Goal: Information Seeking & Learning: Compare options

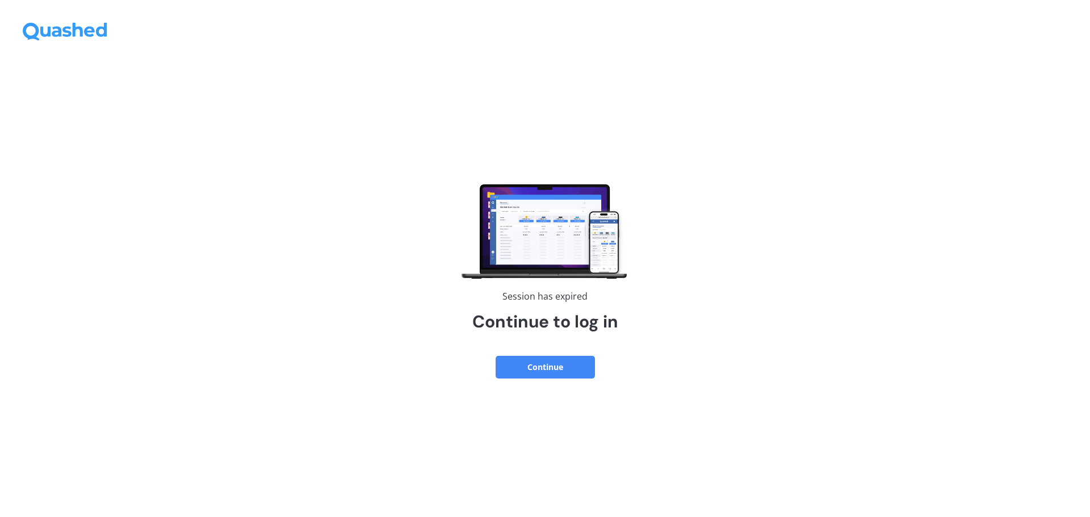
click at [545, 363] on button "Continue" at bounding box center [544, 367] width 99 height 23
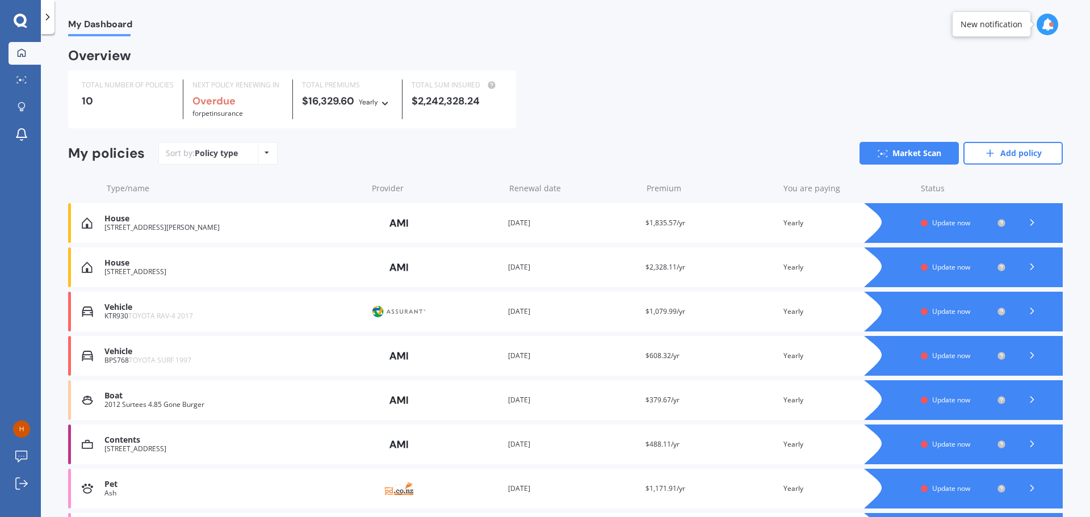
click at [385, 105] on icon at bounding box center [385, 101] width 8 height 7
click at [422, 28] on div "My Dashboard" at bounding box center [565, 18] width 1049 height 36
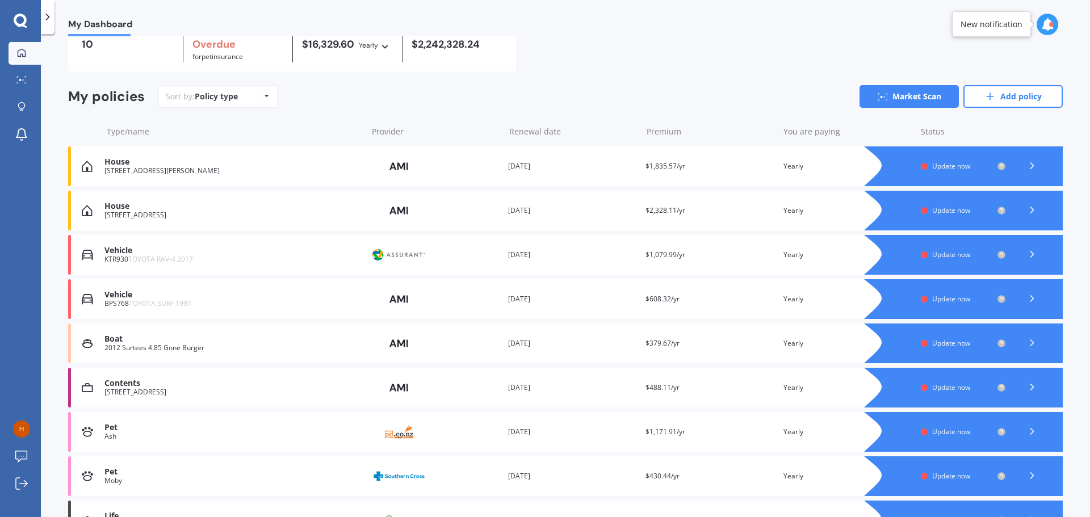
click at [932, 213] on span "Update now" at bounding box center [951, 210] width 38 height 10
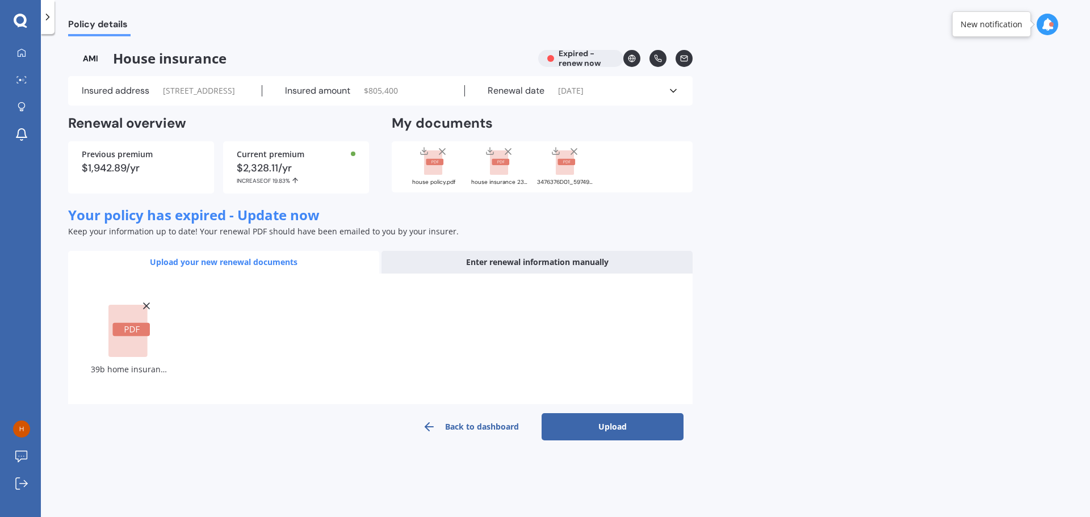
click at [599, 440] on button "Upload" at bounding box center [612, 426] width 142 height 27
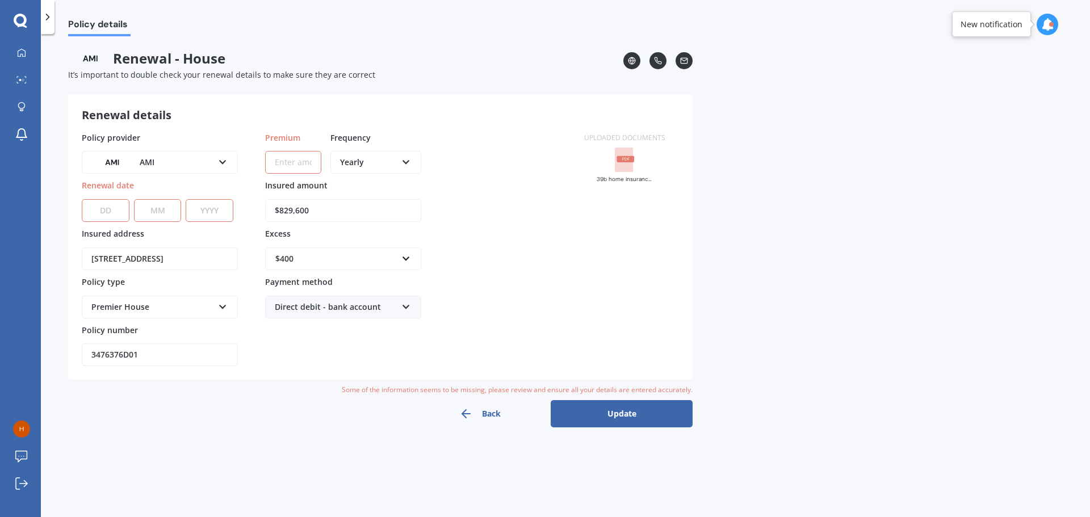
click at [283, 164] on input "Premium" at bounding box center [293, 162] width 56 height 23
click at [301, 105] on div "Renewal details Policy provider AMI AA AMI AMP ANZ ASB Ando BNZ Co-Operative Ba…" at bounding box center [380, 236] width 624 height 285
click at [624, 163] on rect at bounding box center [624, 160] width 18 height 25
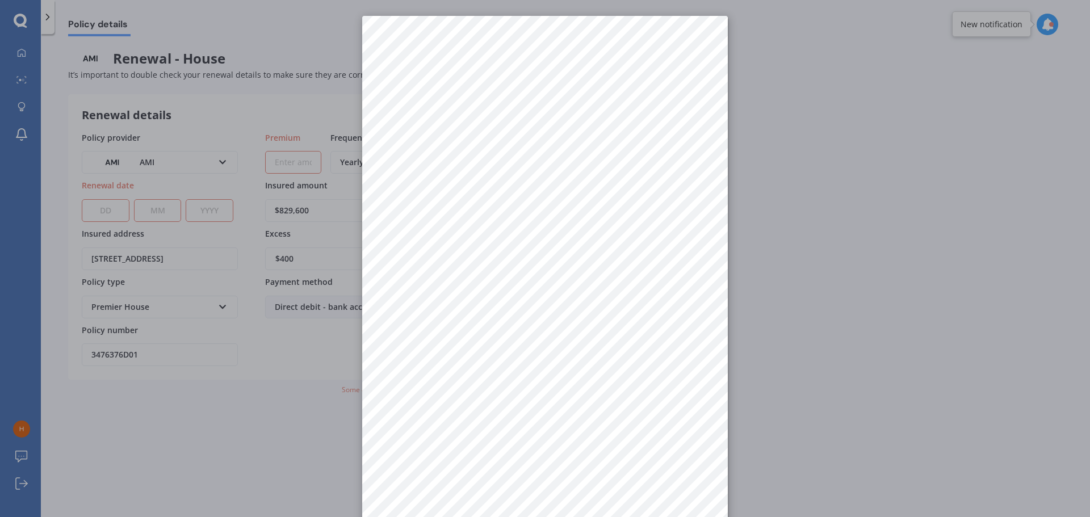
click at [335, 104] on div at bounding box center [545, 258] width 1090 height 517
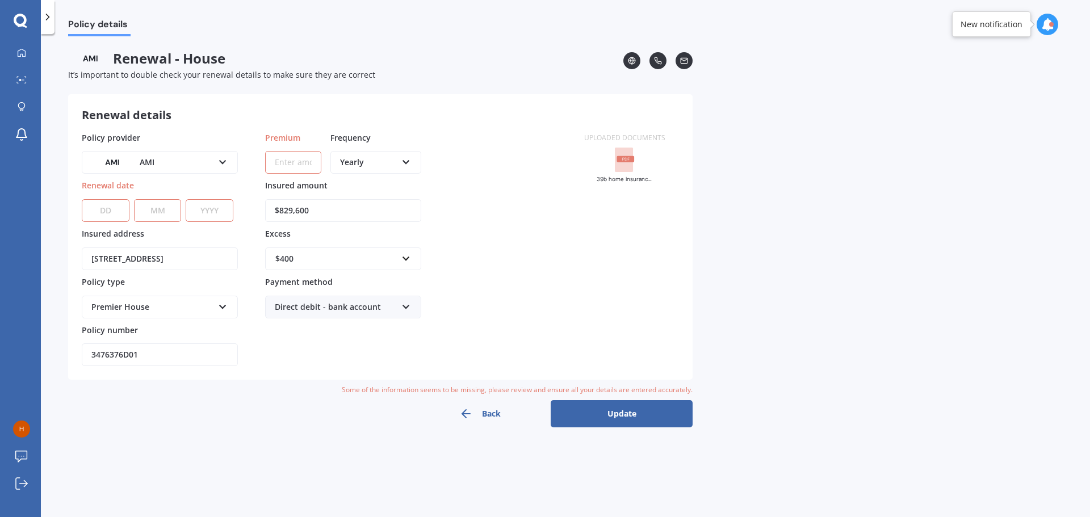
click at [291, 165] on input "Premium" at bounding box center [293, 162] width 56 height 23
click at [515, 83] on div "Renewal - House It’s important to double check your renewal details to make sur…" at bounding box center [345, 72] width 555 height 44
click at [276, 158] on input "Premium" at bounding box center [293, 162] width 56 height 23
click at [117, 204] on select "DD 01 02 03 04 05 06 07 08 09 10 11 12 13 14 15 16 17 18 19 20 21 22 23 24 25 2…" at bounding box center [106, 210] width 48 height 23
click at [314, 69] on span "It’s important to double check your renewal details to make sure they are corre…" at bounding box center [221, 74] width 307 height 11
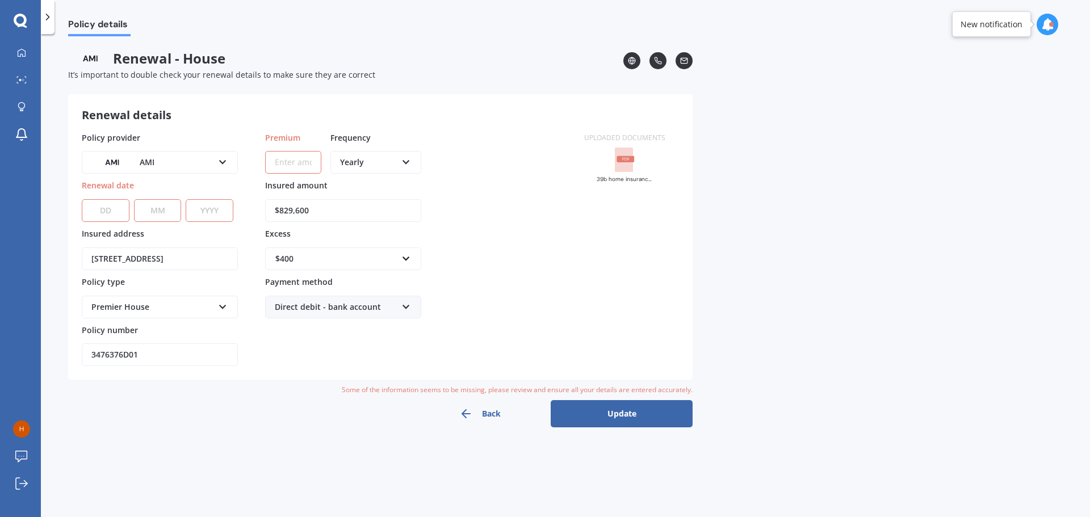
click at [625, 159] on rect at bounding box center [626, 159] width 18 height 6
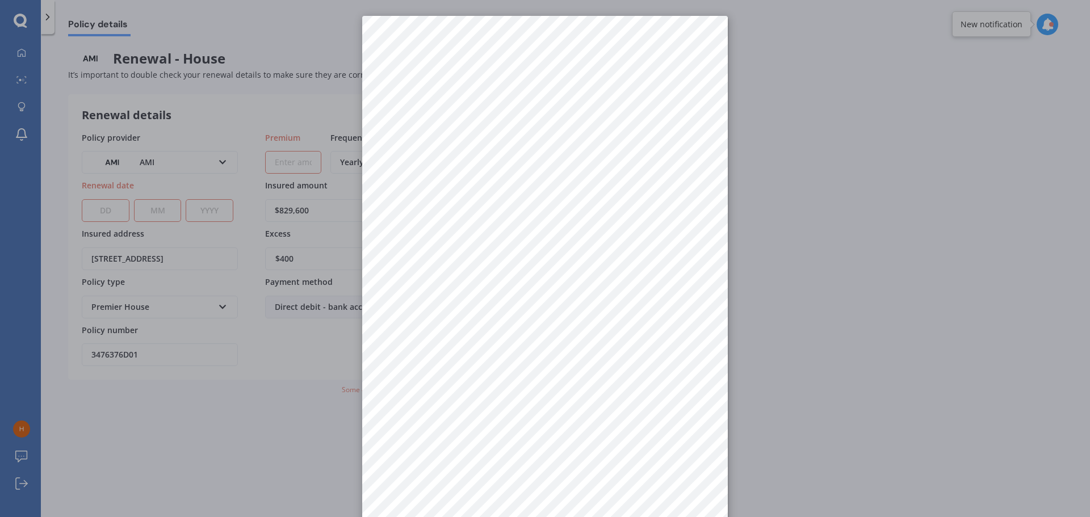
click at [107, 217] on div at bounding box center [545, 258] width 1090 height 517
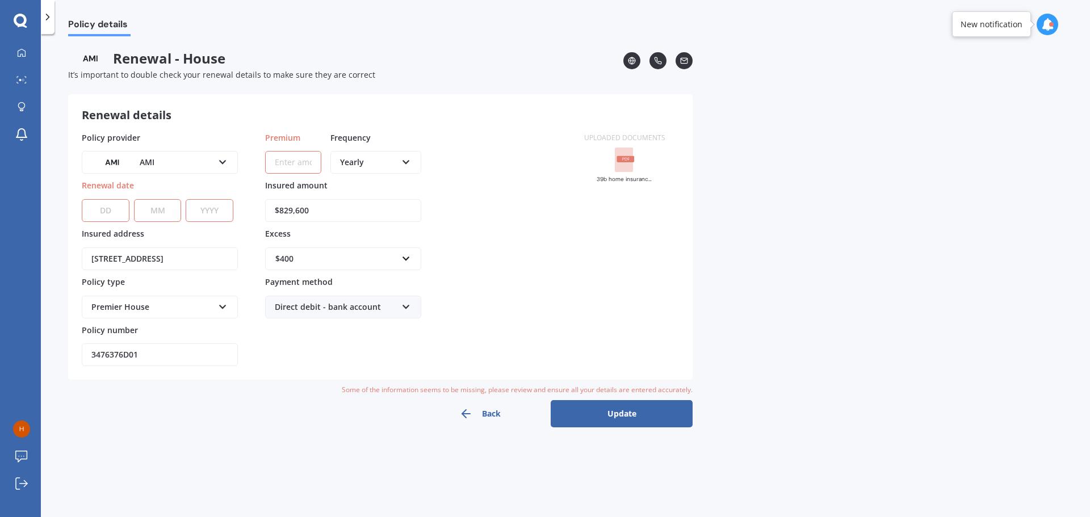
click at [110, 213] on select "DD 01 02 03 04 05 06 07 08 09 10 11 12 13 14 15 16 17 18 19 20 21 22 23 24 25 2…" at bounding box center [106, 210] width 48 height 23
select select "21"
click at [82, 199] on select "DD 01 02 03 04 05 06 07 08 09 10 11 12 13 14 15 16 17 18 19 20 21 22 23 24 25 2…" at bounding box center [106, 210] width 48 height 23
click at [170, 205] on select "MM 01 02 03 04 05 06 07 08 09 10 11 12" at bounding box center [158, 210] width 48 height 23
select select "06"
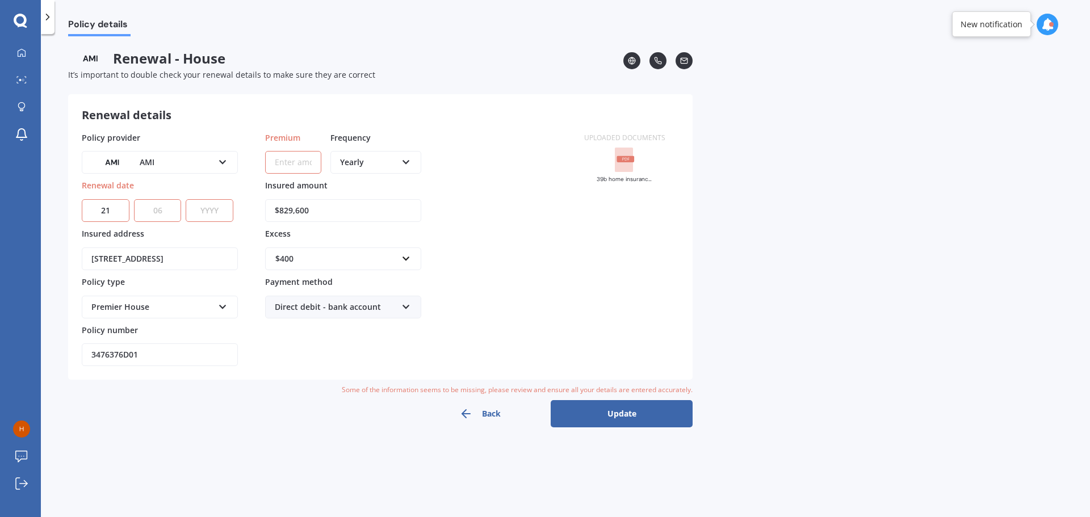
click at [134, 199] on select "MM 01 02 03 04 05 06 07 08 09 10 11 12" at bounding box center [158, 210] width 48 height 23
click at [212, 216] on select "YYYY 2027 2026 2025 2024 2023 2022 2021 2020 2019 2018 2017 2016 2015 2014 2013…" at bounding box center [210, 210] width 48 height 23
select select "2025"
click at [186, 199] on select "YYYY 2027 2026 2025 2024 2023 2022 2021 2020 2019 2018 2017 2016 2015 2014 2013…" at bounding box center [210, 210] width 48 height 23
click at [634, 160] on rect at bounding box center [626, 159] width 18 height 6
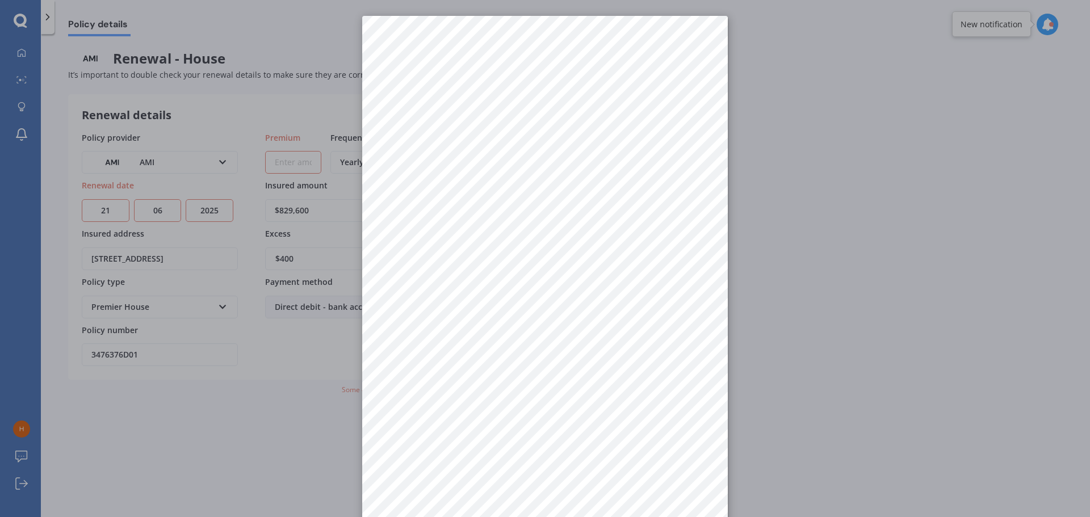
click at [785, 205] on div at bounding box center [545, 258] width 1090 height 517
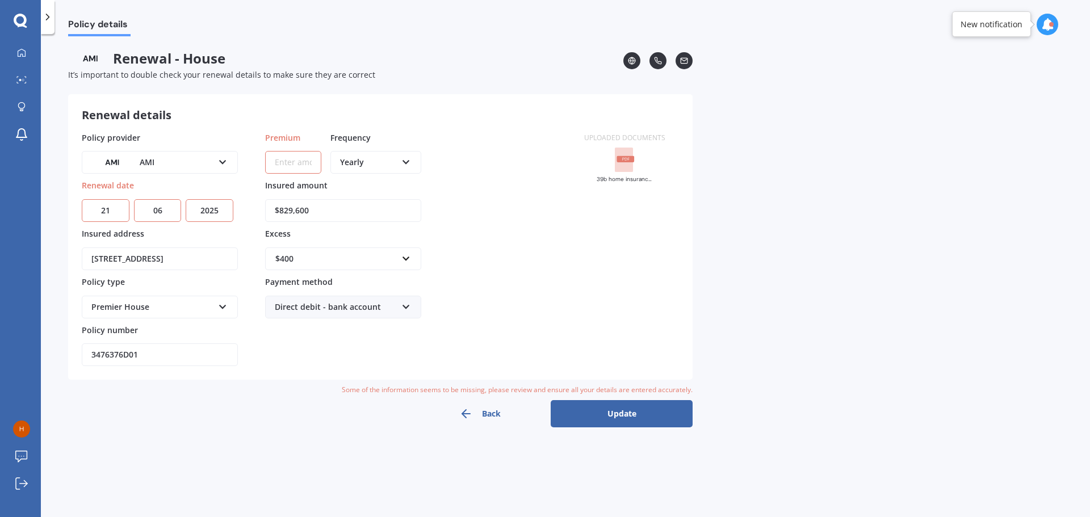
click at [301, 168] on input "Premium" at bounding box center [293, 162] width 56 height 23
paste input "$2,308.44"
type input "$2,308.44"
click at [451, 106] on div "Renewal details Policy provider AMI AA AMI AMP ANZ ASB Ando BNZ Co-Operative Ba…" at bounding box center [380, 236] width 624 height 285
click at [632, 161] on rect at bounding box center [626, 159] width 18 height 6
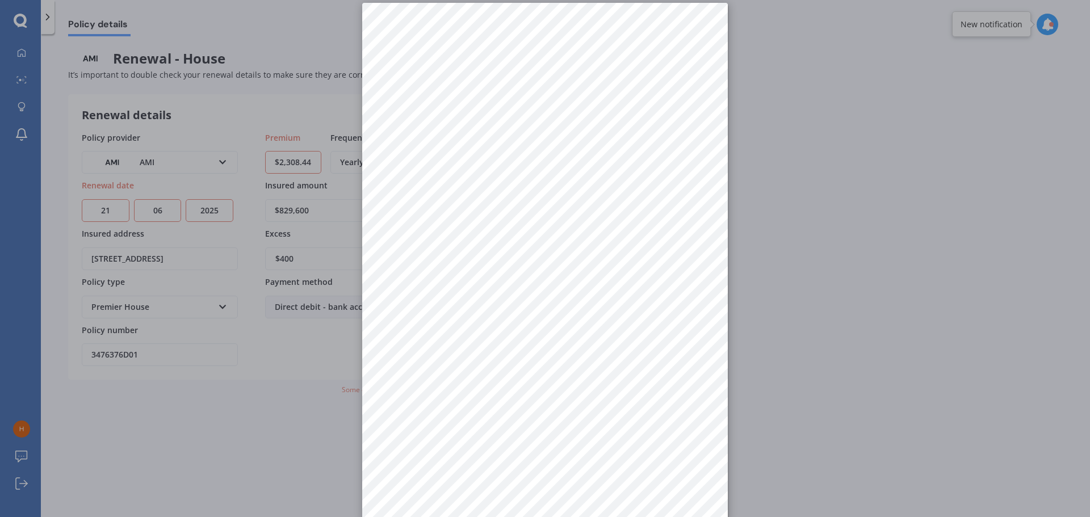
scroll to position [16, 0]
click at [907, 355] on div at bounding box center [545, 258] width 1090 height 517
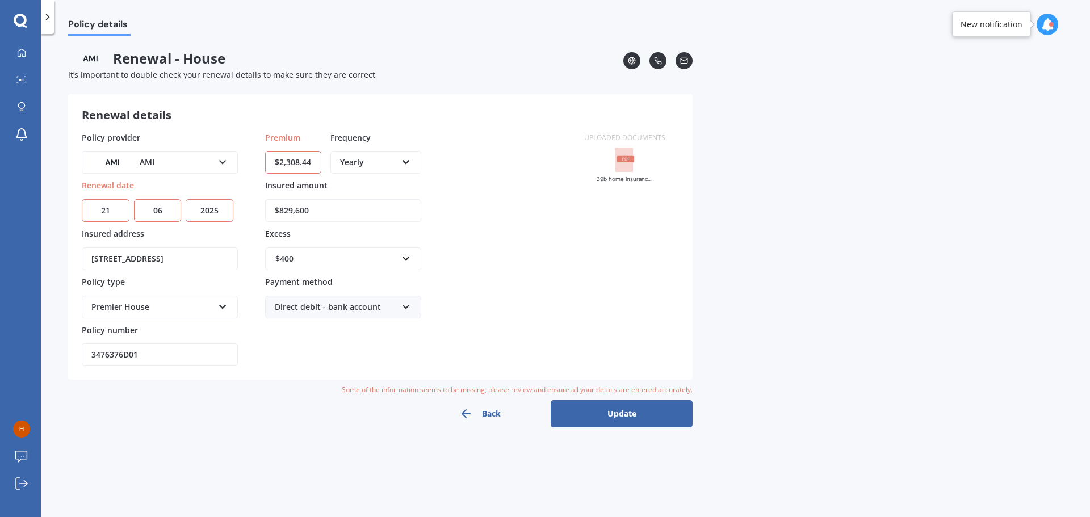
click at [330, 263] on div "$400" at bounding box center [336, 259] width 122 height 12
click at [297, 346] on div "$750" at bounding box center [343, 343] width 155 height 21
click at [567, 255] on div "Policy provider AMI AA AMI AMP ANZ ASB Ando BNZ Co-Operative Bank FMG Initio Ki…" at bounding box center [326, 249] width 489 height 235
click at [623, 165] on rect at bounding box center [624, 160] width 18 height 25
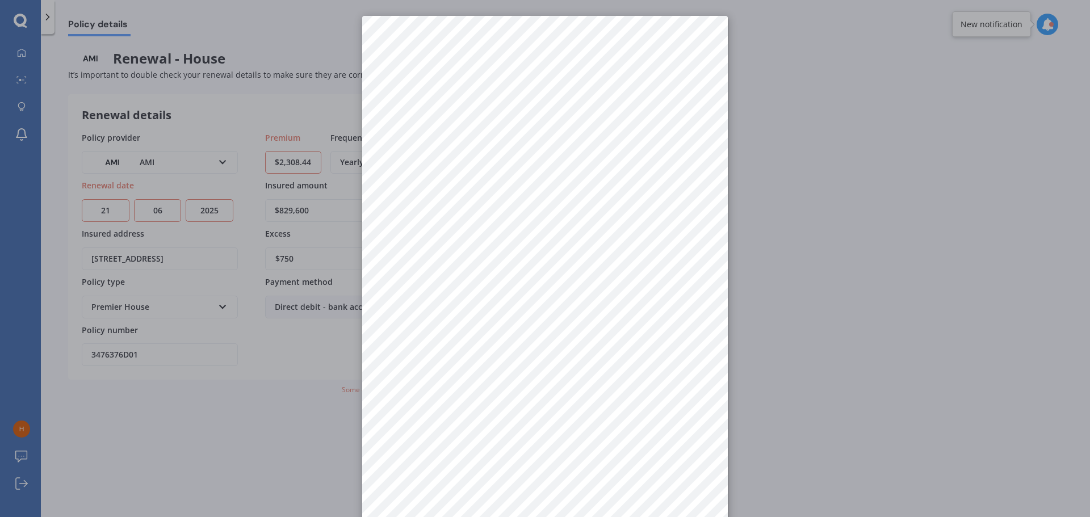
click at [832, 68] on div at bounding box center [545, 258] width 1090 height 517
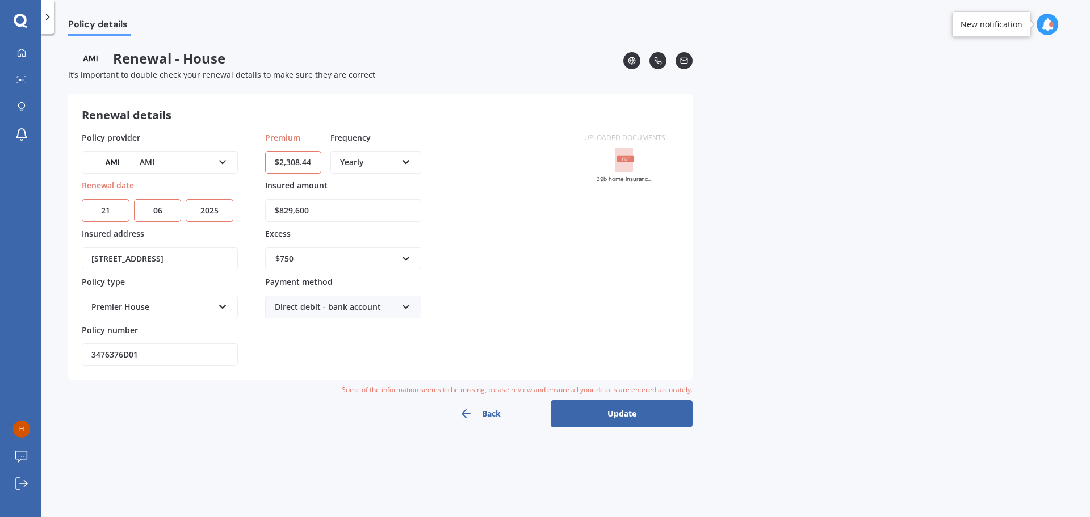
click at [619, 162] on rect at bounding box center [624, 160] width 18 height 25
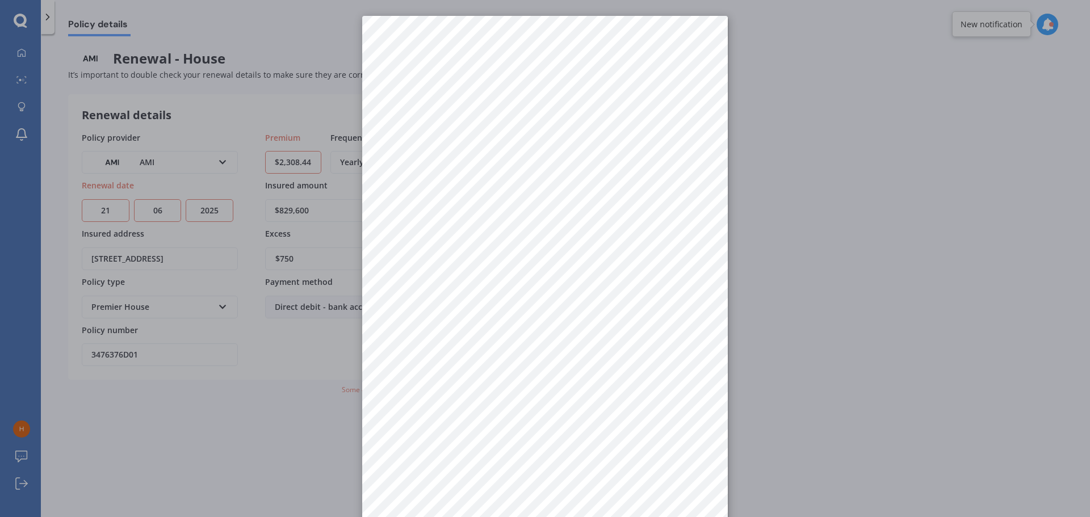
click at [333, 117] on div at bounding box center [545, 258] width 1090 height 517
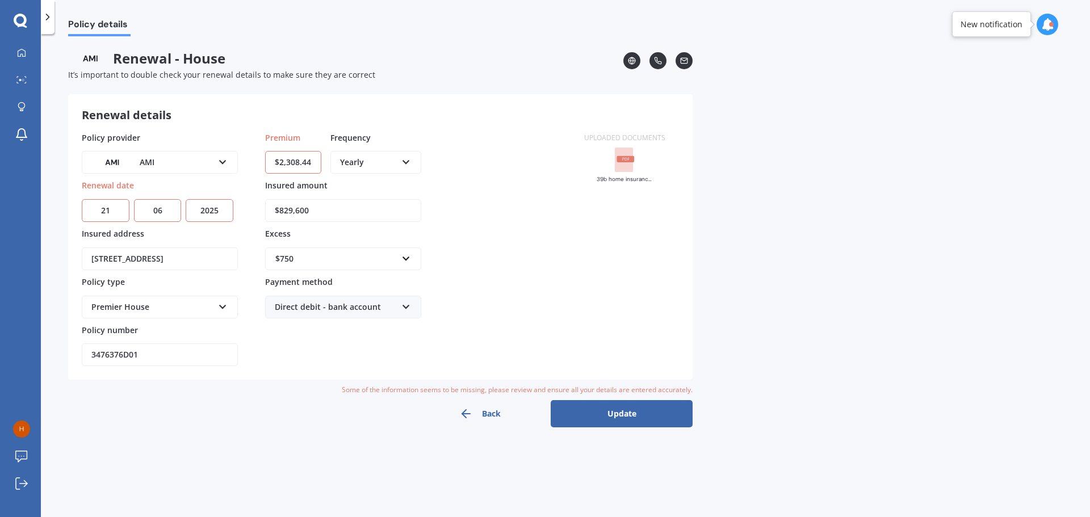
click at [575, 411] on button "Update" at bounding box center [621, 413] width 142 height 27
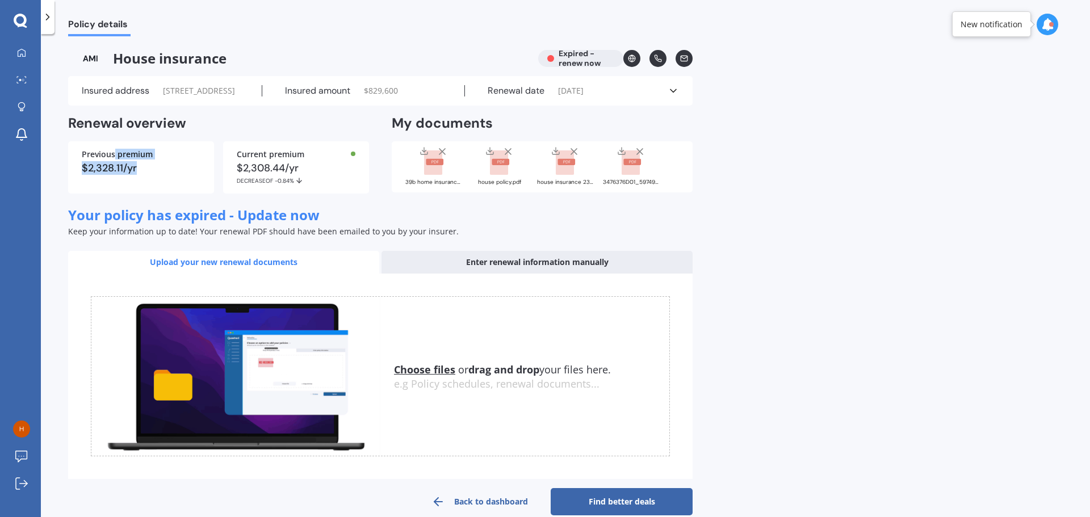
drag, startPoint x: 113, startPoint y: 175, endPoint x: 157, endPoint y: 192, distance: 46.4
click at [157, 192] on div "Previous premium $2,328.11/yr" at bounding box center [141, 167] width 146 height 52
click at [157, 173] on div "$2,328.11/yr" at bounding box center [141, 168] width 119 height 10
click at [816, 249] on div "Policy details House insurance Expired - renew now Insured address 2/39 Kia Ora…" at bounding box center [565, 277] width 1049 height 483
click at [430, 165] on rect at bounding box center [435, 162] width 18 height 6
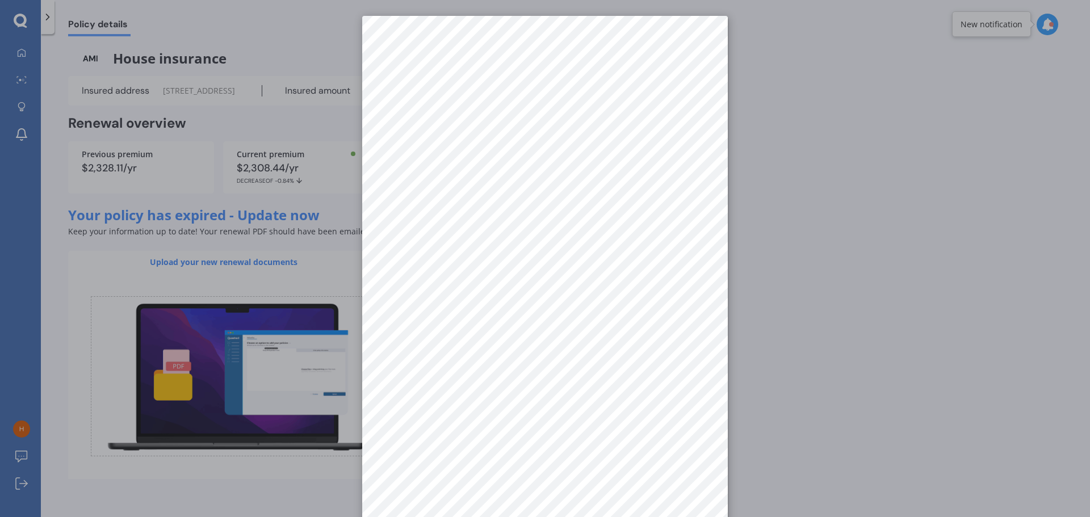
click at [848, 159] on div at bounding box center [545, 258] width 1090 height 517
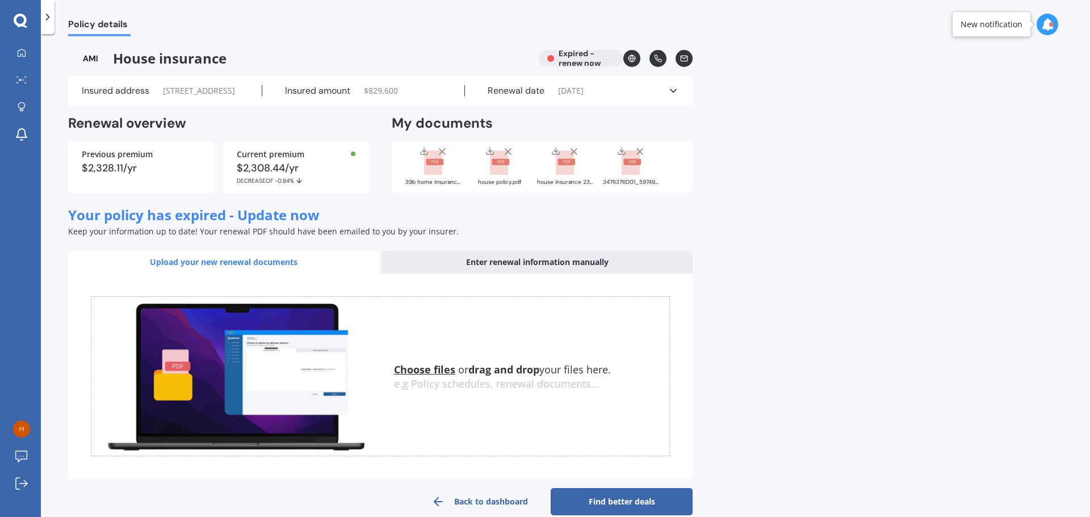
click at [499, 175] on rect at bounding box center [499, 162] width 18 height 25
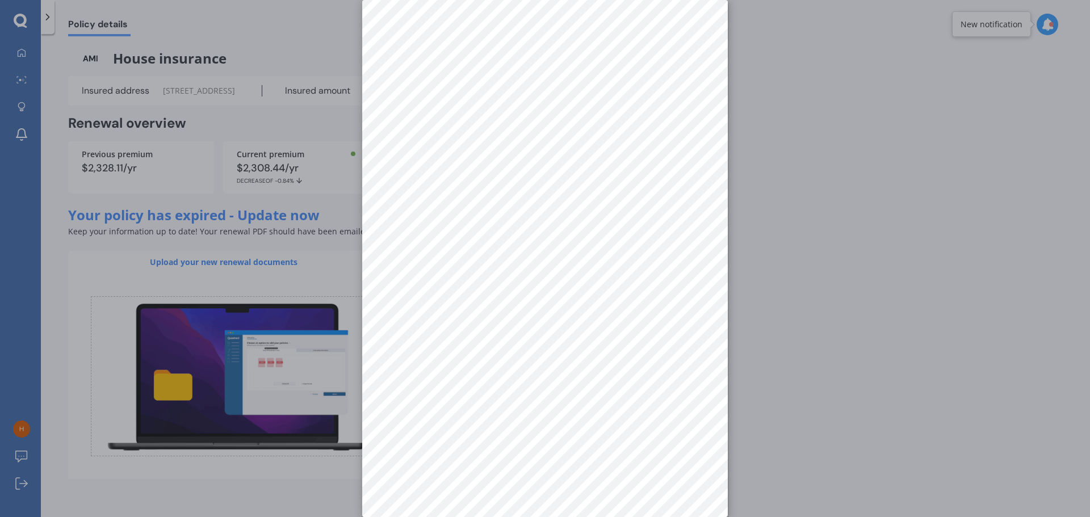
scroll to position [0, 0]
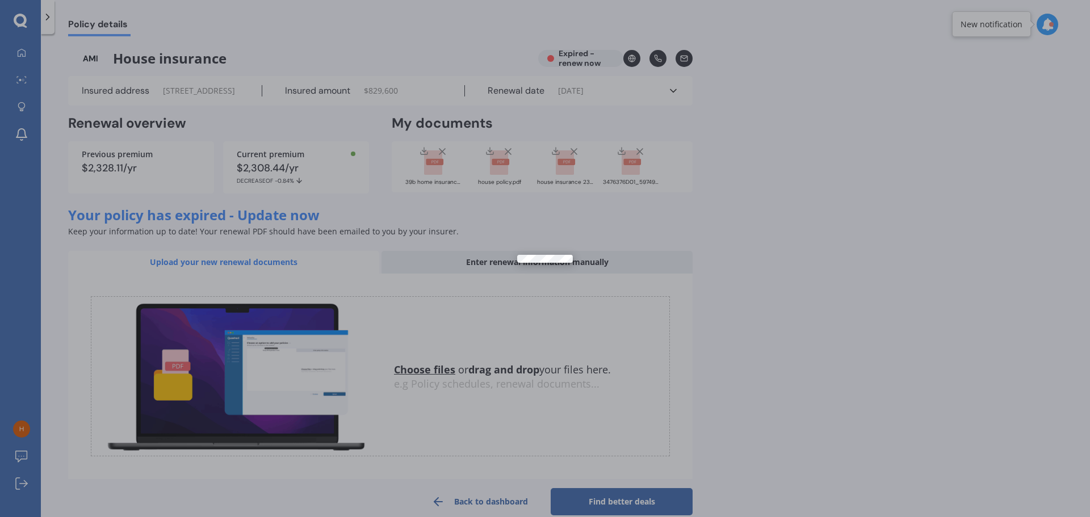
click at [570, 479] on div at bounding box center [545, 258] width 1090 height 517
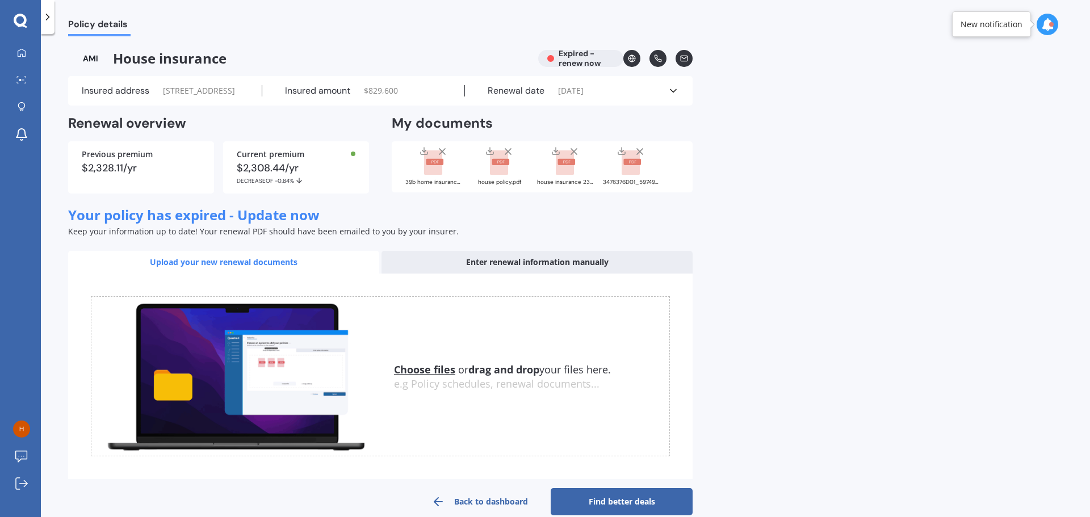
click at [490, 175] on rect at bounding box center [499, 162] width 18 height 25
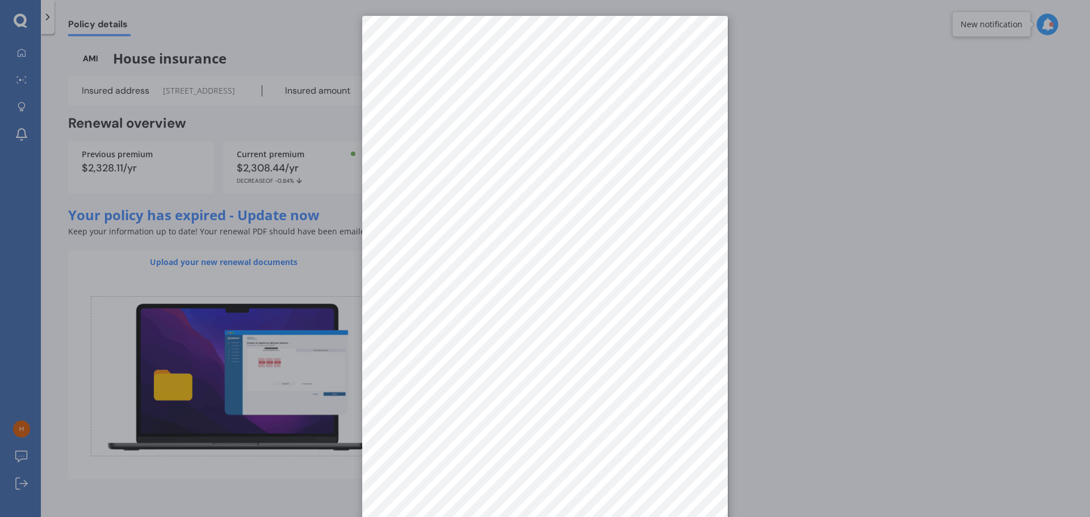
click at [788, 284] on div at bounding box center [545, 258] width 1090 height 517
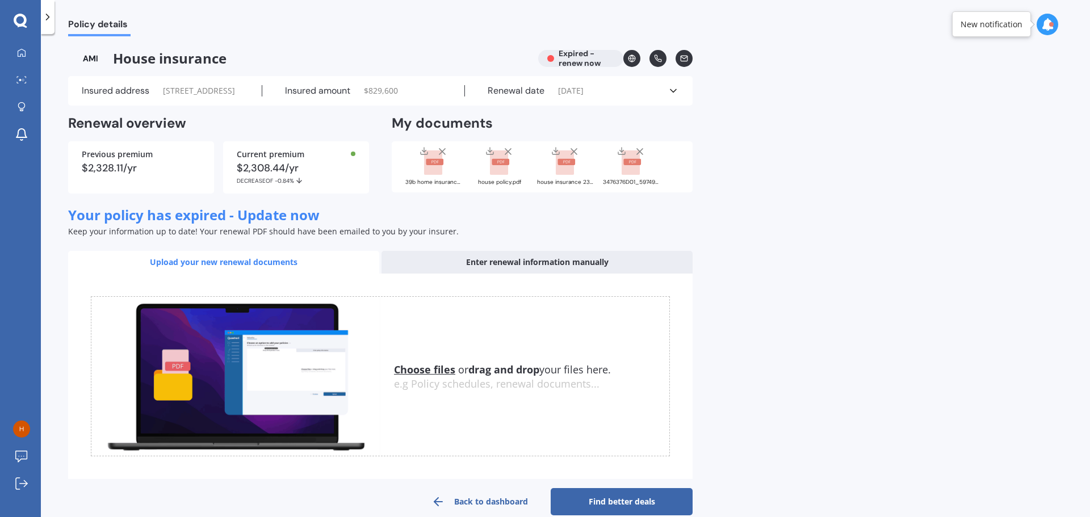
drag, startPoint x: 927, startPoint y: 239, endPoint x: 920, endPoint y: 239, distance: 6.8
click at [924, 239] on div "Policy details House insurance Expired - renew now Insured address 2/39 Kia Ora…" at bounding box center [565, 277] width 1049 height 483
click at [571, 175] on rect at bounding box center [565, 162] width 18 height 25
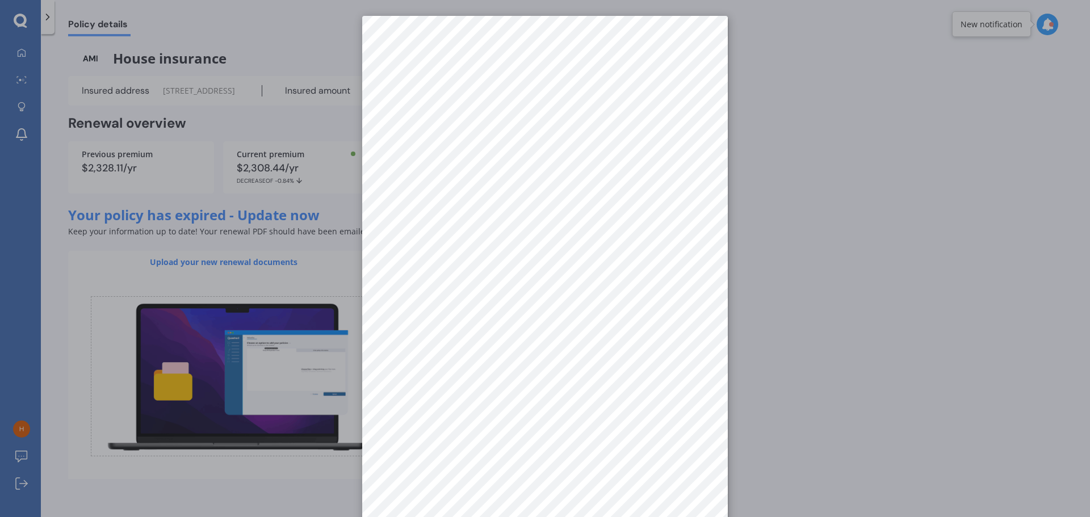
click at [800, 272] on div at bounding box center [545, 258] width 1090 height 517
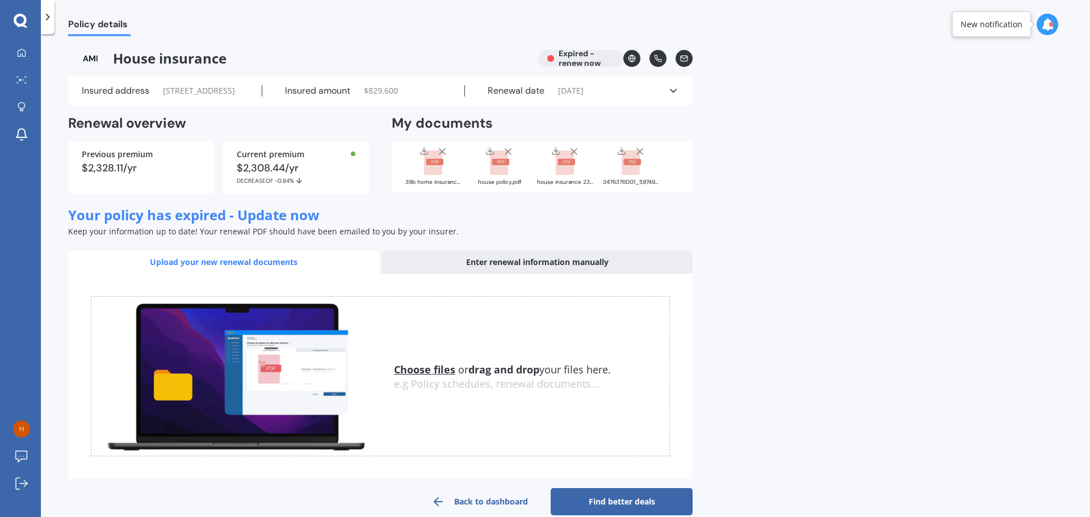
click at [843, 107] on div "Policy details House insurance Expired - renew now Insured address 2/39 Kia Ora…" at bounding box center [565, 277] width 1049 height 483
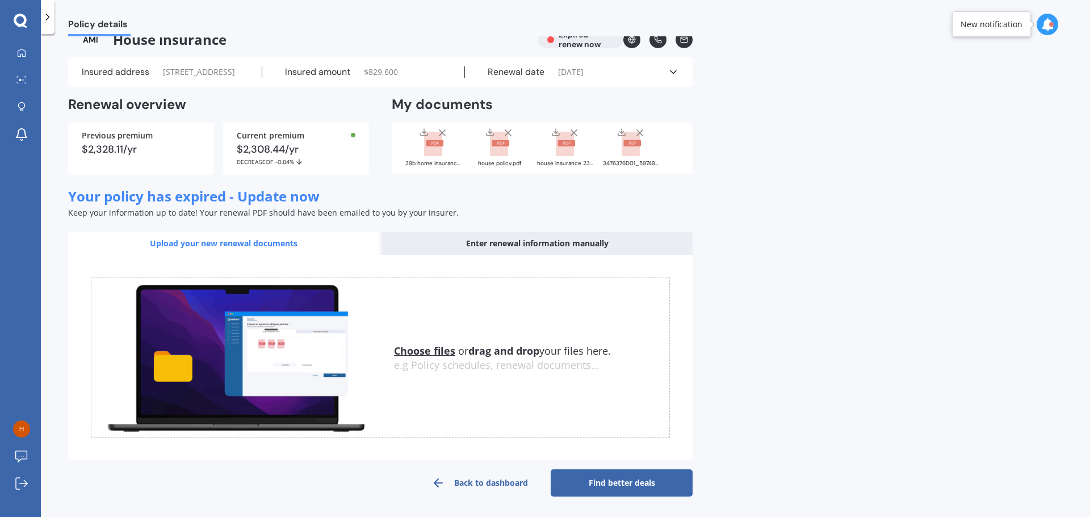
scroll to position [41, 0]
click at [615, 470] on link "Find better deals" at bounding box center [621, 482] width 142 height 27
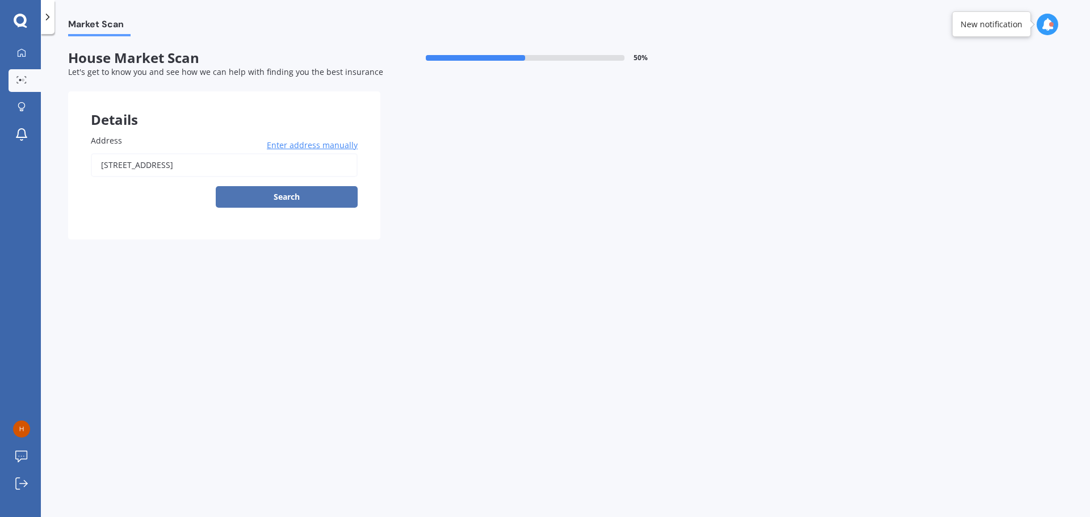
click at [285, 201] on button "Search" at bounding box center [287, 197] width 142 height 22
type input "[STREET_ADDRESS]"
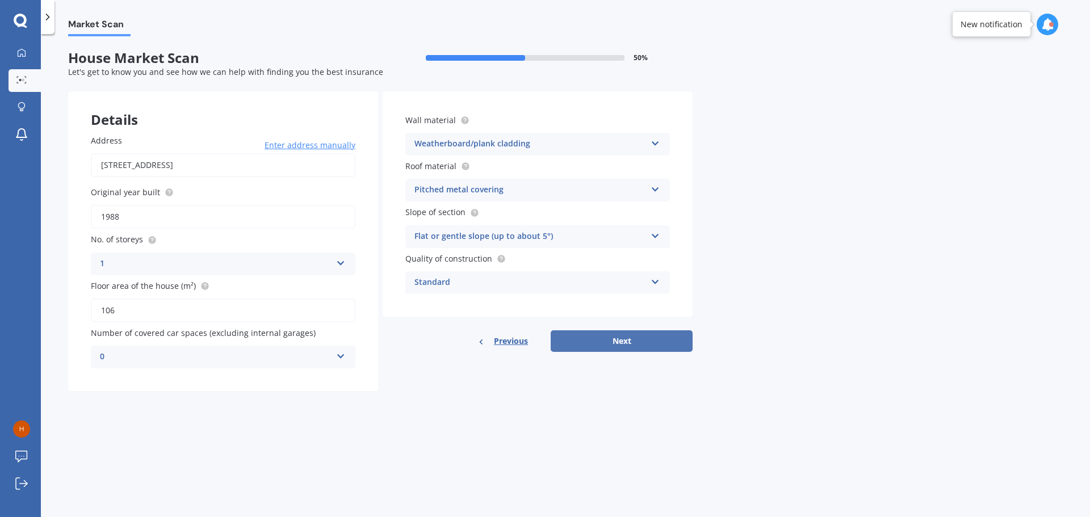
click at [633, 343] on button "Next" at bounding box center [621, 341] width 142 height 22
select select "23"
select select "02"
select select "1982"
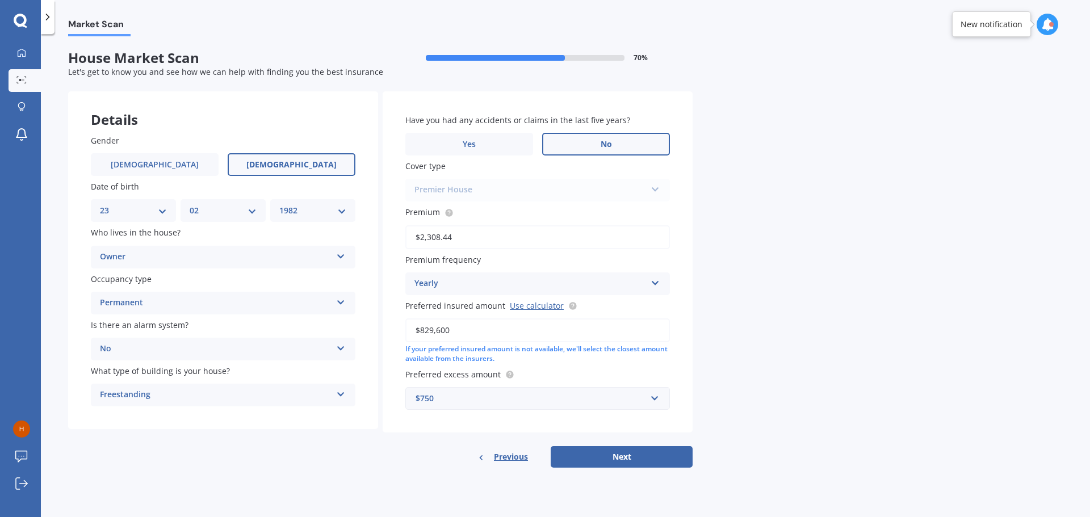
click at [579, 140] on label "No" at bounding box center [606, 144] width 128 height 23
click at [0, 0] on input "No" at bounding box center [0, 0] width 0 height 0
click at [622, 456] on button "Next" at bounding box center [621, 457] width 142 height 22
select select "23"
select select "02"
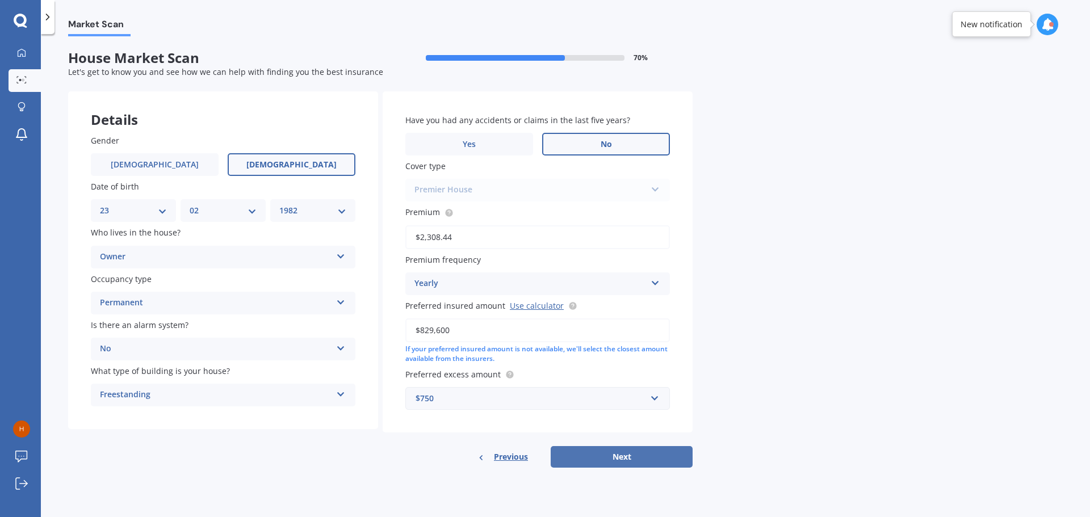
select select "1982"
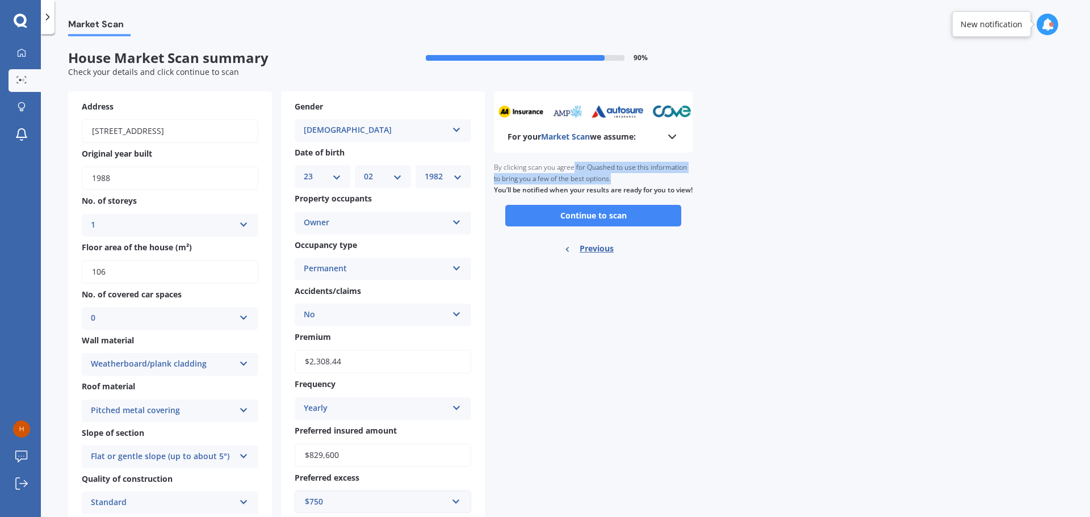
drag, startPoint x: 573, startPoint y: 171, endPoint x: 612, endPoint y: 178, distance: 39.3
click at [612, 178] on div "By clicking scan you agree for Quashed to use this information to bring you a f…" at bounding box center [593, 179] width 199 height 52
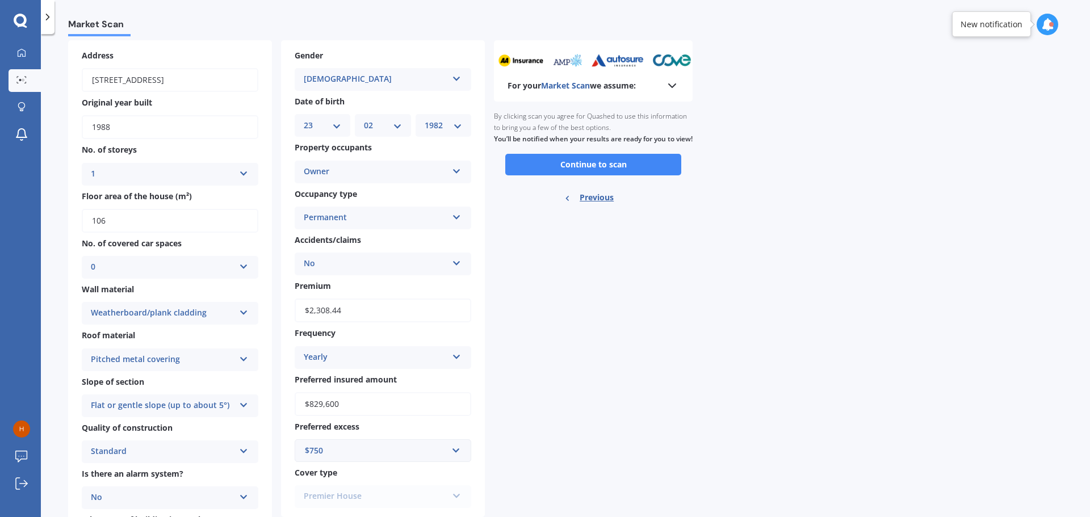
scroll to position [113, 0]
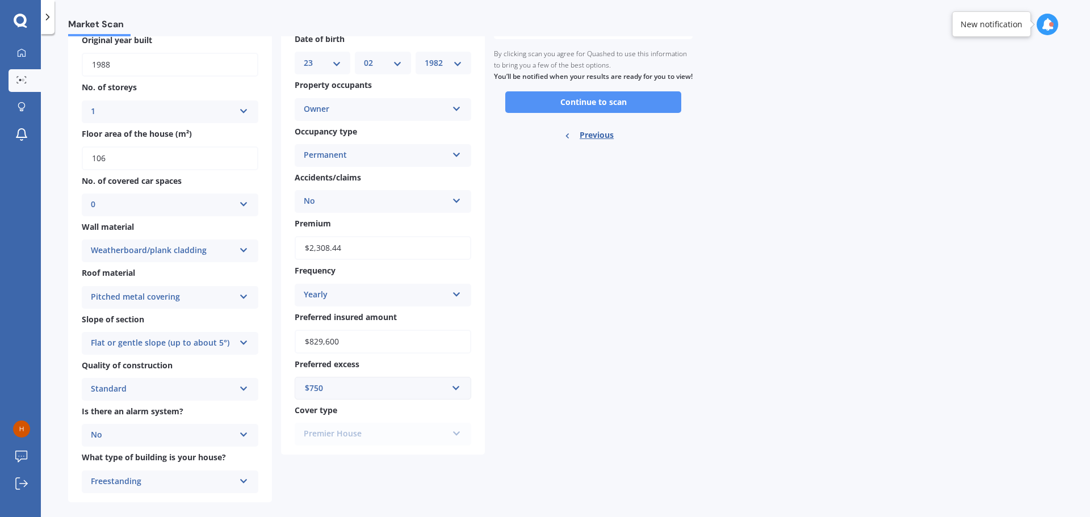
click at [598, 104] on button "Continue to scan" at bounding box center [593, 102] width 176 height 22
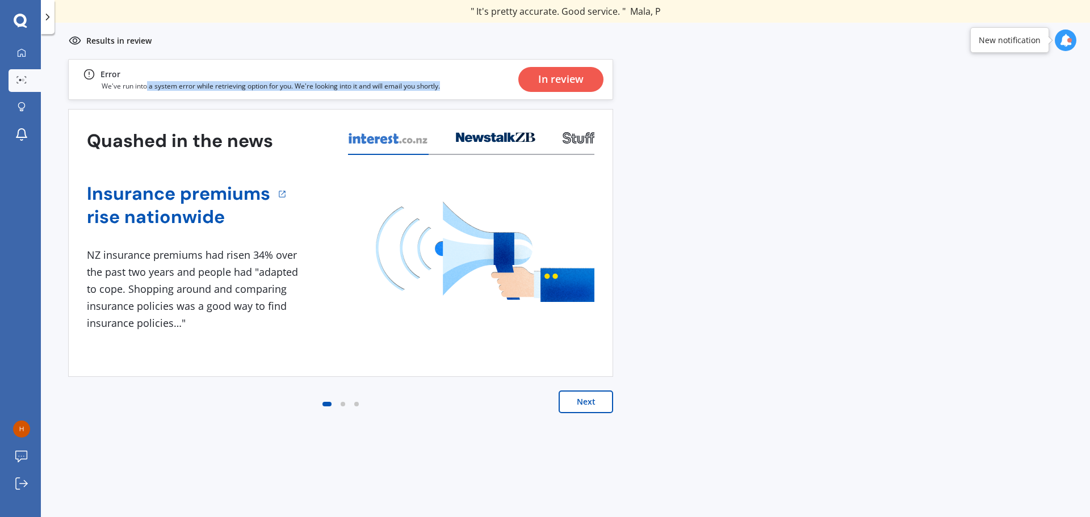
drag, startPoint x: 200, startPoint y: 90, endPoint x: 447, endPoint y: 86, distance: 247.4
click at [447, 86] on div "Error We've run into a system error while retrieving option for you. We're look…" at bounding box center [340, 79] width 545 height 41
click at [448, 86] on div "Error We've run into a system error while retrieving option for you. We're look…" at bounding box center [340, 79] width 545 height 41
click at [571, 81] on div "In review" at bounding box center [560, 79] width 45 height 25
click at [789, 233] on div "Previous 80,000+ Kiwi consumers have signed up to shop and save their insurance…" at bounding box center [565, 300] width 1049 height 483
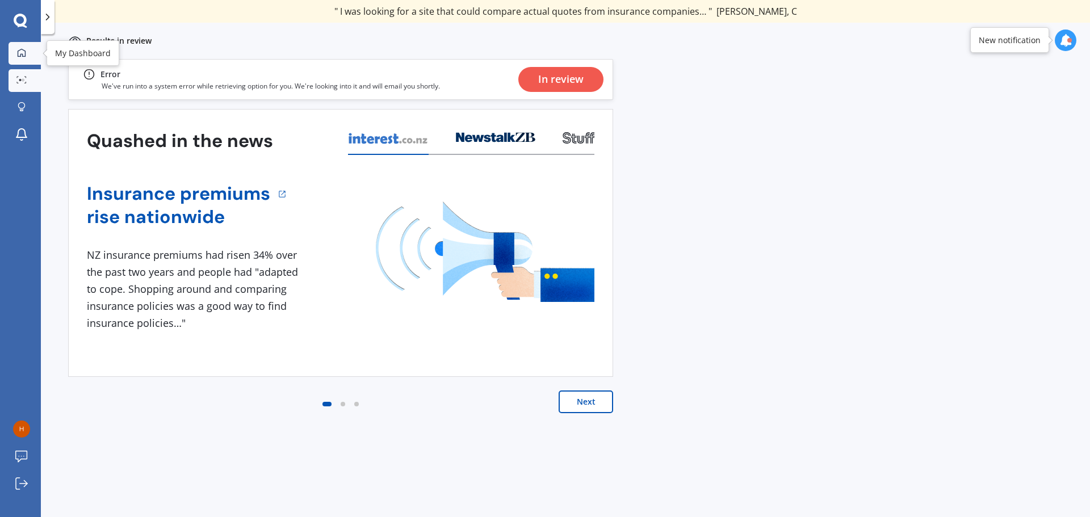
click at [26, 56] on div at bounding box center [21, 53] width 17 height 10
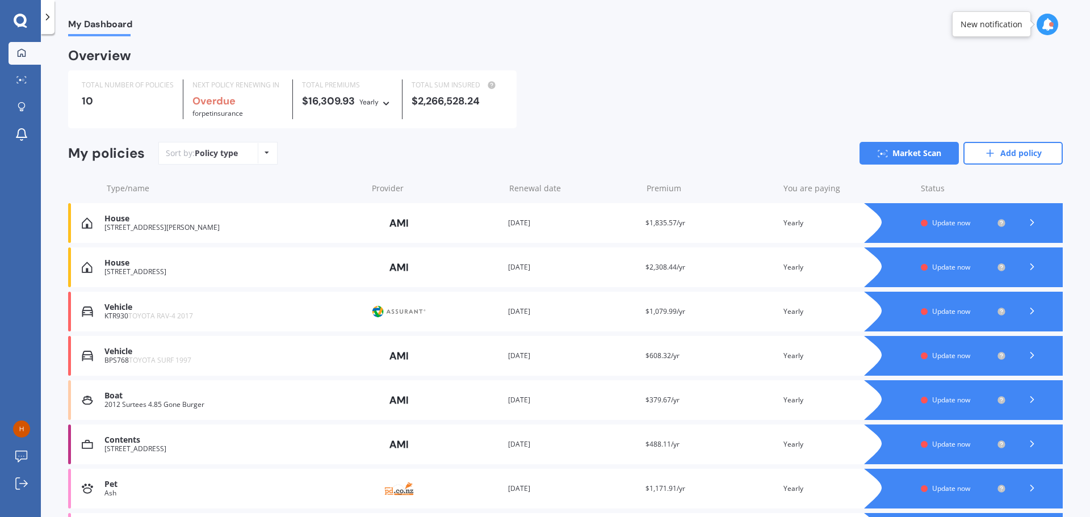
click at [945, 225] on span "Update now" at bounding box center [951, 223] width 38 height 10
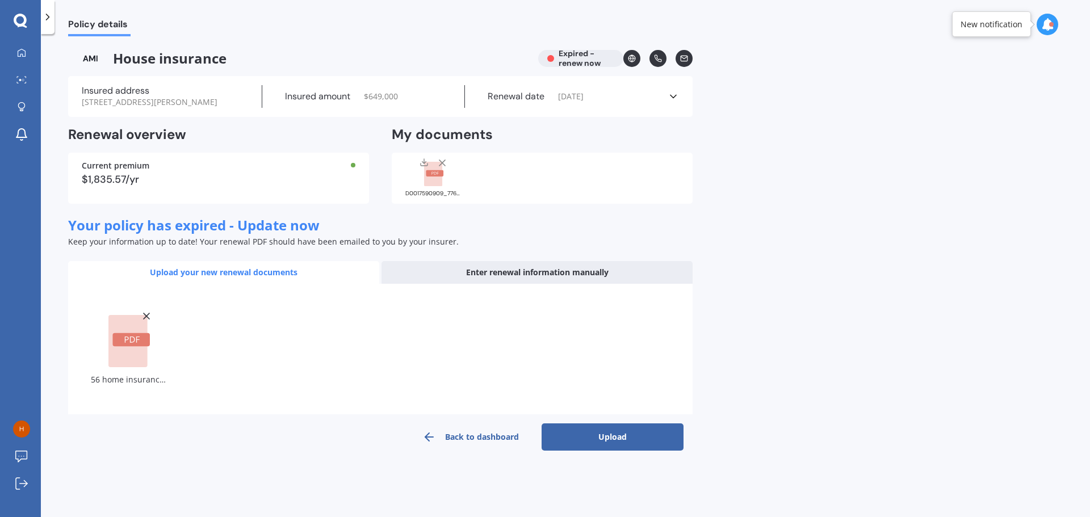
click at [604, 435] on button "Upload" at bounding box center [612, 436] width 142 height 27
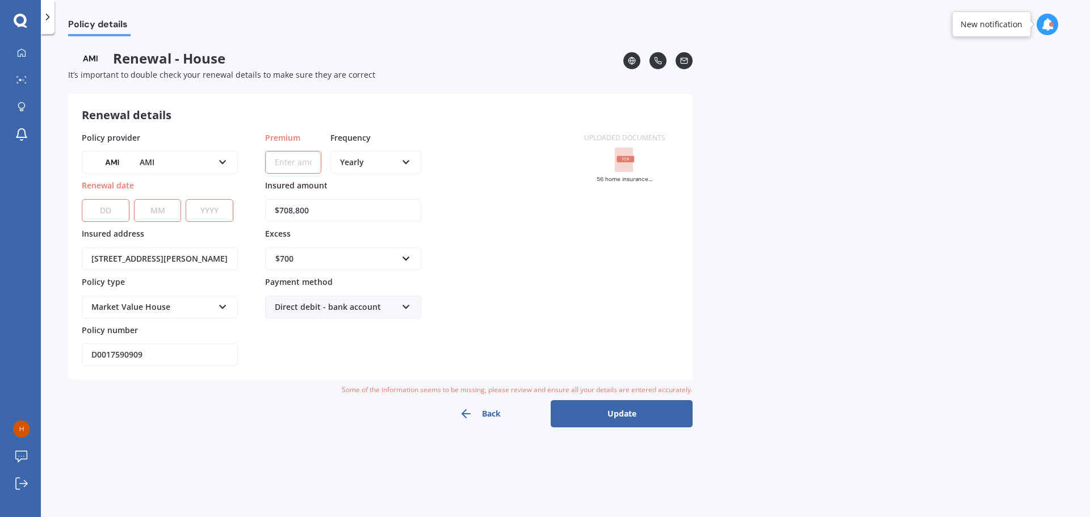
click at [633, 166] on rect at bounding box center [624, 160] width 18 height 25
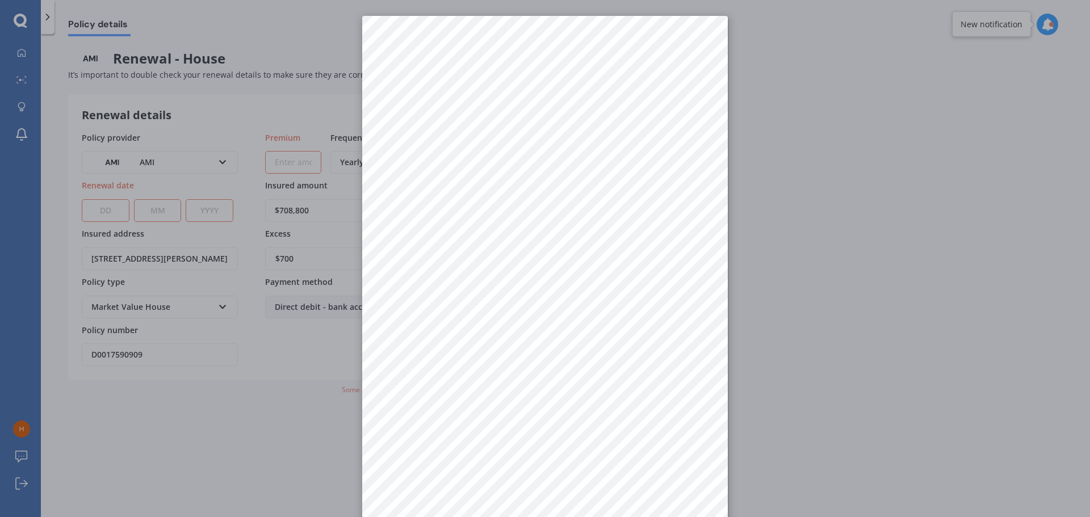
click at [116, 212] on div at bounding box center [545, 258] width 1090 height 517
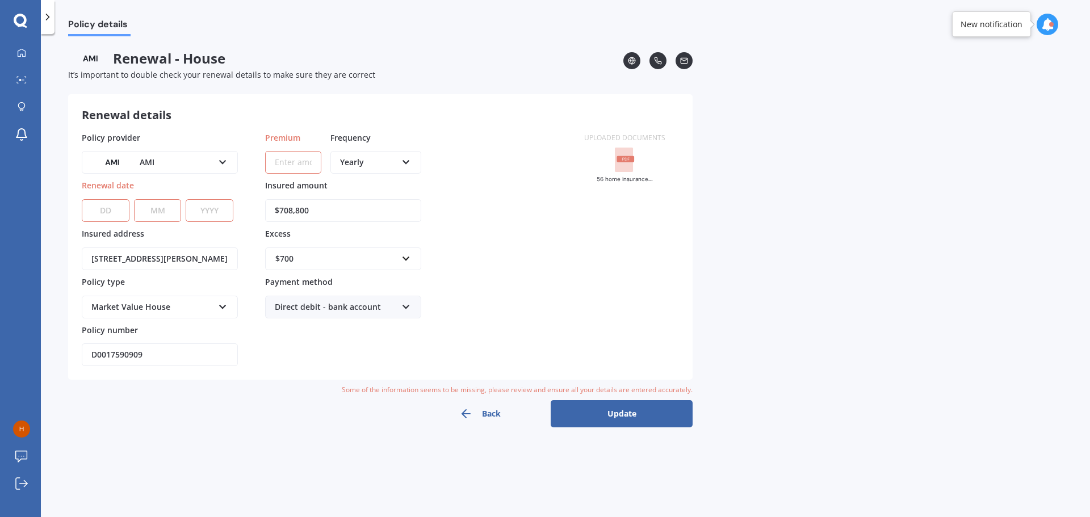
click at [116, 212] on select "DD 01 02 03 04 05 06 07 08 09 10 11 12 13 14 15 16 17 18 19 20 21 22 23 24 25 2…" at bounding box center [106, 210] width 48 height 23
select select "12"
click at [82, 199] on select "DD 01 02 03 04 05 06 07 08 09 10 11 12 13 14 15 16 17 18 19 20 21 22 23 24 25 2…" at bounding box center [106, 210] width 48 height 23
click at [159, 209] on select "MM 01 02 03 04 05 06 07 08 09 10 11 12" at bounding box center [158, 210] width 48 height 23
select select "05"
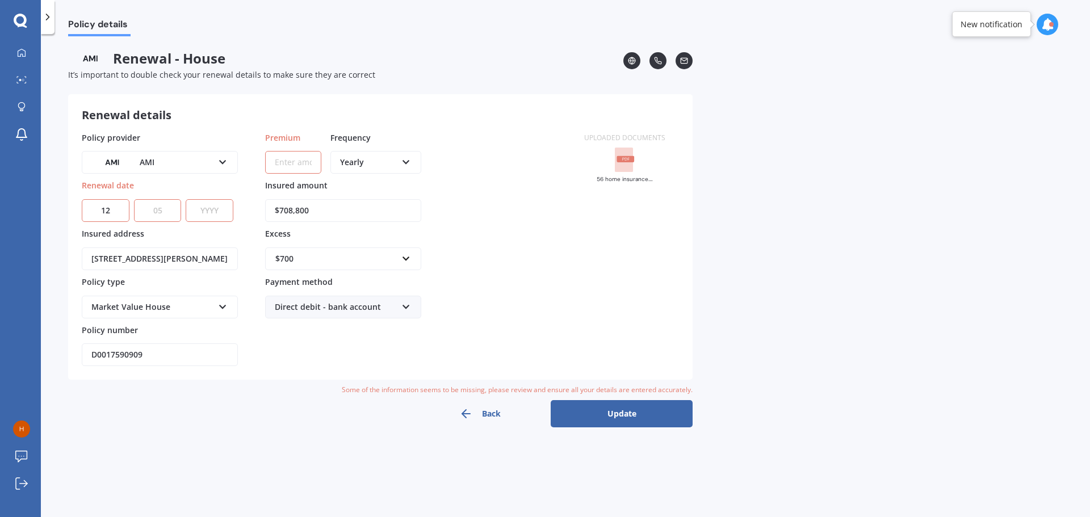
click at [134, 199] on select "MM 01 02 03 04 05 06 07 08 09 10 11 12" at bounding box center [158, 210] width 48 height 23
drag, startPoint x: 196, startPoint y: 230, endPoint x: 215, endPoint y: 212, distance: 25.7
click at [197, 230] on label "Insured address" at bounding box center [158, 233] width 152 height 11
click at [197, 247] on input "56 Wingate St, Redwood, Christchurch" at bounding box center [160, 258] width 156 height 23
click at [215, 212] on select "YYYY 2027 2026 2025 2024 2023 2022 2021 2020 2019 2018 2017 2016 2015 2014 2013…" at bounding box center [210, 210] width 48 height 23
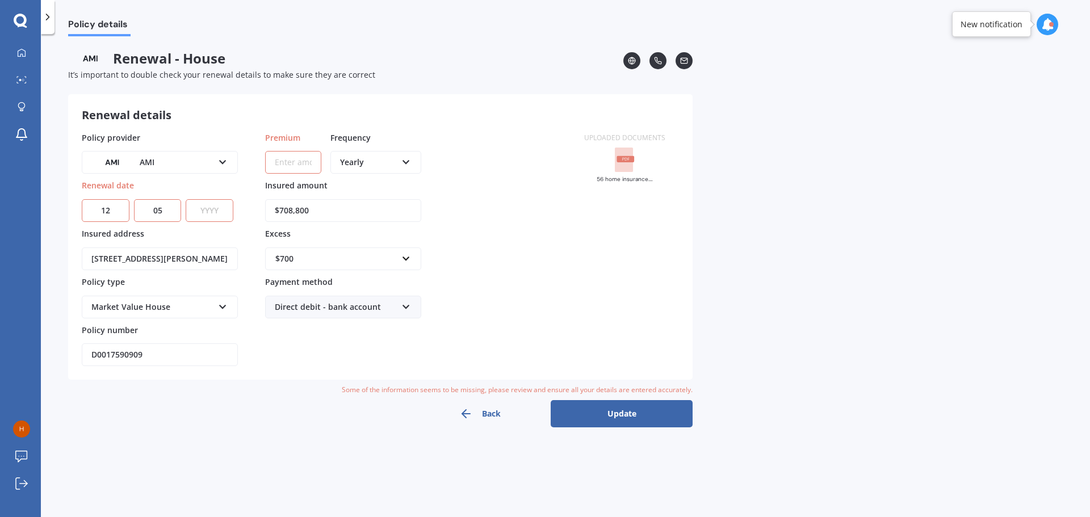
select select "2025"
click at [186, 199] on select "YYYY 2027 2026 2025 2024 2023 2022 2021 2020 2019 2018 2017 2016 2015 2014 2013…" at bounding box center [210, 210] width 48 height 23
click at [619, 160] on rect at bounding box center [626, 159] width 18 height 6
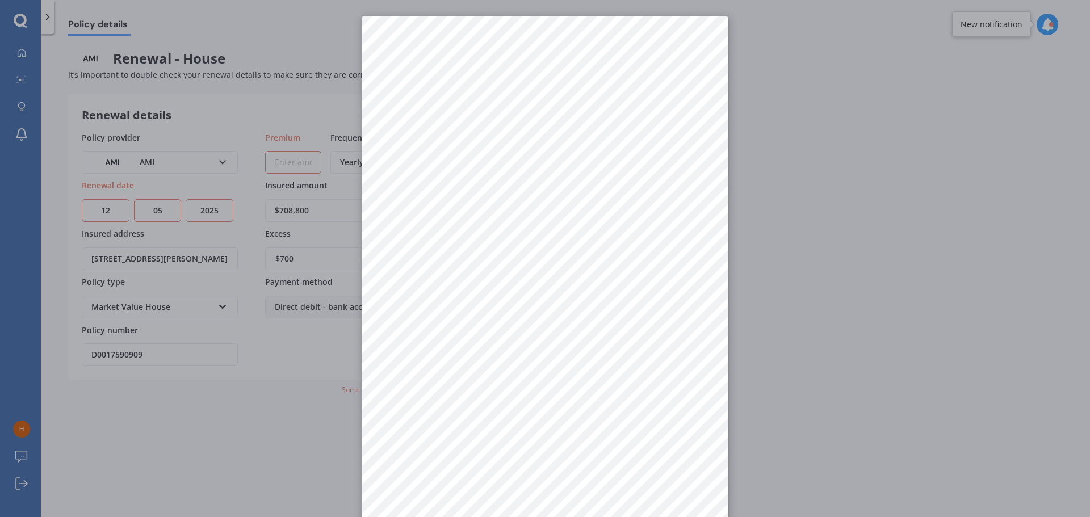
drag, startPoint x: 288, startPoint y: 132, endPoint x: 287, endPoint y: 162, distance: 30.7
click at [289, 133] on div at bounding box center [545, 258] width 1090 height 517
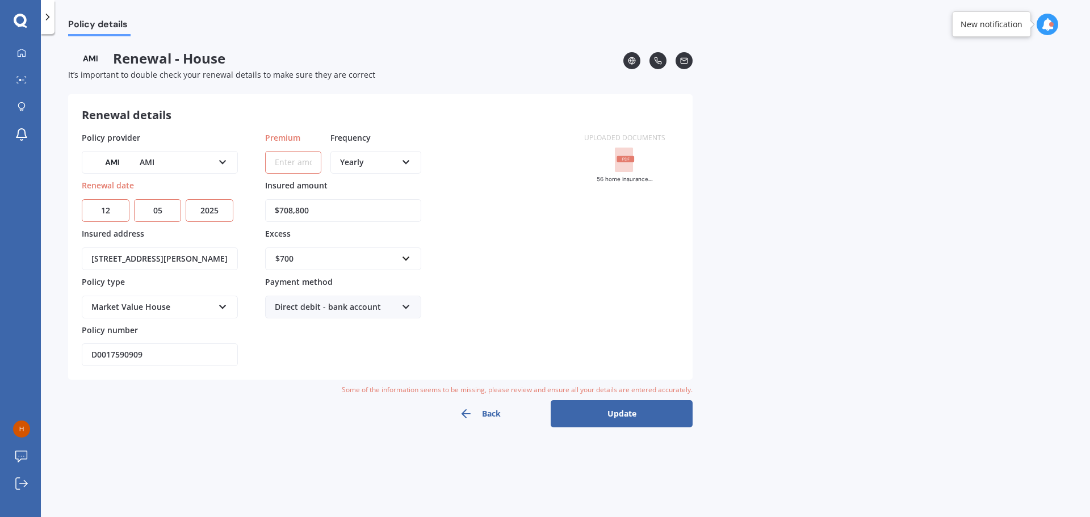
click at [287, 162] on input "Premium" at bounding box center [293, 162] width 56 height 23
paste input "$2,316.66"
type input "$2,316.66"
click at [365, 113] on div "Renewal details" at bounding box center [252, 115] width 340 height 15
click at [630, 163] on rect at bounding box center [624, 160] width 18 height 25
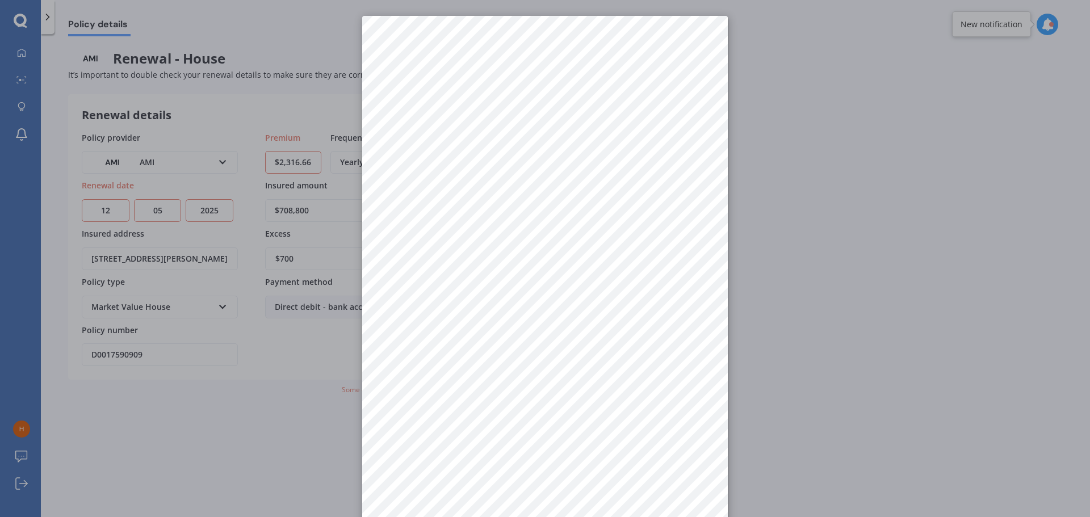
click at [884, 317] on div at bounding box center [545, 258] width 1090 height 517
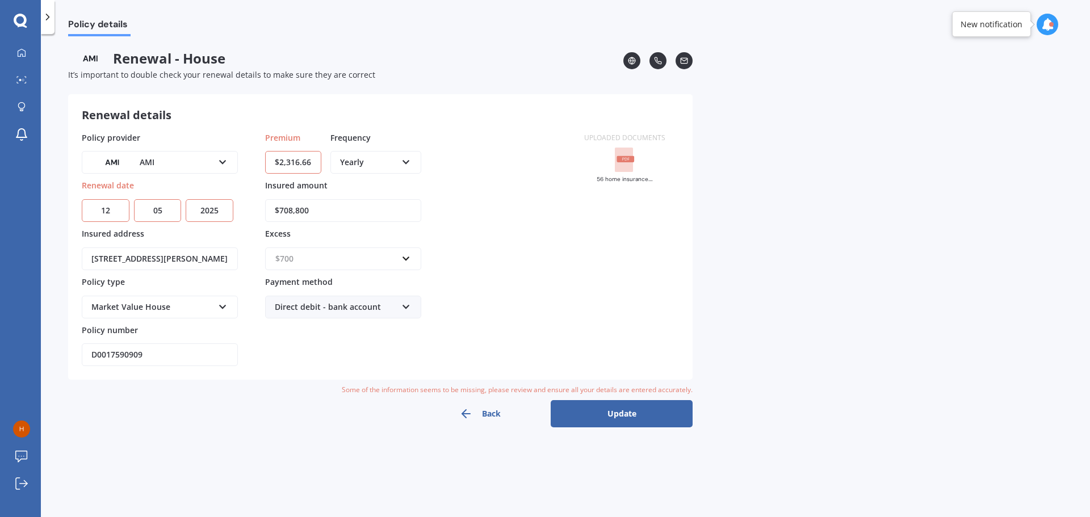
click at [406, 259] on input "text" at bounding box center [339, 259] width 146 height 22
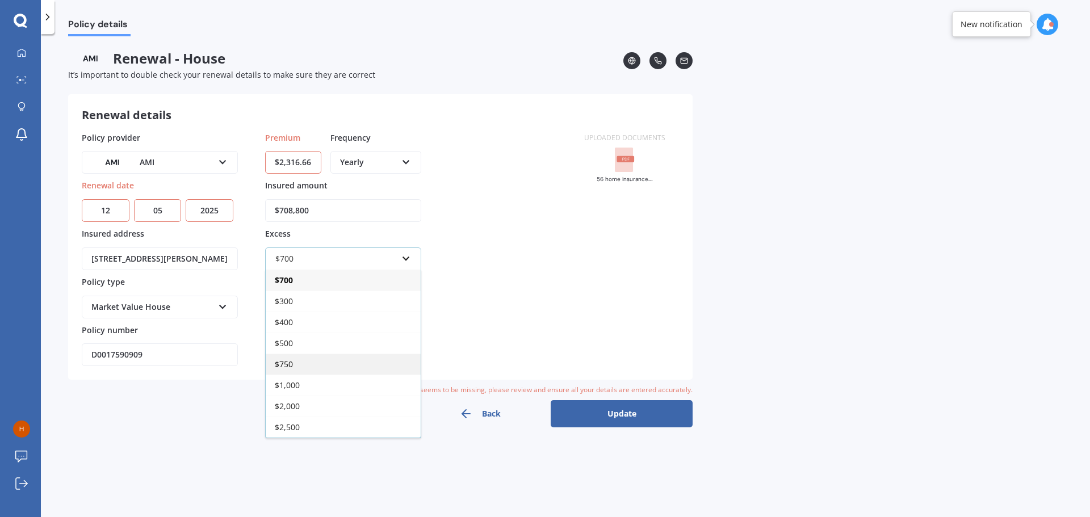
click at [291, 364] on span "$750" at bounding box center [284, 364] width 18 height 11
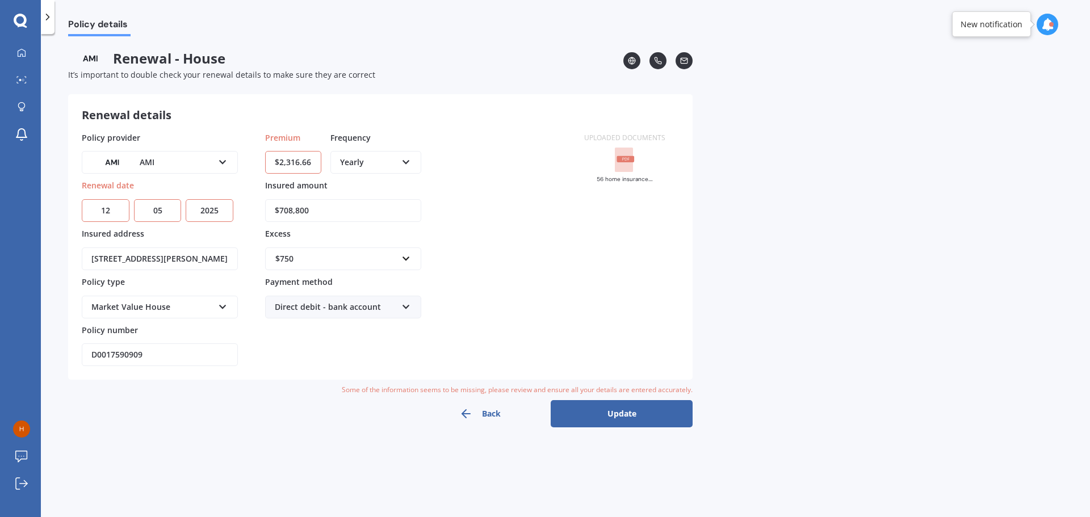
drag, startPoint x: 831, startPoint y: 285, endPoint x: 511, endPoint y: 267, distance: 321.2
click at [831, 285] on div "Policy details Renewal - House It’s important to double check your renewal deta…" at bounding box center [565, 277] width 1049 height 483
click at [608, 416] on button "Update" at bounding box center [621, 413] width 142 height 27
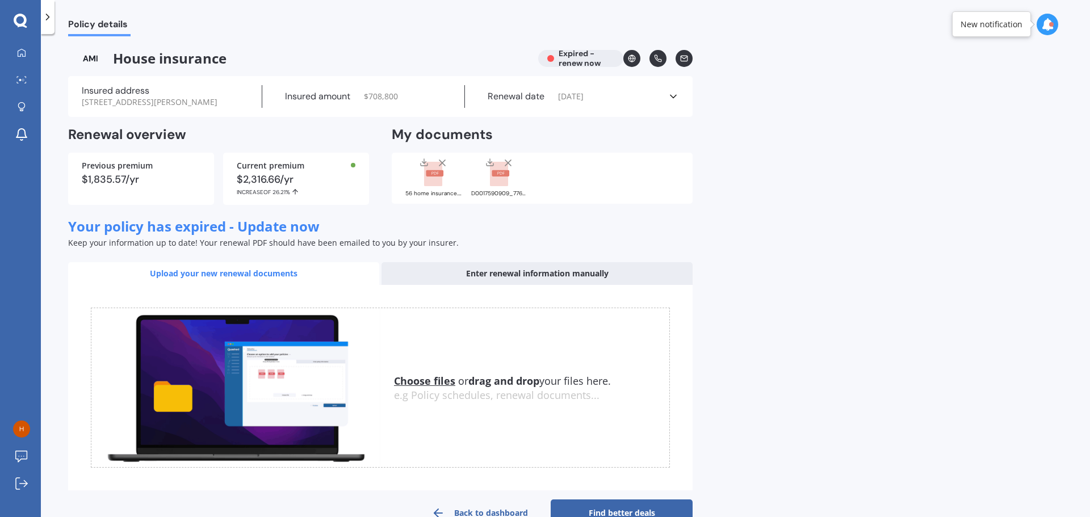
click at [605, 509] on link "Find better deals" at bounding box center [621, 512] width 142 height 27
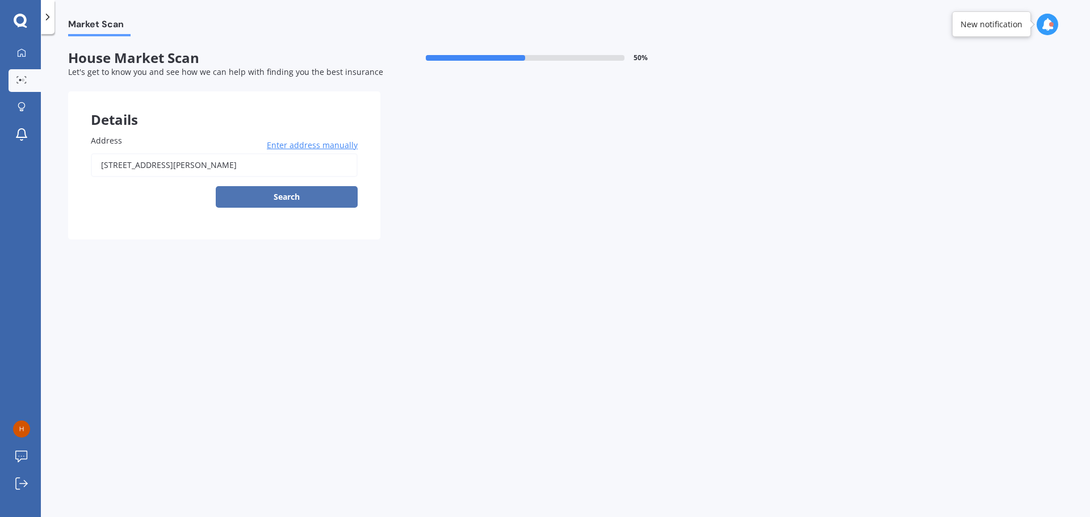
click at [268, 197] on button "Search" at bounding box center [287, 197] width 142 height 22
click at [167, 174] on input "56 Wingate St, Redwood, Christchurch" at bounding box center [224, 165] width 267 height 24
type input "[STREET_ADDRESS][PERSON_NAME]"
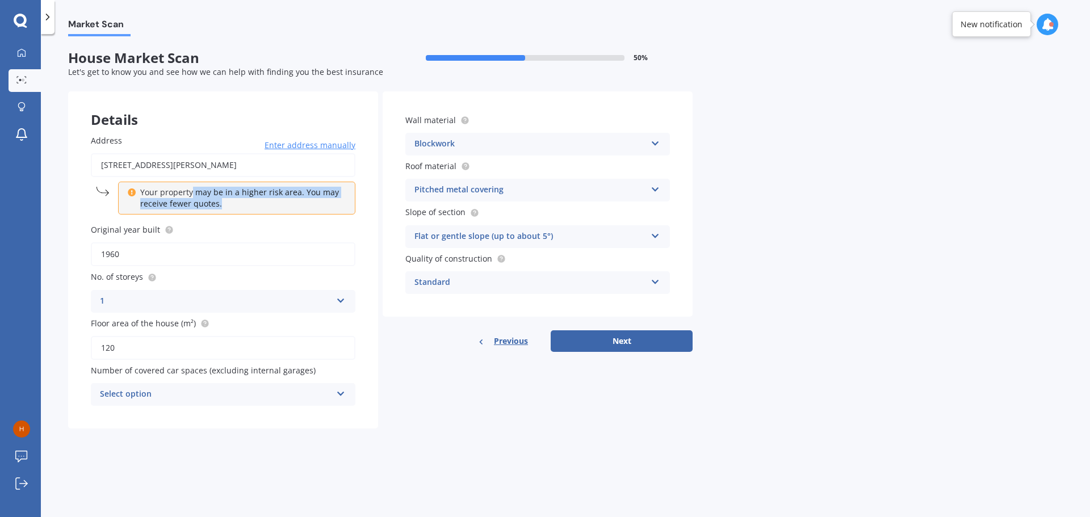
drag, startPoint x: 201, startPoint y: 194, endPoint x: 238, endPoint y: 199, distance: 37.3
click at [238, 199] on p "Your property may be in a higher risk area. You may receive fewer quotes." at bounding box center [240, 198] width 201 height 23
click at [238, 200] on p "Your property may be in a higher risk area. You may receive fewer quotes." at bounding box center [240, 198] width 201 height 23
click at [176, 200] on p "Your property may be in a higher risk area. You may receive fewer quotes." at bounding box center [240, 198] width 201 height 23
click at [626, 340] on button "Next" at bounding box center [621, 341] width 142 height 22
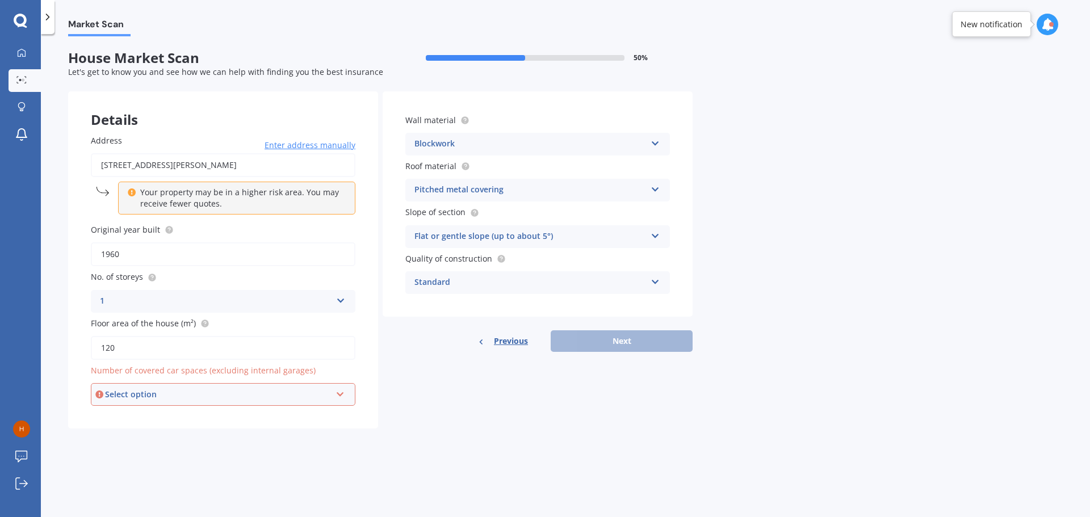
click at [217, 391] on div "Select option" at bounding box center [218, 394] width 226 height 12
click at [163, 273] on div "0" at bounding box center [223, 270] width 262 height 20
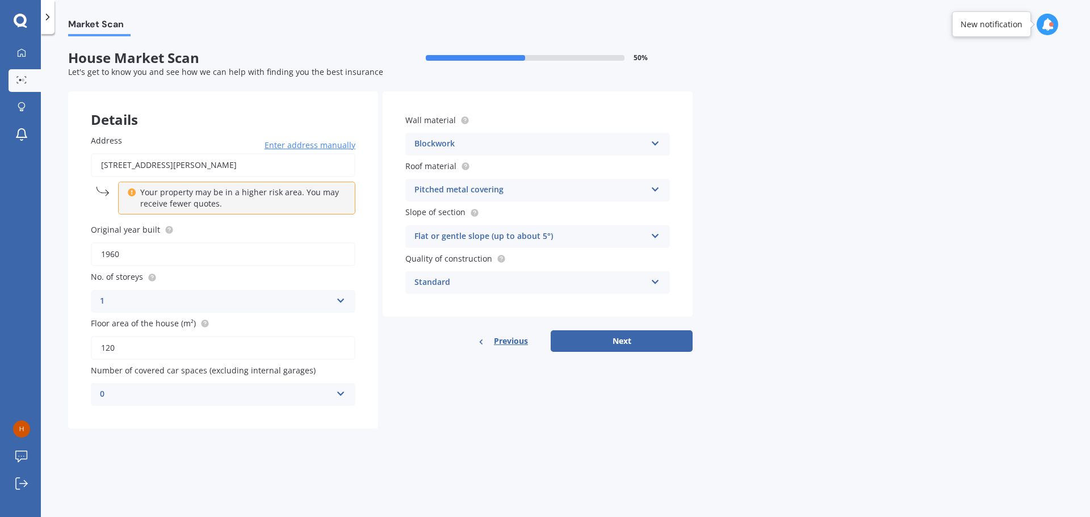
click at [194, 390] on div "0" at bounding box center [216, 395] width 232 height 14
click at [284, 394] on div "0" at bounding box center [216, 395] width 232 height 14
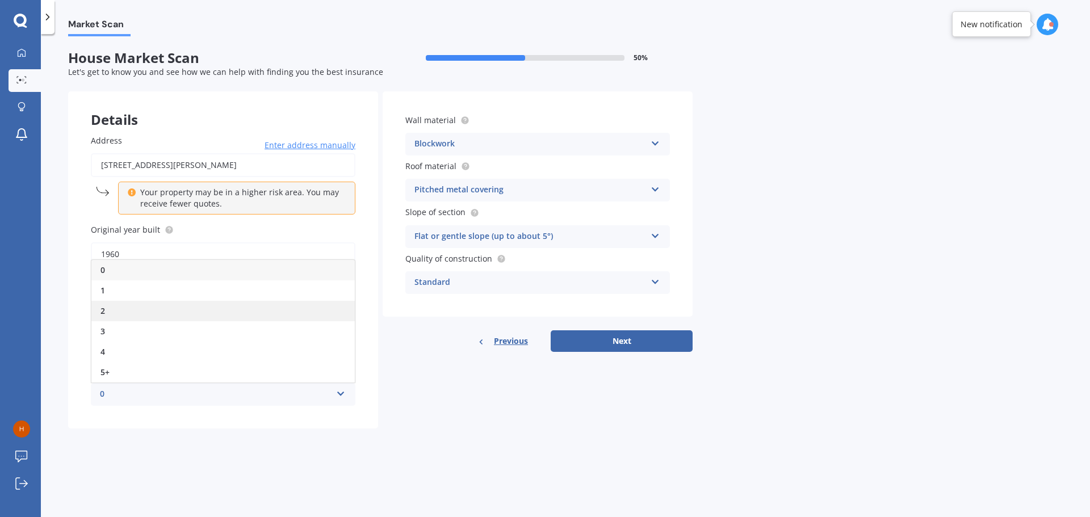
click at [182, 310] on div "2" at bounding box center [222, 311] width 263 height 20
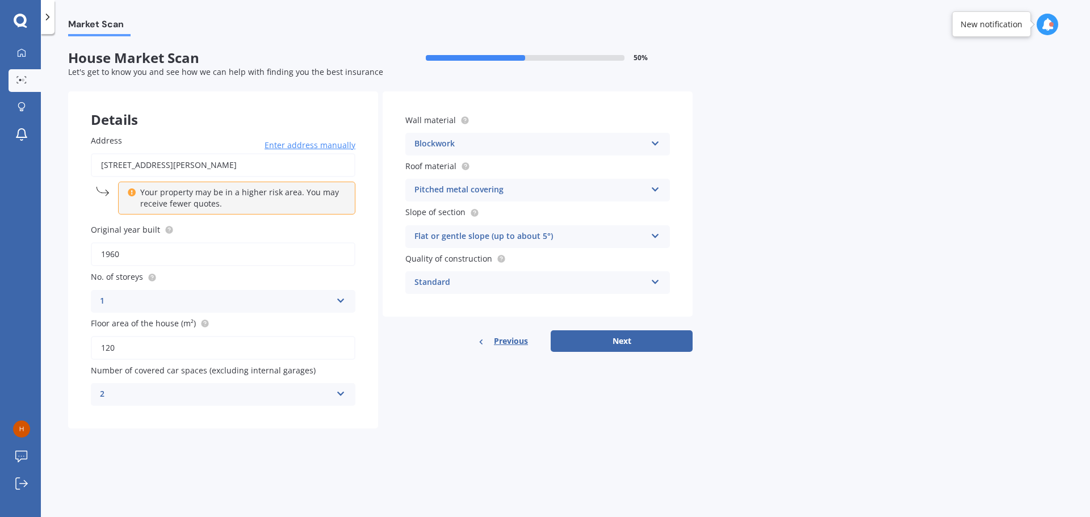
click at [456, 432] on form "House Market Scan 50 % Let's get to know you and see how we can help with findi…" at bounding box center [380, 244] width 624 height 388
click at [623, 350] on button "Next" at bounding box center [621, 341] width 142 height 22
select select "23"
select select "02"
select select "1982"
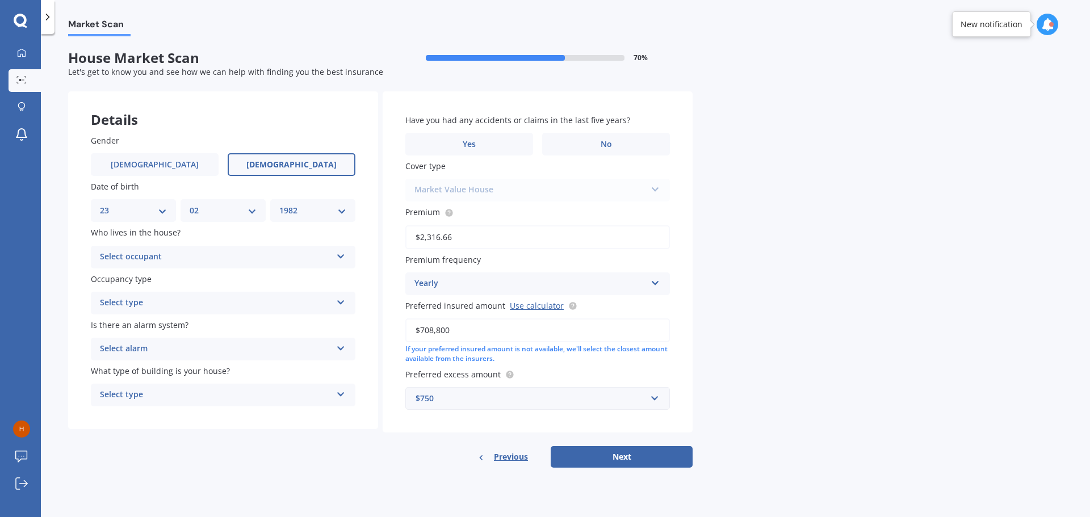
click at [196, 260] on div "Select occupant" at bounding box center [216, 257] width 232 height 14
drag, startPoint x: 52, startPoint y: 209, endPoint x: 63, endPoint y: 194, distance: 19.1
click at [52, 209] on div "Market Scan House Market Scan 70 % Let's get to know you and see how we can hel…" at bounding box center [565, 277] width 1049 height 483
click at [225, 83] on form "House Market Scan 70 % Let's get to know you and see how we can help with findi…" at bounding box center [380, 263] width 624 height 427
click at [195, 296] on div "Select type" at bounding box center [216, 303] width 232 height 14
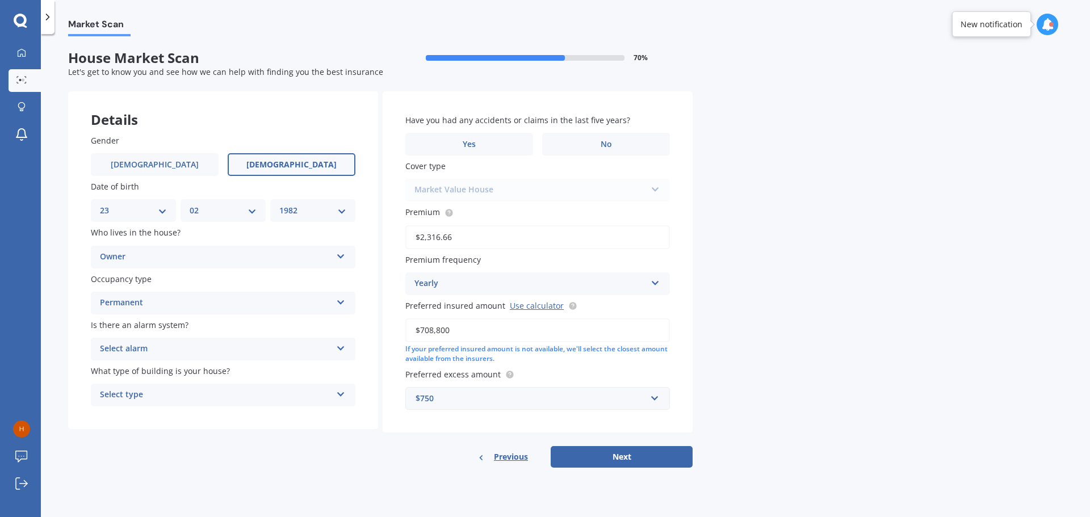
click at [61, 323] on div "Market Scan House Market Scan 70 % Let's get to know you and see how we can hel…" at bounding box center [565, 277] width 1049 height 483
click at [205, 329] on label "Is there an alarm system?" at bounding box center [221, 325] width 260 height 12
click at [148, 349] on div "Select alarm" at bounding box center [216, 349] width 232 height 14
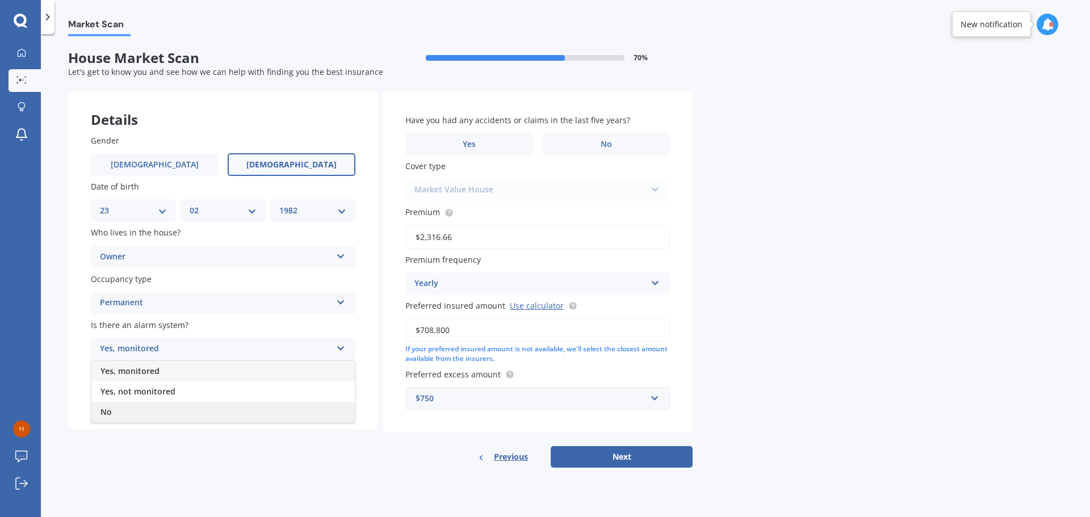
click at [128, 412] on div "No" at bounding box center [222, 412] width 263 height 20
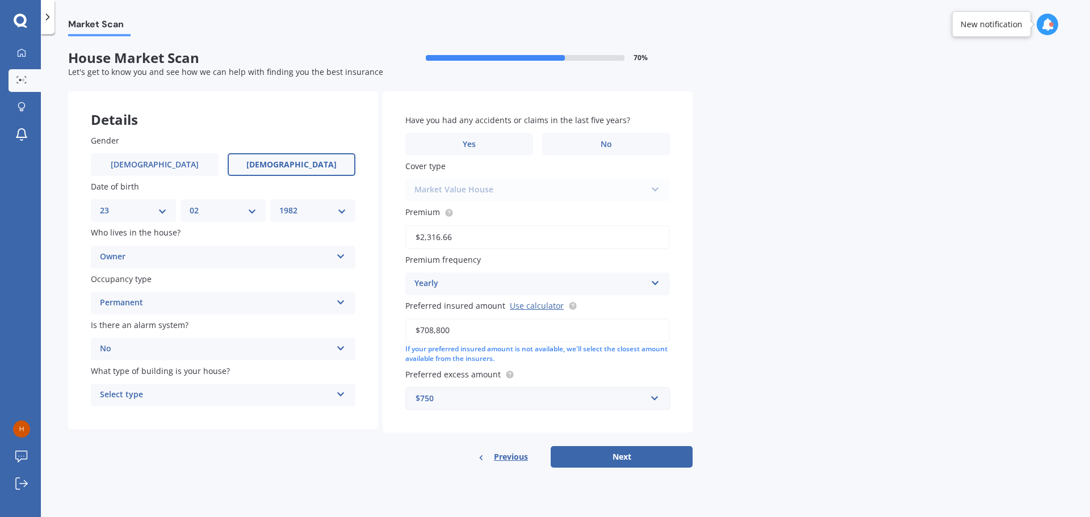
click at [140, 405] on div "Select type Freestanding Multi-unit (in a block of 6 or less) Multi-unit (in a …" at bounding box center [223, 395] width 264 height 23
click at [162, 424] on div "Freestanding" at bounding box center [222, 417] width 263 height 20
click at [258, 452] on div "Details Gender Male Female Date of birth DD 01 02 03 04 05 06 07 08 09 10 11 12…" at bounding box center [380, 279] width 624 height 376
click at [157, 300] on div "Permanent" at bounding box center [216, 303] width 232 height 14
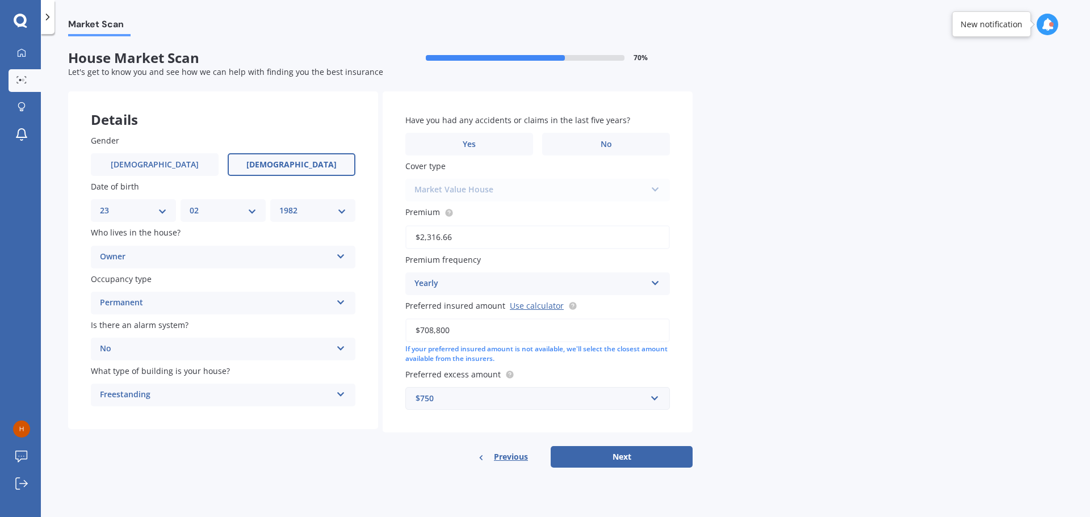
click at [153, 261] on div "Owner" at bounding box center [216, 257] width 232 height 14
click at [155, 254] on div "Owner" at bounding box center [216, 257] width 232 height 14
click at [79, 242] on div "Gender Male Female Date of birth DD 01 02 03 04 05 06 07 08 09 10 11 12 13 14 1…" at bounding box center [223, 271] width 310 height 318
click at [605, 146] on span "No" at bounding box center [605, 145] width 11 height 10
click at [0, 0] on input "No" at bounding box center [0, 0] width 0 height 0
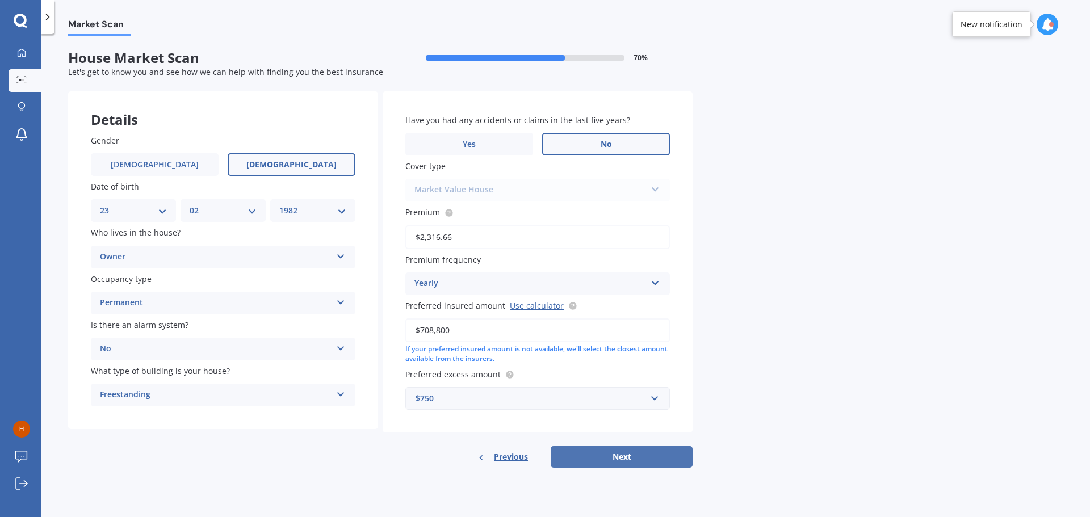
click at [620, 455] on button "Next" at bounding box center [621, 457] width 142 height 22
select select "23"
select select "02"
select select "1982"
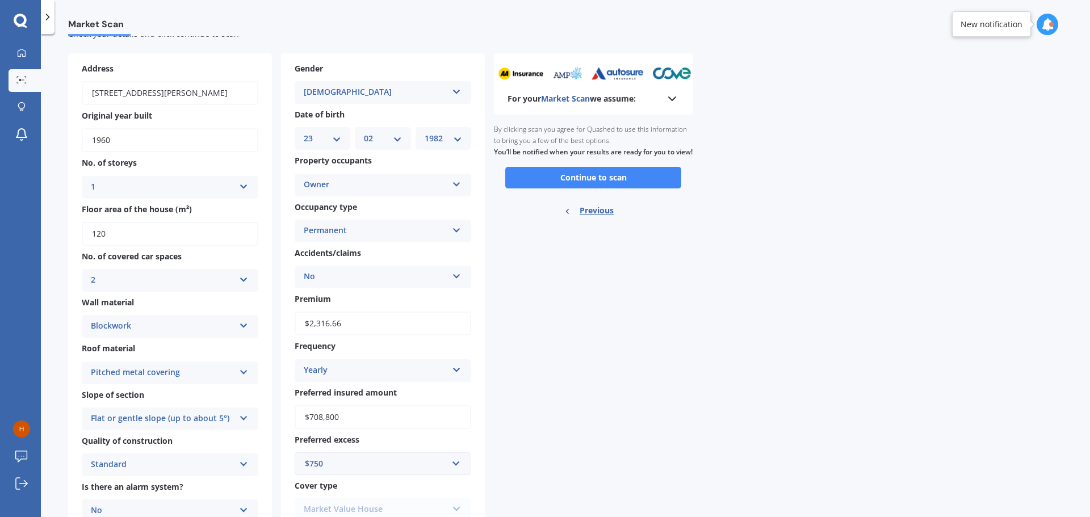
scroll to position [15, 0]
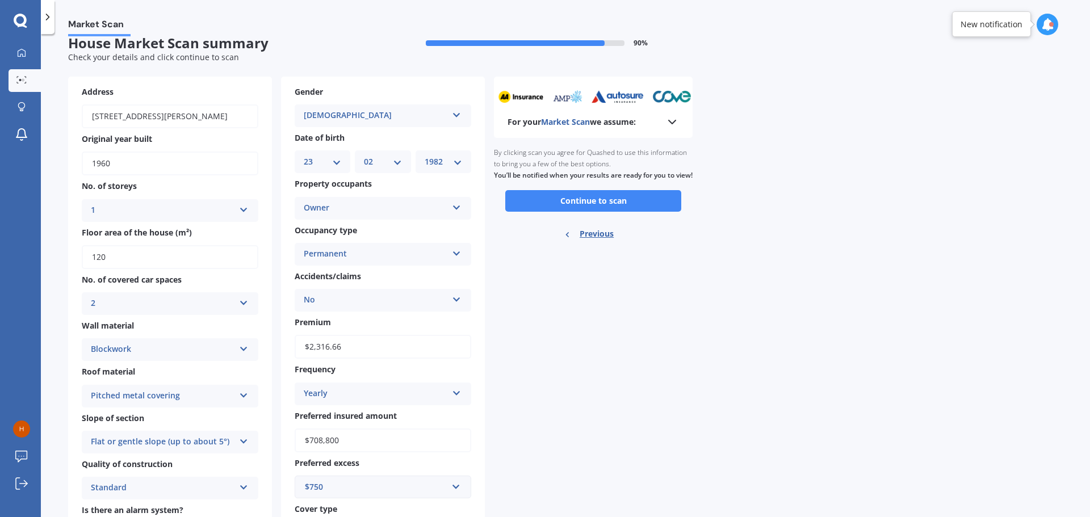
click at [346, 204] on div "Owner" at bounding box center [376, 208] width 144 height 14
click at [343, 251] on span "Owner + Boarder" at bounding box center [337, 250] width 66 height 11
click at [360, 207] on div "Owner + Boarder" at bounding box center [376, 208] width 144 height 14
click at [343, 232] on div "Owner" at bounding box center [382, 230] width 175 height 20
drag, startPoint x: 560, startPoint y: 288, endPoint x: 391, endPoint y: 266, distance: 170.6
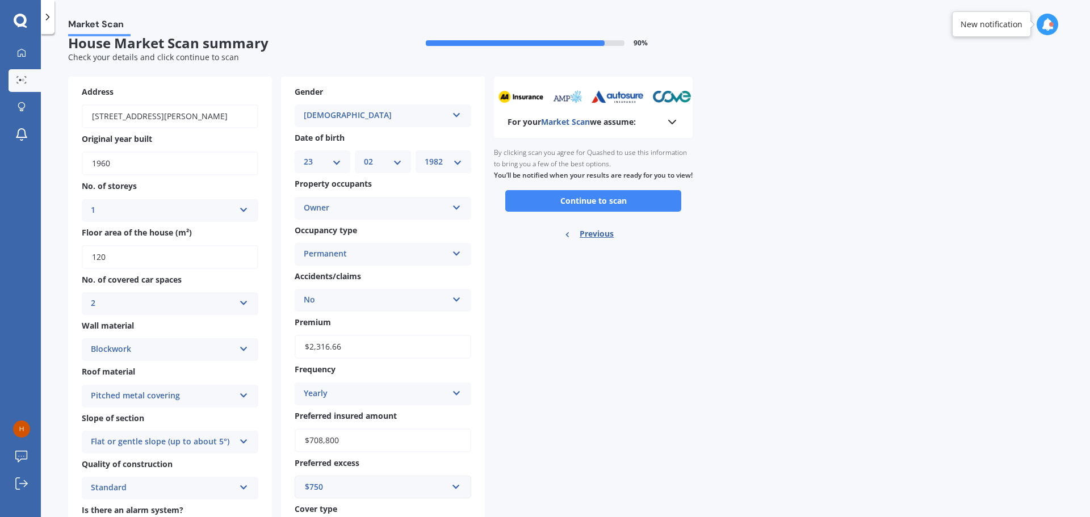
click at [556, 288] on div "For your Market Scan we assume: Ready to go By clicking scan you agree for Quas…" at bounding box center [593, 339] width 199 height 524
click at [376, 253] on div "Permanent" at bounding box center [376, 254] width 144 height 14
click at [592, 346] on div "For your Market Scan we assume: Ready to go By clicking scan you agree for Quas…" at bounding box center [593, 339] width 199 height 524
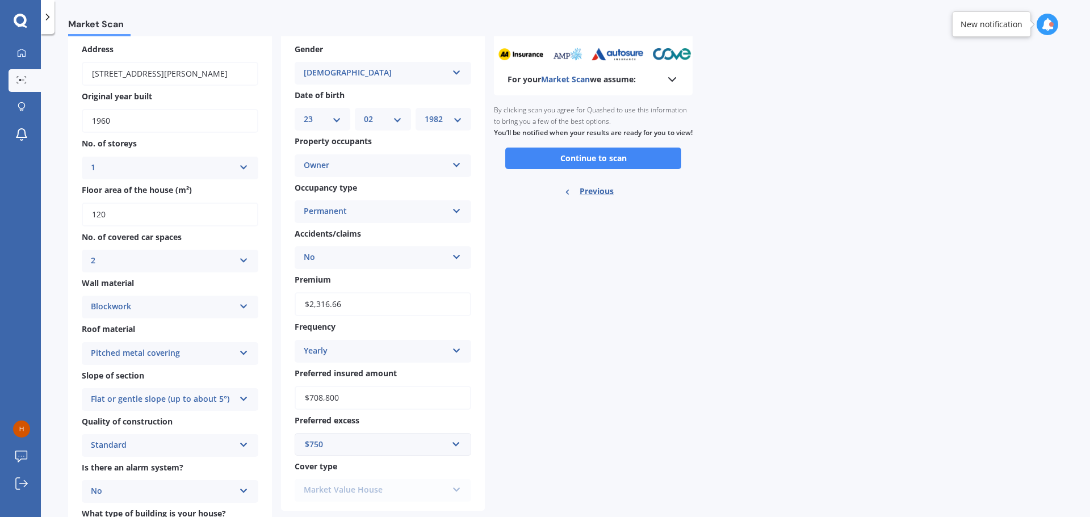
scroll to position [128, 0]
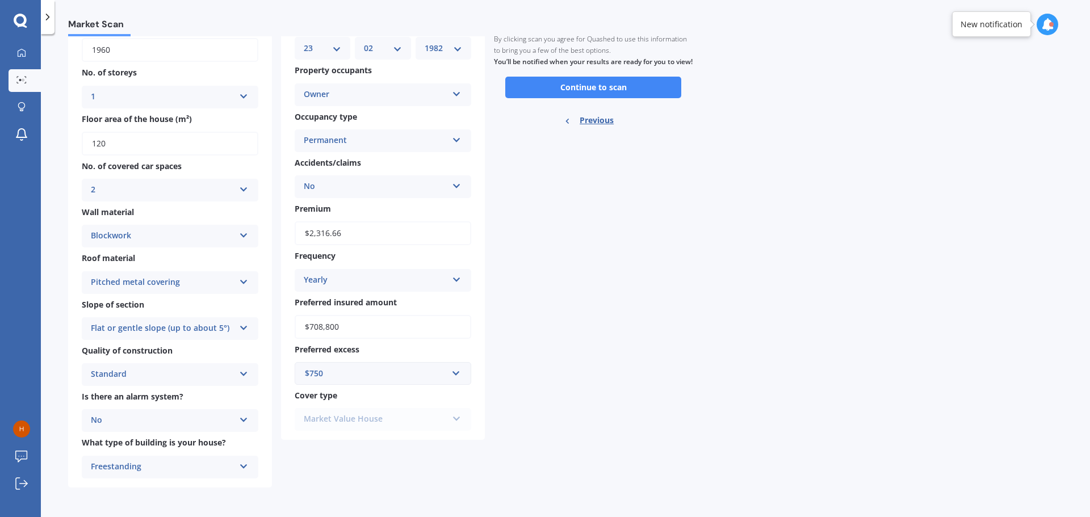
click at [410, 413] on div "Market Value House Premier House Market Value House Home Plus" at bounding box center [383, 419] width 176 height 23
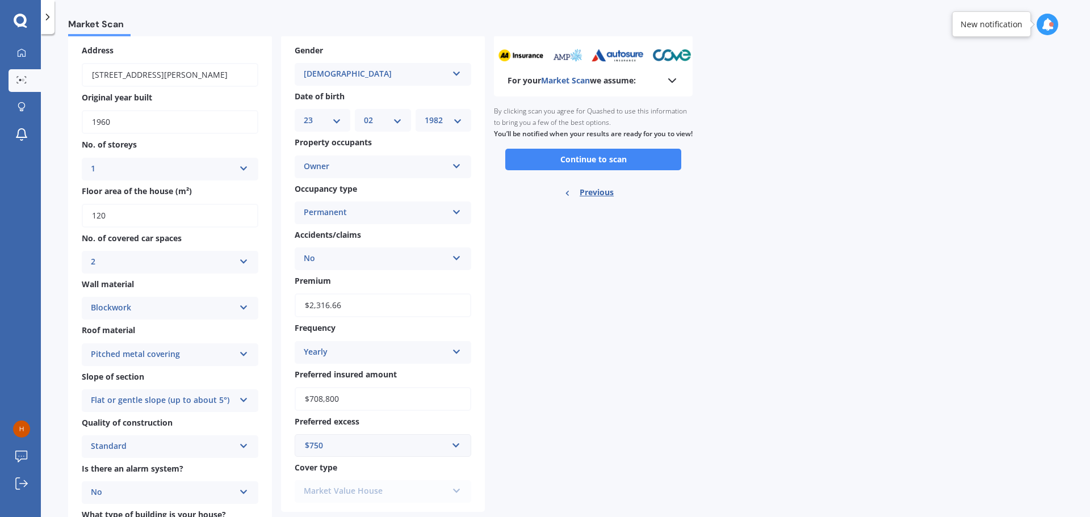
scroll to position [0, 0]
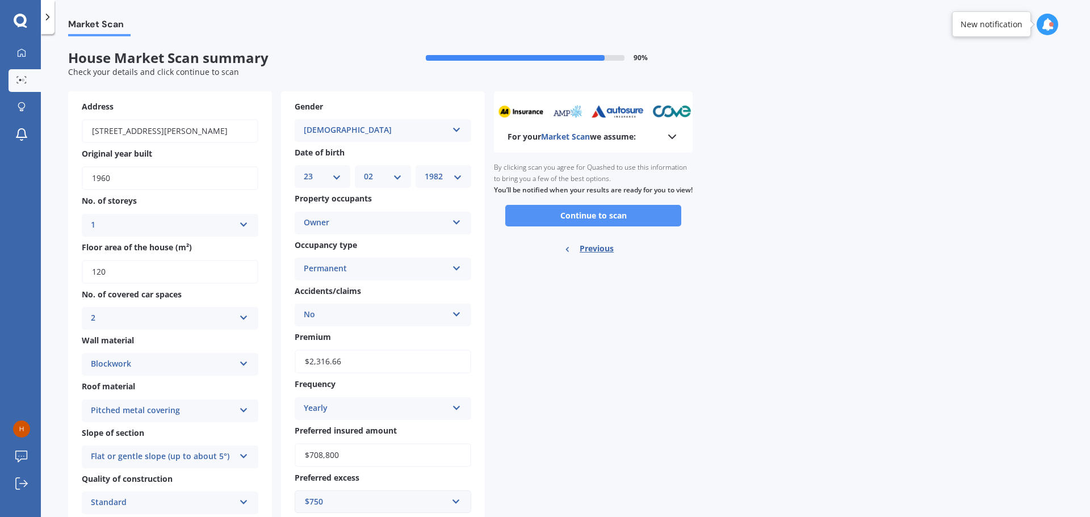
click at [578, 222] on button "Continue to scan" at bounding box center [593, 216] width 176 height 22
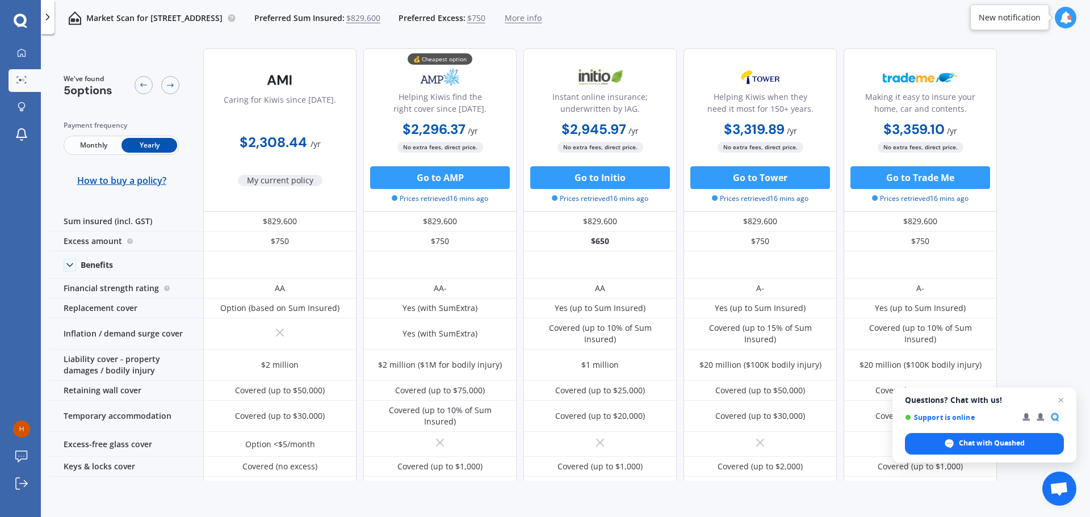
click at [48, 22] on icon at bounding box center [47, 16] width 11 height 11
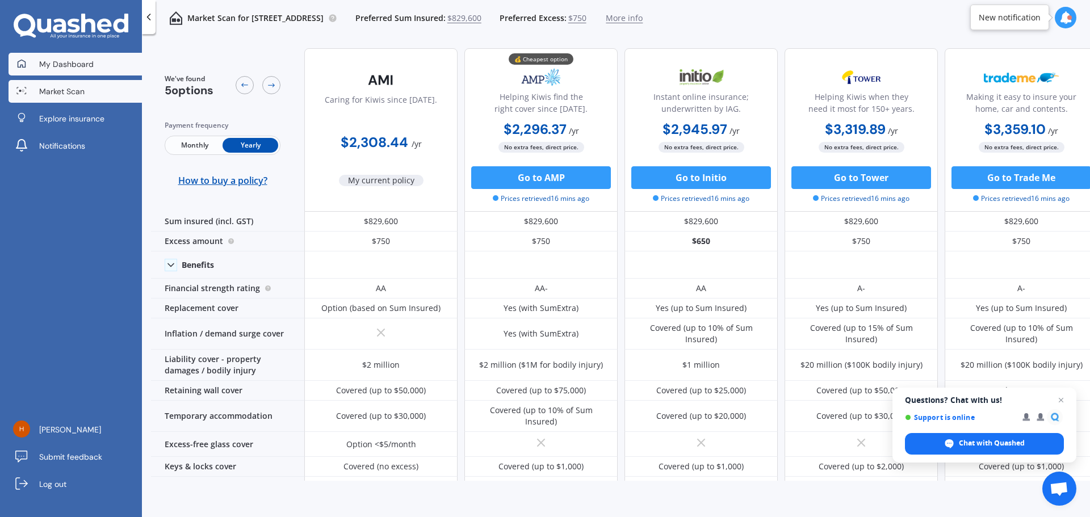
click at [74, 57] on link "My Dashboard" at bounding box center [75, 64] width 133 height 23
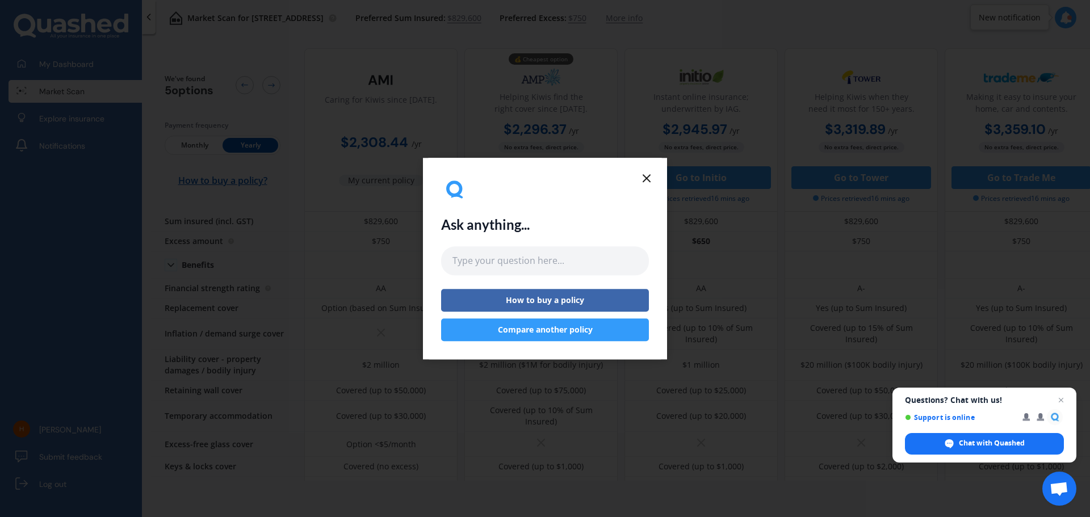
click at [648, 176] on line at bounding box center [646, 178] width 7 height 7
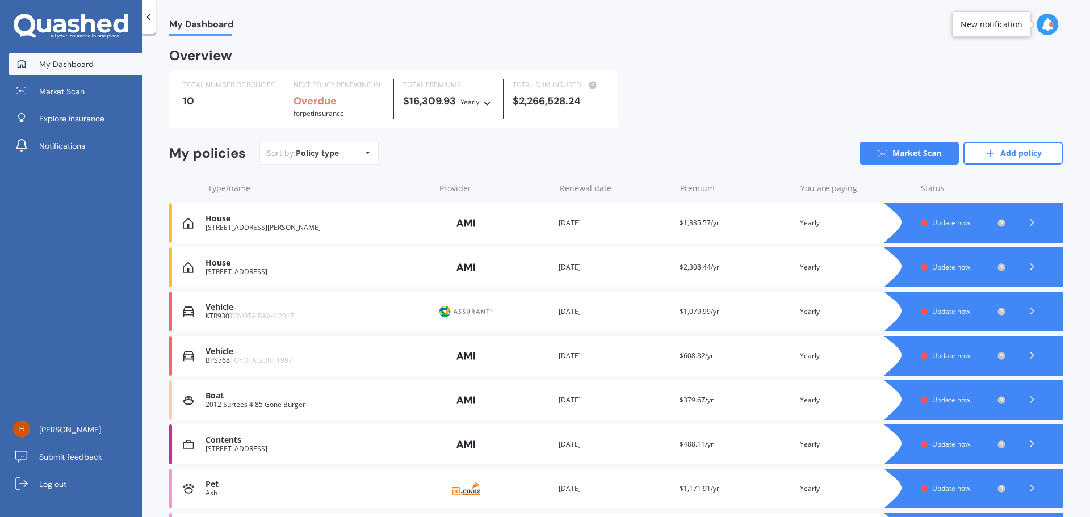
click at [609, 48] on div "My Dashboard Overview TOTAL NUMBER OF POLICIES 10 NEXT POLICY RENEWING IN Overd…" at bounding box center [616, 277] width 948 height 483
click at [1026, 225] on icon at bounding box center [1031, 222] width 11 height 11
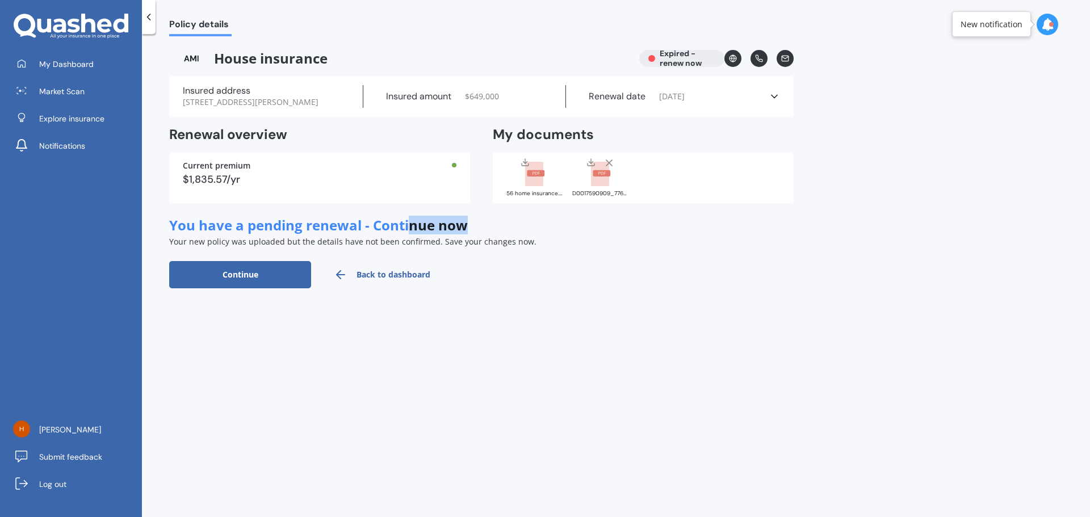
drag, startPoint x: 409, startPoint y: 225, endPoint x: 490, endPoint y: 223, distance: 81.2
click at [490, 223] on div "You have a pending renewal - Continue now Your new policy was uploaded but the …" at bounding box center [481, 232] width 624 height 30
click at [268, 266] on button "Continue" at bounding box center [240, 274] width 142 height 27
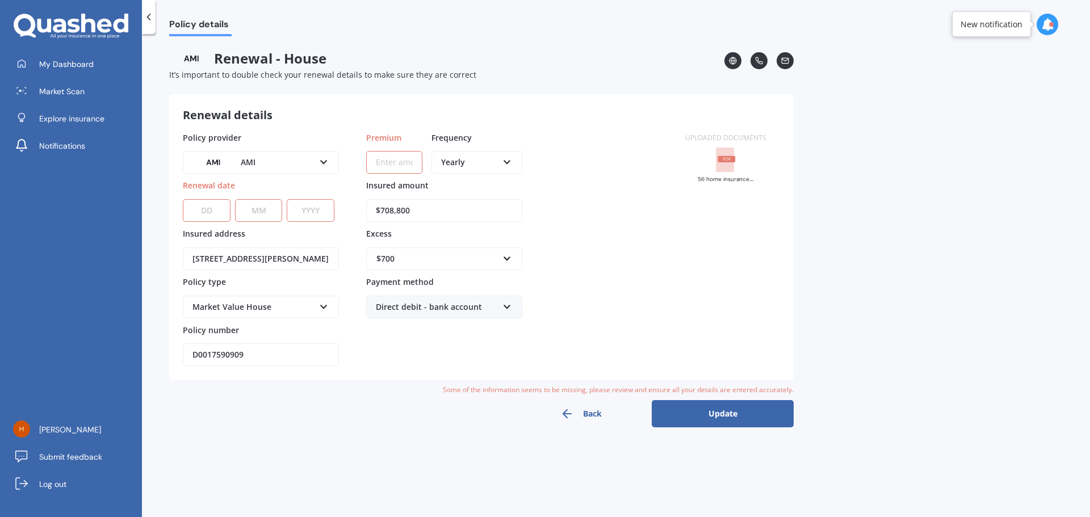
click at [203, 210] on select "DD 01 02 03 04 05 06 07 08 09 10 11 12 13 14 15 16 17 18 19 20 21 22 23 24 25 2…" at bounding box center [207, 210] width 48 height 23
select select "12"
click at [183, 199] on select "DD 01 02 03 04 05 06 07 08 09 10 11 12 13 14 15 16 17 18 19 20 21 22 23 24 25 2…" at bounding box center [207, 210] width 48 height 23
click at [262, 216] on select "MM 01 02 03 04 05 06 07 08 09 10 11 12" at bounding box center [259, 210] width 48 height 23
select select "05"
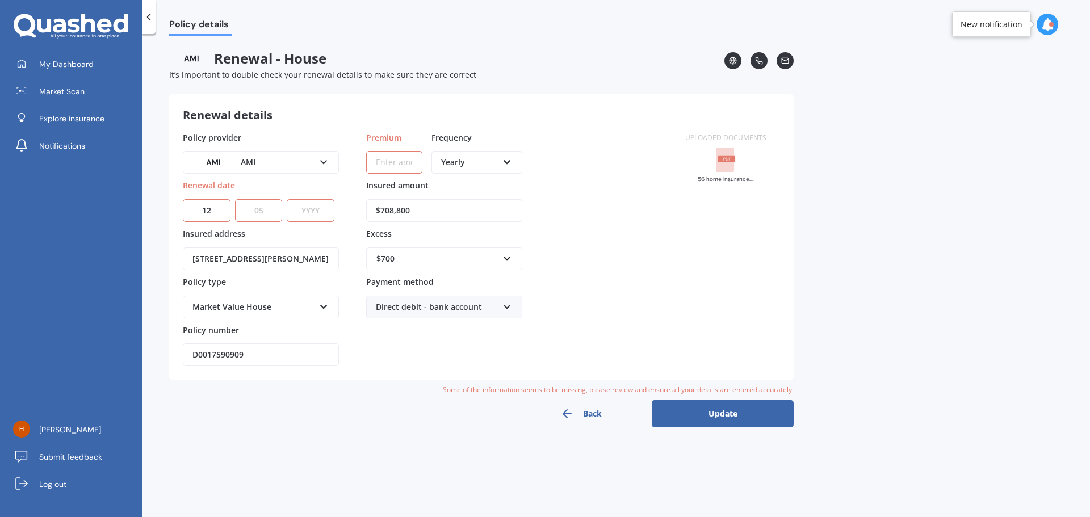
click at [235, 199] on select "MM 01 02 03 04 05 06 07 08 09 10 11 12" at bounding box center [259, 210] width 48 height 23
click at [310, 217] on select "YYYY 2027 2026 2025 2024 2023 2022 2021 2020 2019 2018 2017 2016 2015 2014 2013…" at bounding box center [311, 210] width 48 height 23
select select "2025"
click at [287, 199] on select "YYYY 2027 2026 2025 2024 2023 2022 2021 2020 2019 2018 2017 2016 2015 2014 2013…" at bounding box center [311, 210] width 48 height 23
click at [389, 169] on input "Premium" at bounding box center [394, 162] width 56 height 23
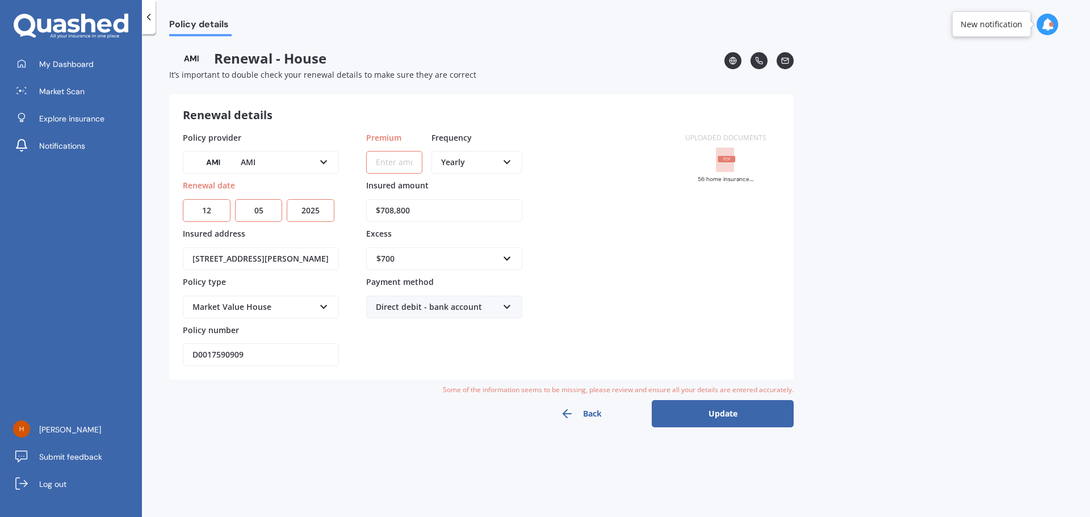
type input "$2,316.66"
click at [722, 159] on rect at bounding box center [727, 159] width 18 height 6
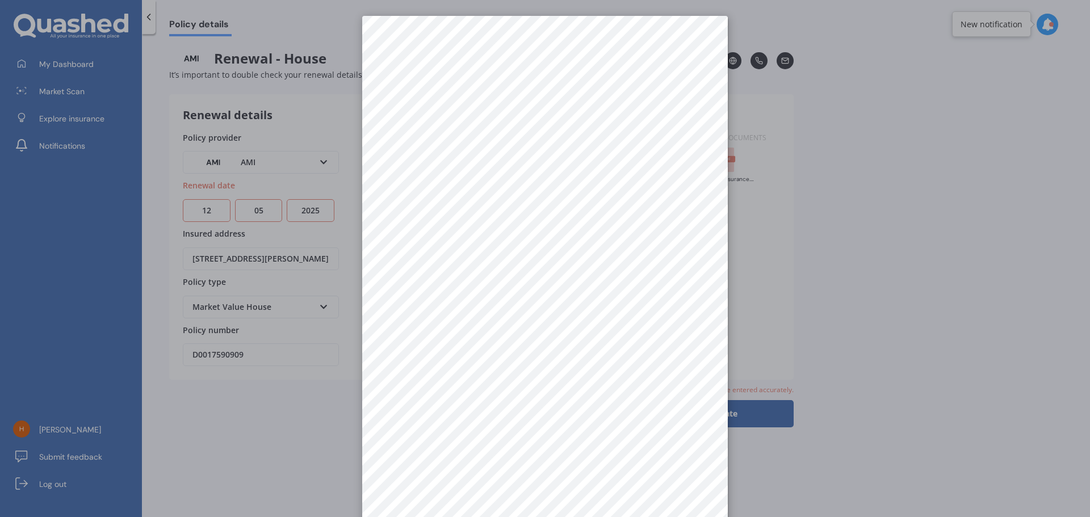
click at [873, 231] on div at bounding box center [545, 258] width 1090 height 517
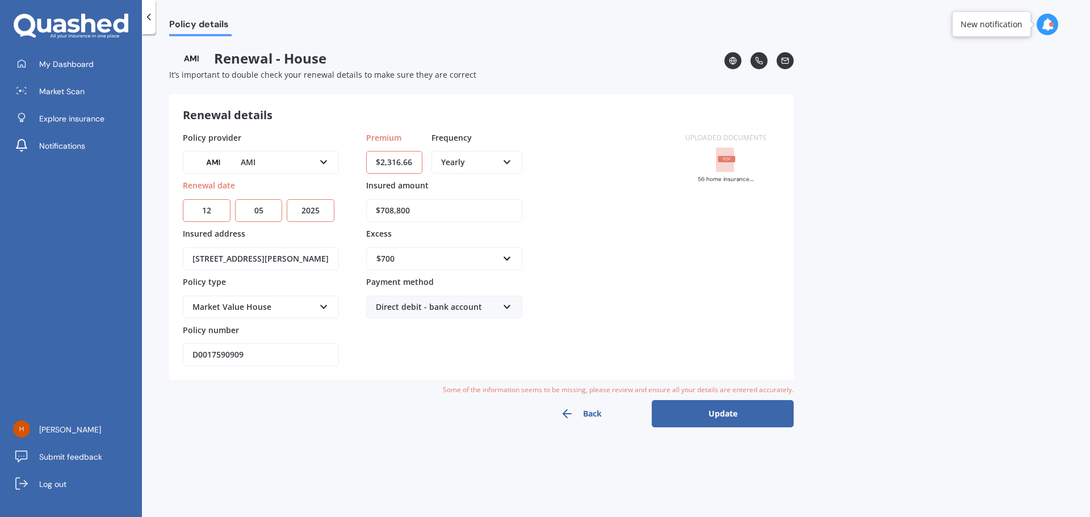
click at [403, 262] on div "$700" at bounding box center [437, 259] width 122 height 12
click at [411, 361] on div "$750" at bounding box center [444, 364] width 155 height 21
click at [702, 409] on button "Update" at bounding box center [722, 413] width 142 height 27
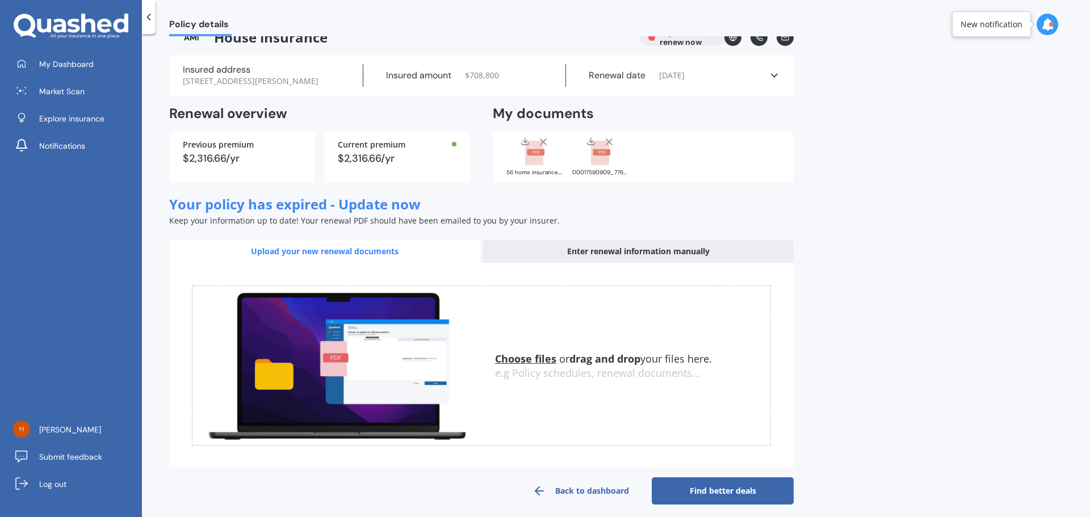
scroll to position [29, 0]
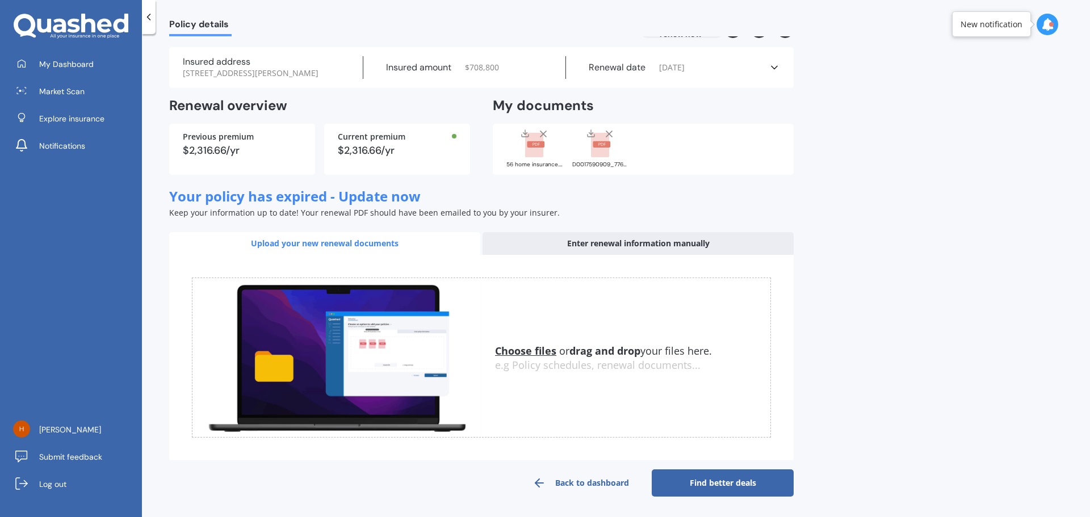
click at [938, 136] on div "Policy details House insurance Expired - renew now Insured address 56 Wingate S…" at bounding box center [616, 277] width 948 height 483
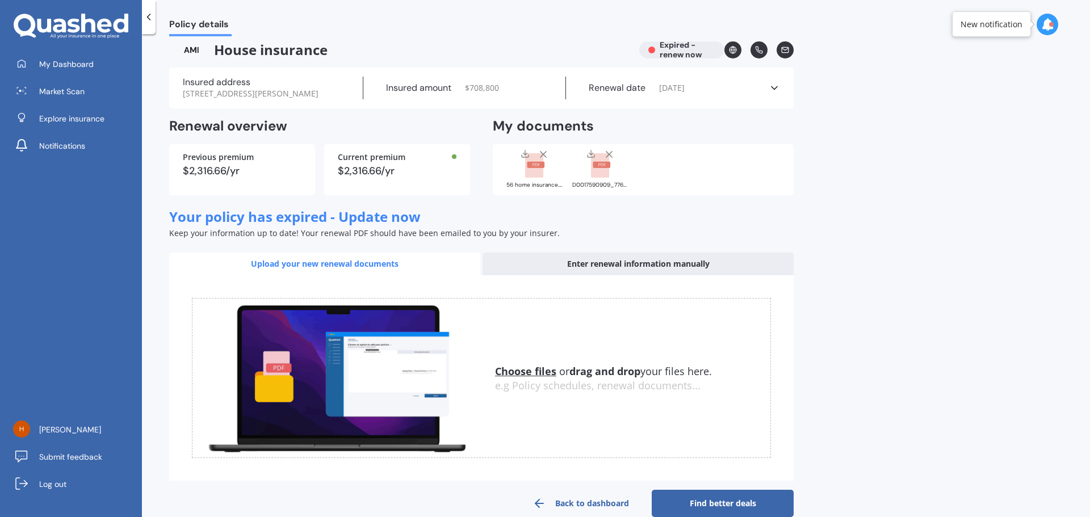
scroll to position [0, 0]
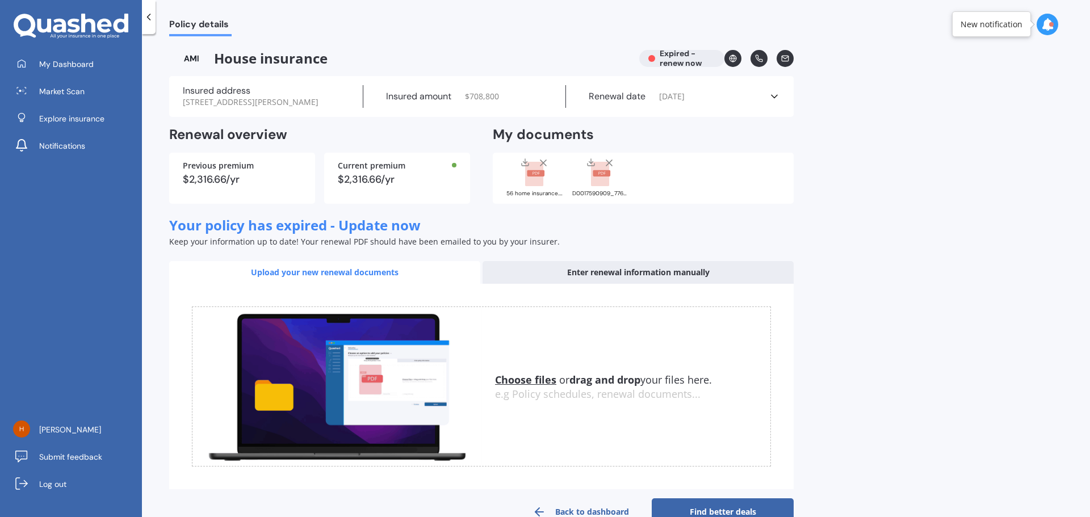
click at [692, 59] on div "House insurance Expired - renew now" at bounding box center [481, 58] width 624 height 17
click at [920, 188] on div "Policy details House insurance Expired - renew now Insured address 56 Wingate S…" at bounding box center [616, 277] width 948 height 483
click at [684, 98] on span "12/05/2025" at bounding box center [672, 96] width 26 height 11
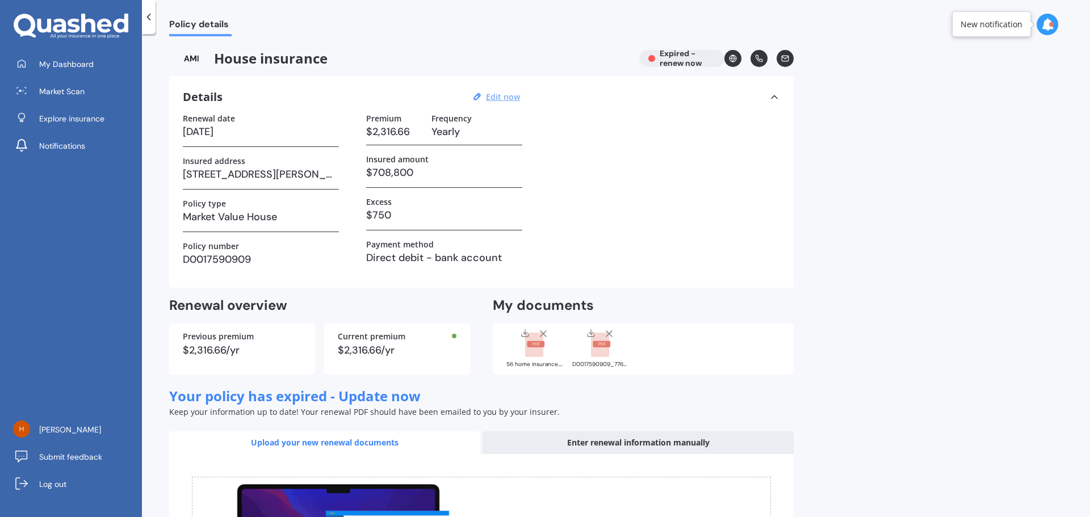
click at [503, 94] on u "Edit now" at bounding box center [503, 96] width 34 height 11
select select "12"
select select "05"
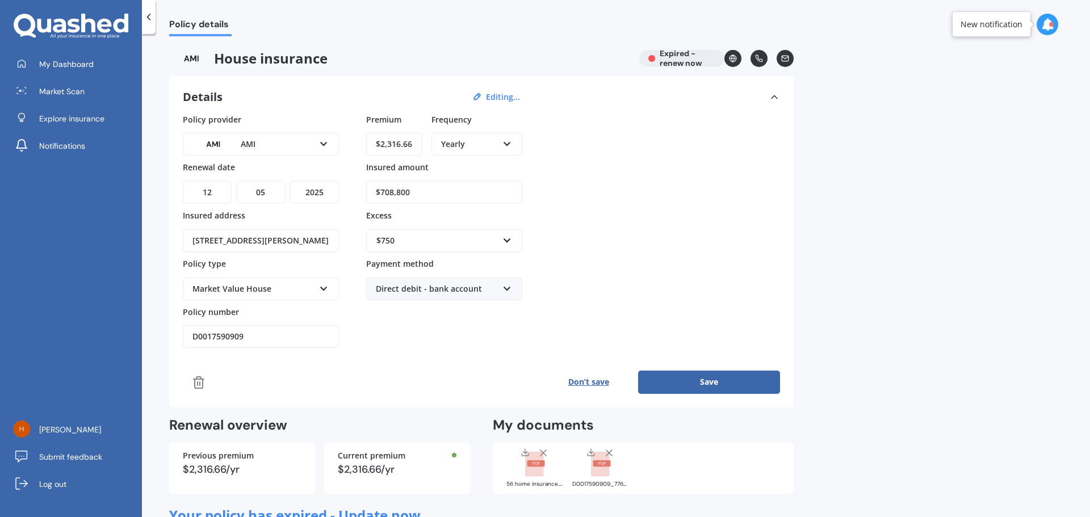
click at [320, 193] on select "YYYY 2027 2026 2025 2024 2023 2022 2021 2020 2019 2018 2017 2016 2015 2014 2013…" at bounding box center [314, 192] width 49 height 23
select select "2026"
click at [290, 181] on select "YYYY 2027 2026 2025 2024 2023 2022 2021 2020 2019 2018 2017 2016 2015 2014 2013…" at bounding box center [314, 192] width 49 height 23
click at [707, 388] on button "Save" at bounding box center [709, 382] width 142 height 23
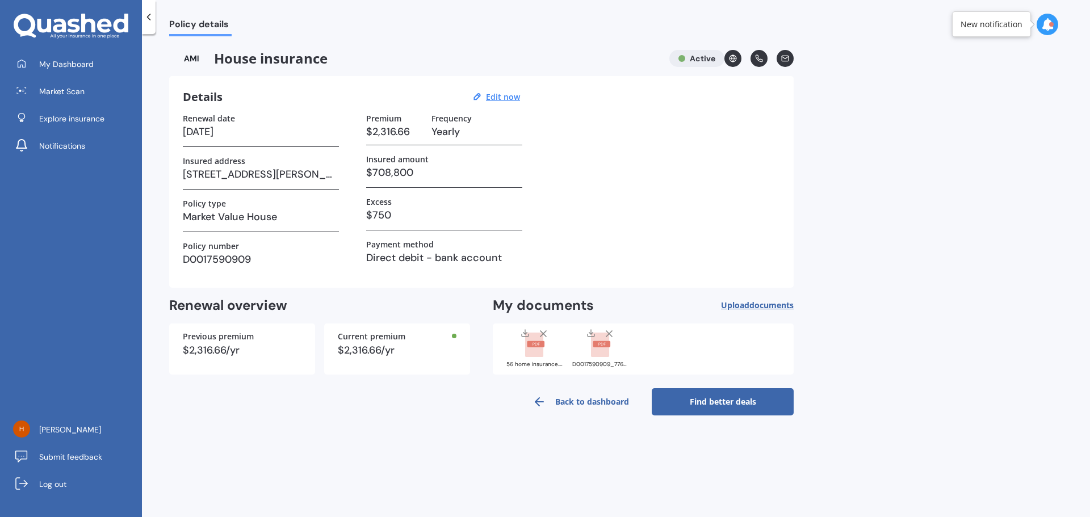
click at [936, 268] on div "Policy details House insurance Active Details Edit now Renewal date 12/05/2026 …" at bounding box center [616, 277] width 948 height 483
click at [148, 19] on icon at bounding box center [148, 16] width 11 height 11
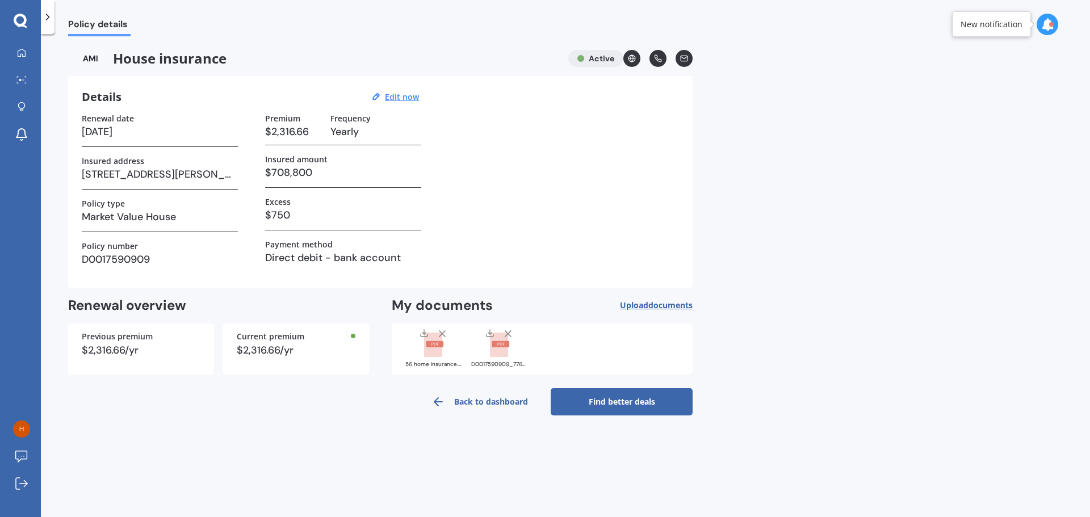
click at [48, 18] on polyline at bounding box center [48, 17] width 3 height 6
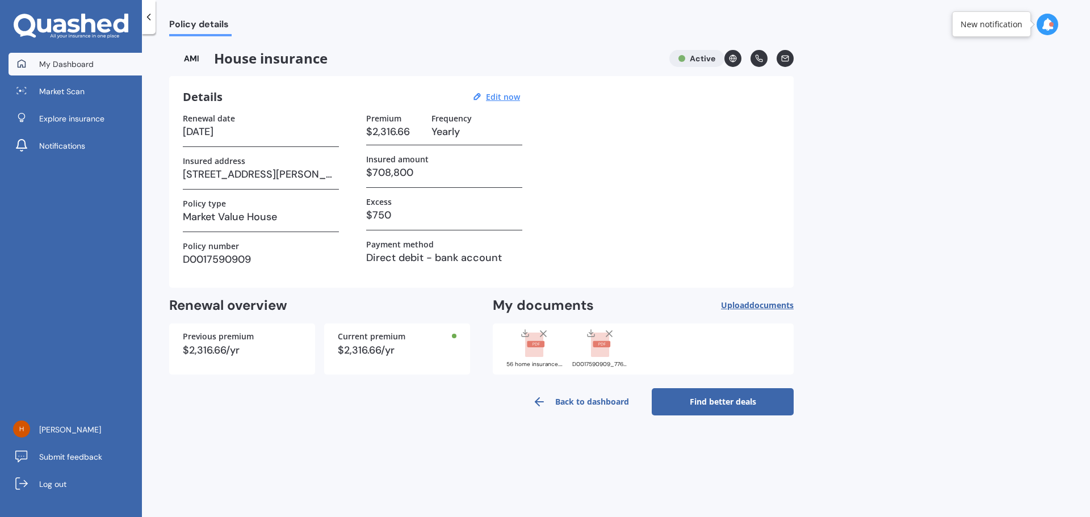
click at [64, 69] on span "My Dashboard" at bounding box center [66, 63] width 54 height 11
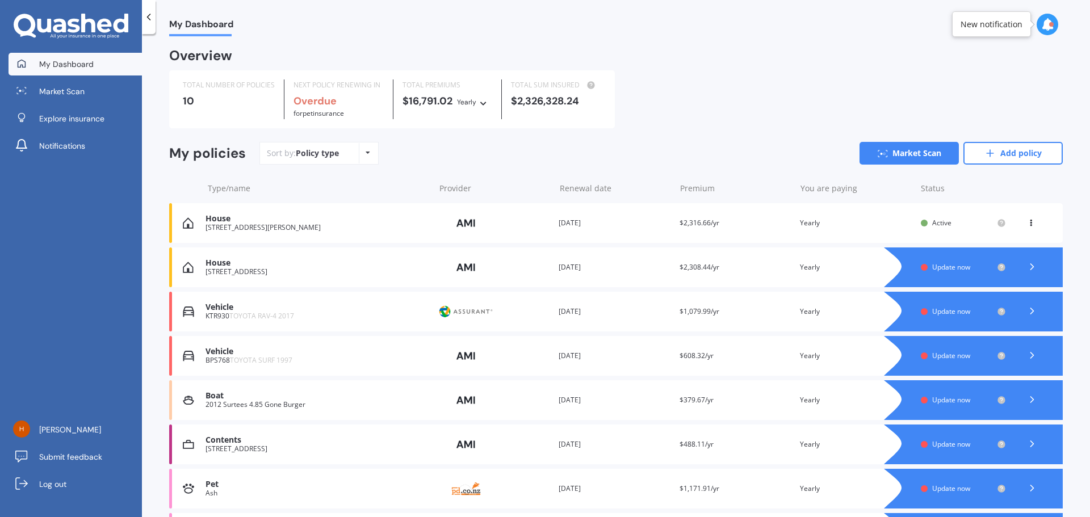
click at [964, 267] on span "Update now" at bounding box center [951, 267] width 38 height 10
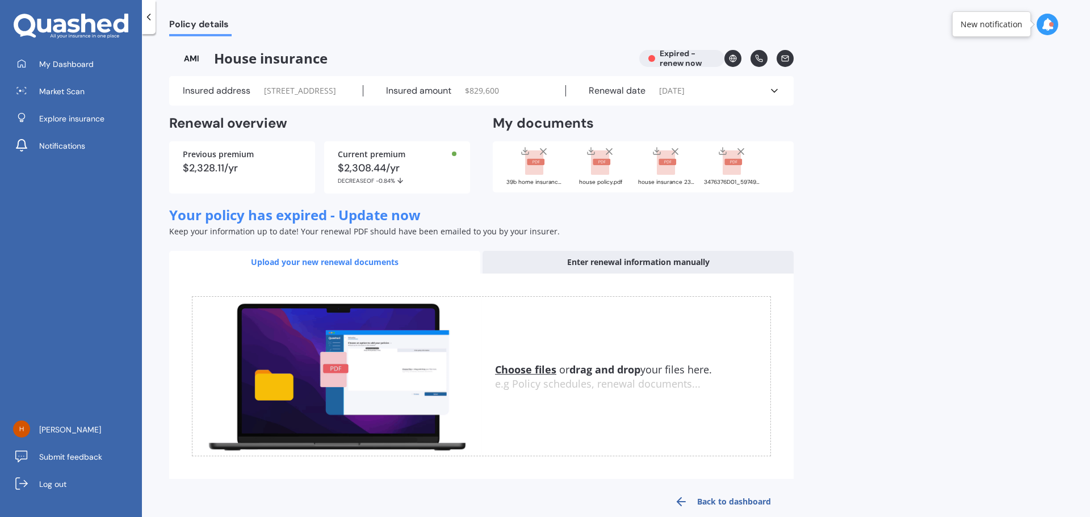
click at [688, 96] on div "Renewal date 21/06/2025" at bounding box center [667, 90] width 203 height 11
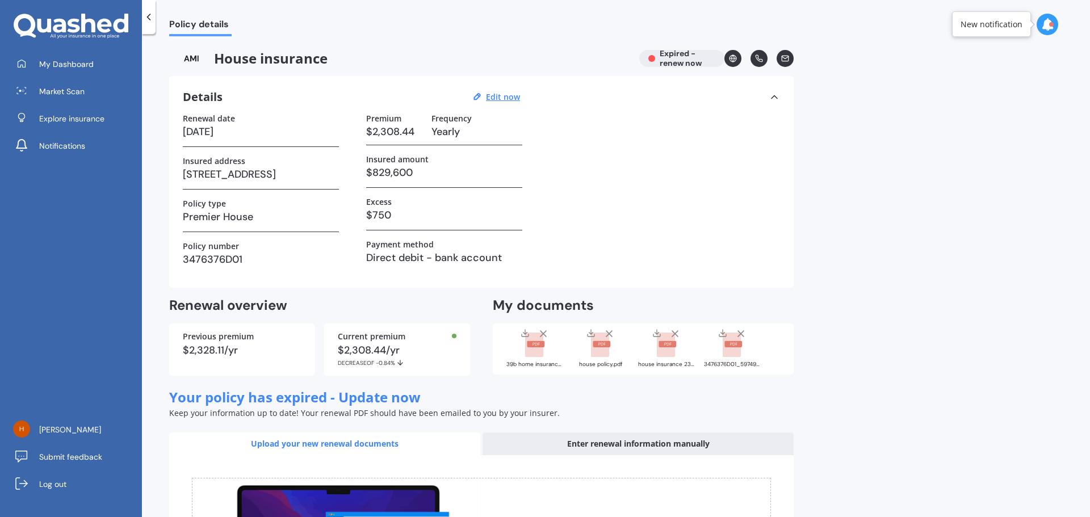
click at [502, 102] on div "Details Edit now" at bounding box center [353, 97] width 340 height 15
click at [503, 99] on u "Edit now" at bounding box center [503, 96] width 34 height 11
select select "21"
select select "06"
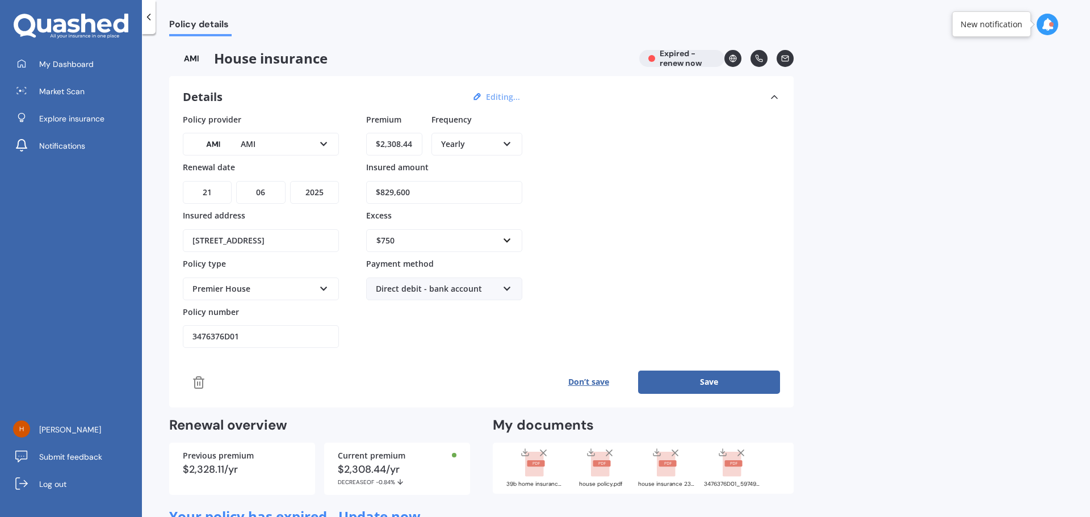
click at [321, 197] on select "YYYY 2027 2026 2025 2024 2023 2022 2021 2020 2019 2018 2017 2016 2015 2014 2013…" at bounding box center [314, 192] width 49 height 23
select select "2026"
click at [290, 181] on select "YYYY 2027 2026 2025 2024 2023 2022 2021 2020 2019 2018 2017 2016 2015 2014 2013…" at bounding box center [314, 192] width 49 height 23
click at [708, 373] on button "Save" at bounding box center [709, 382] width 142 height 23
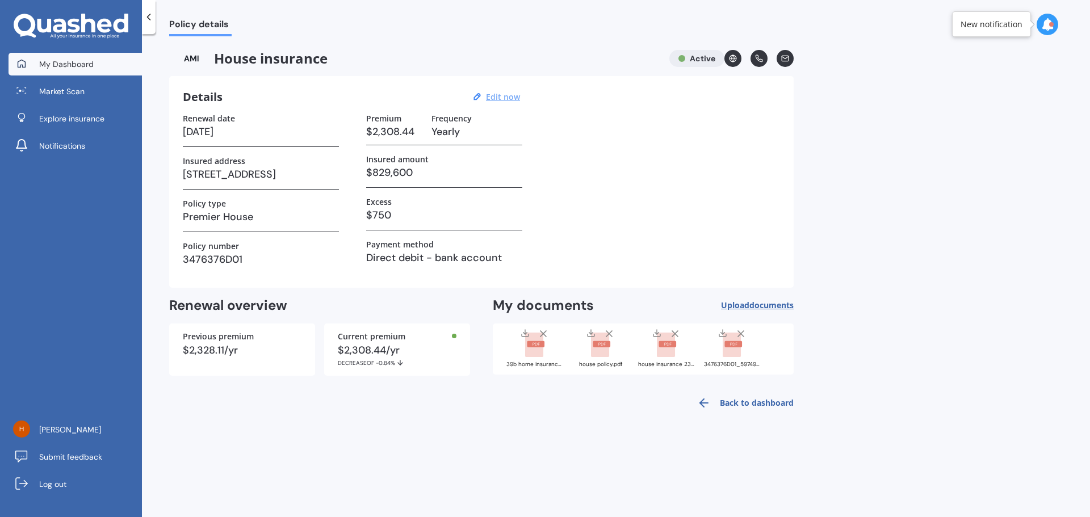
click at [91, 65] on span "My Dashboard" at bounding box center [66, 63] width 54 height 11
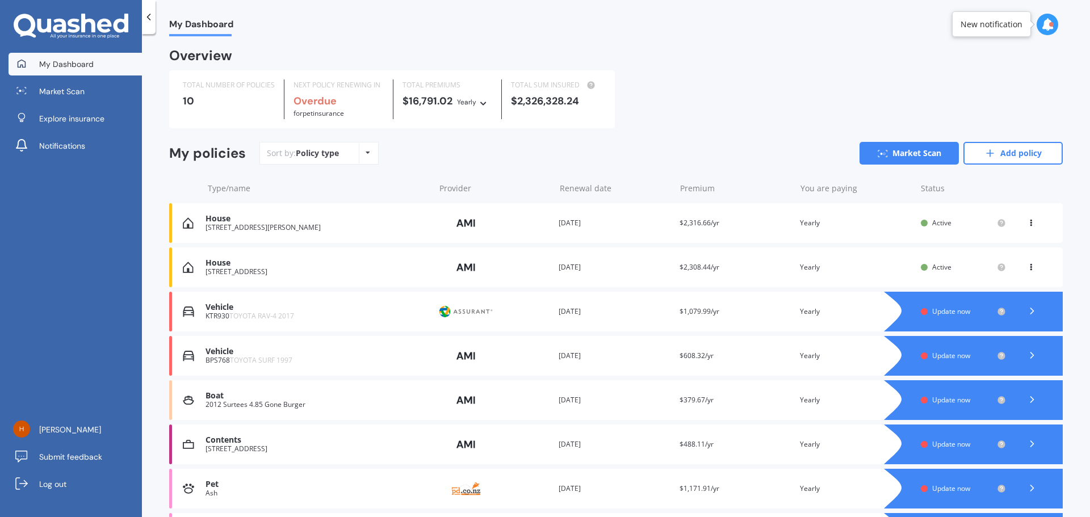
click at [943, 318] on div at bounding box center [984, 312] width 156 height 40
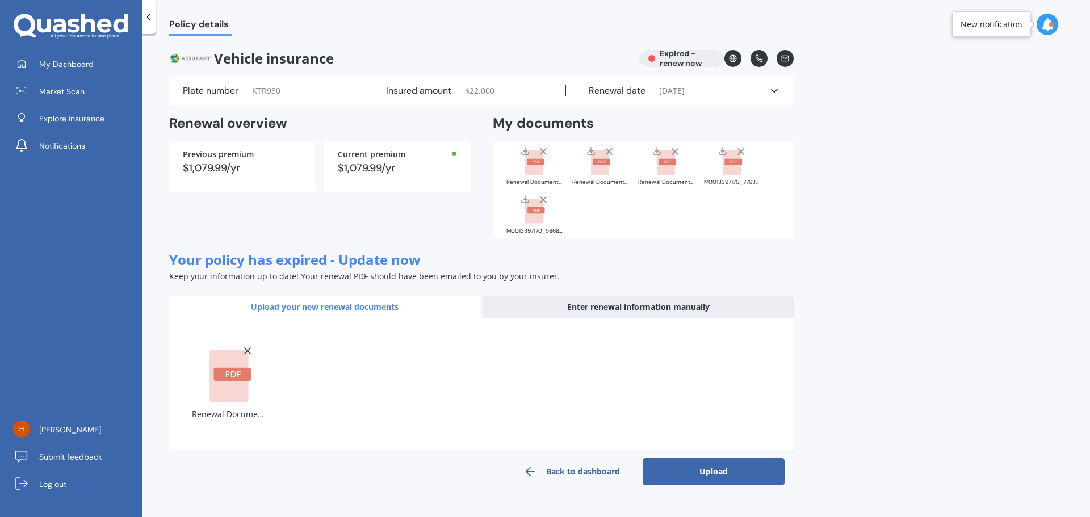
click at [722, 473] on button "Upload" at bounding box center [713, 471] width 142 height 27
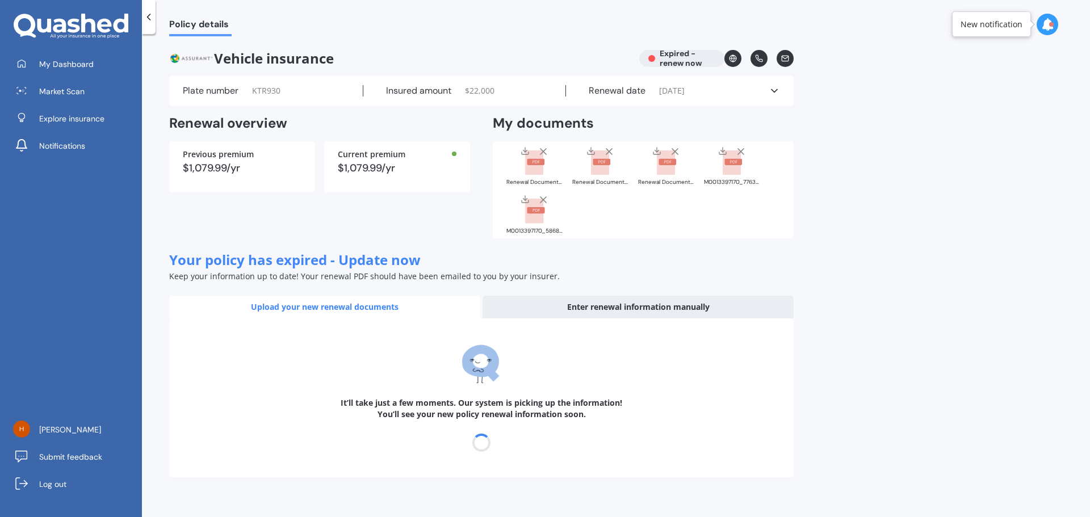
select select "31"
select select "05"
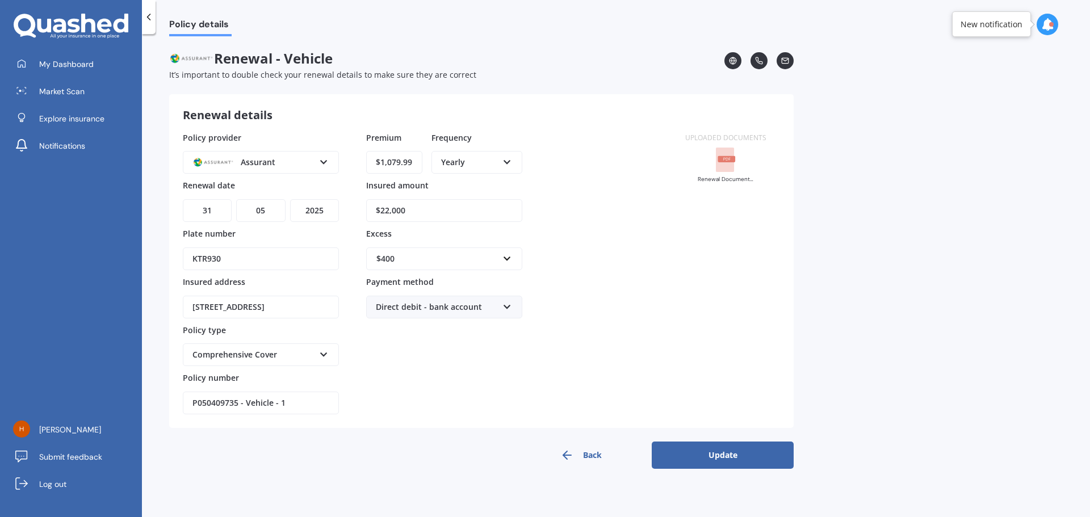
click at [724, 162] on rect at bounding box center [725, 160] width 18 height 25
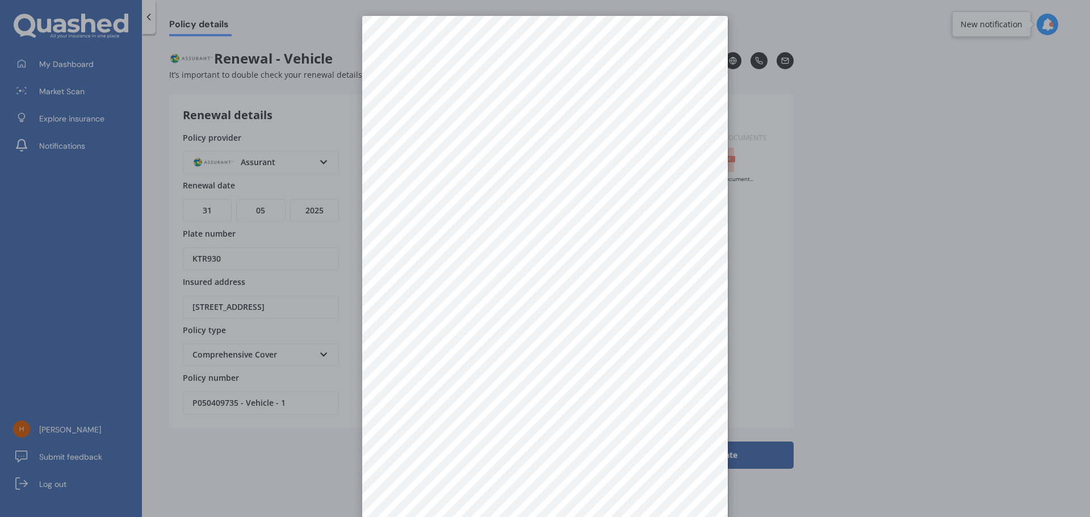
click at [843, 377] on div at bounding box center [545, 258] width 1090 height 517
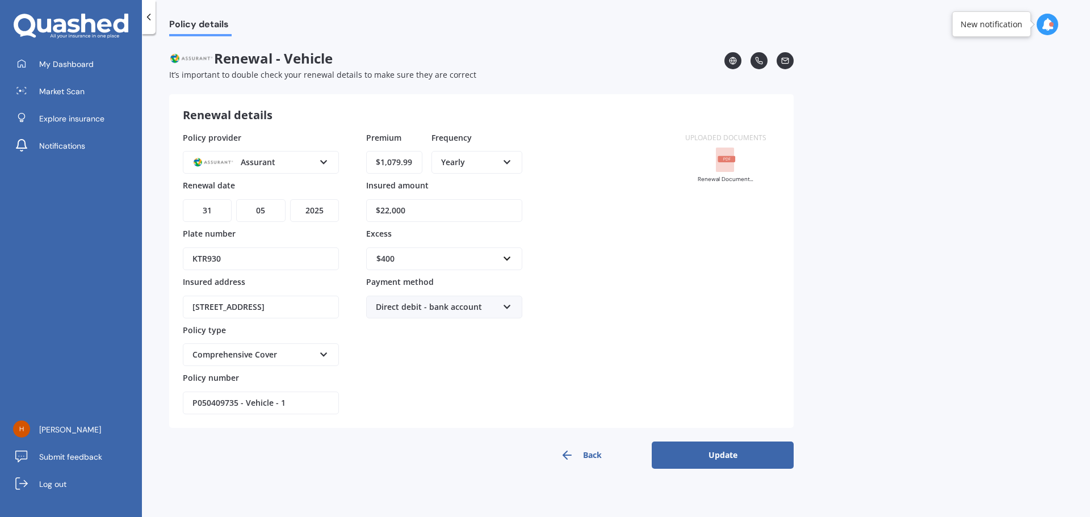
click at [318, 205] on select "YYYY 2027 2026 2025 2024 2023 2022 2021 2020 2019 2018 2017 2016 2015 2014 2013…" at bounding box center [314, 210] width 49 height 23
select select "2026"
click at [290, 199] on select "YYYY 2027 2026 2025 2024 2023 2022 2021 2020 2019 2018 2017 2016 2015 2014 2013…" at bounding box center [314, 210] width 49 height 23
click at [676, 293] on div "Uploaded documents Renewal Document - MVI (Assurant) (1).PDF" at bounding box center [725, 273] width 108 height 283
click at [717, 454] on button "Update" at bounding box center [722, 454] width 142 height 27
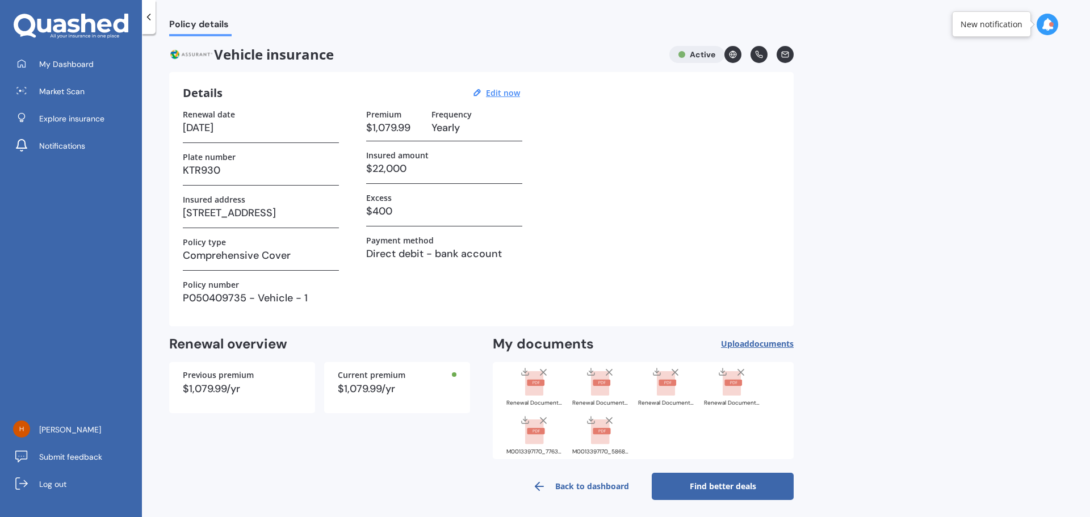
scroll to position [7, 0]
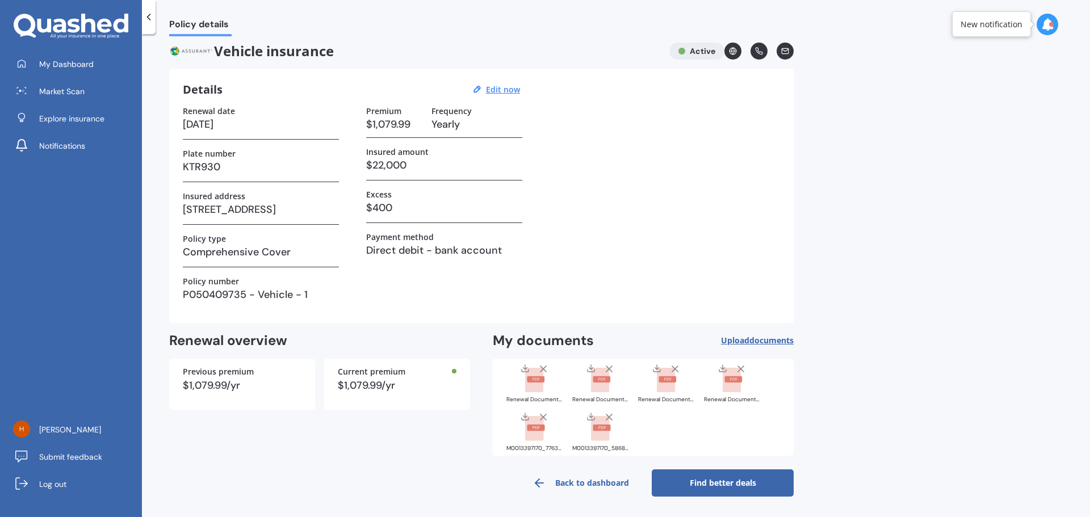
click at [715, 477] on link "Find better deals" at bounding box center [722, 482] width 142 height 27
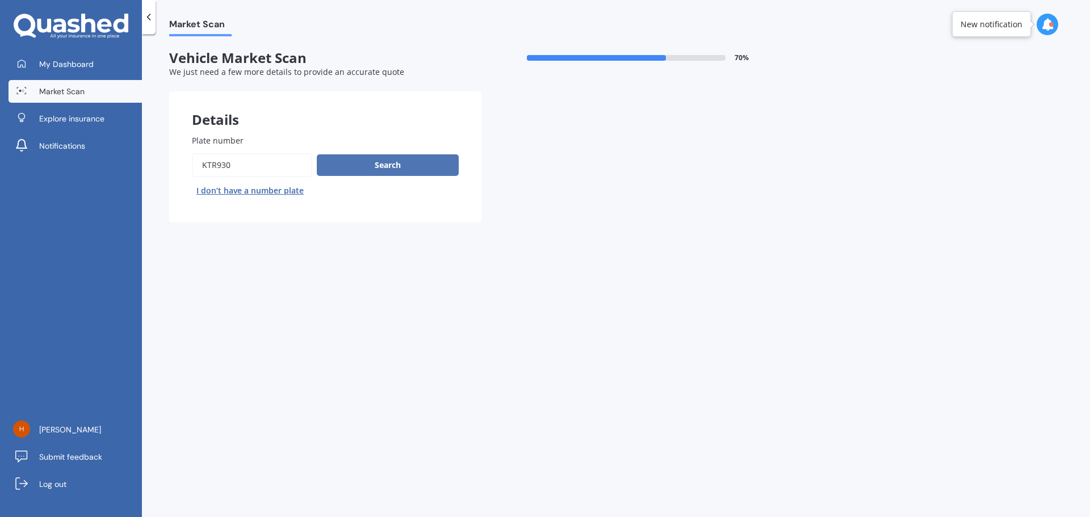
click at [398, 169] on button "Search" at bounding box center [388, 165] width 142 height 22
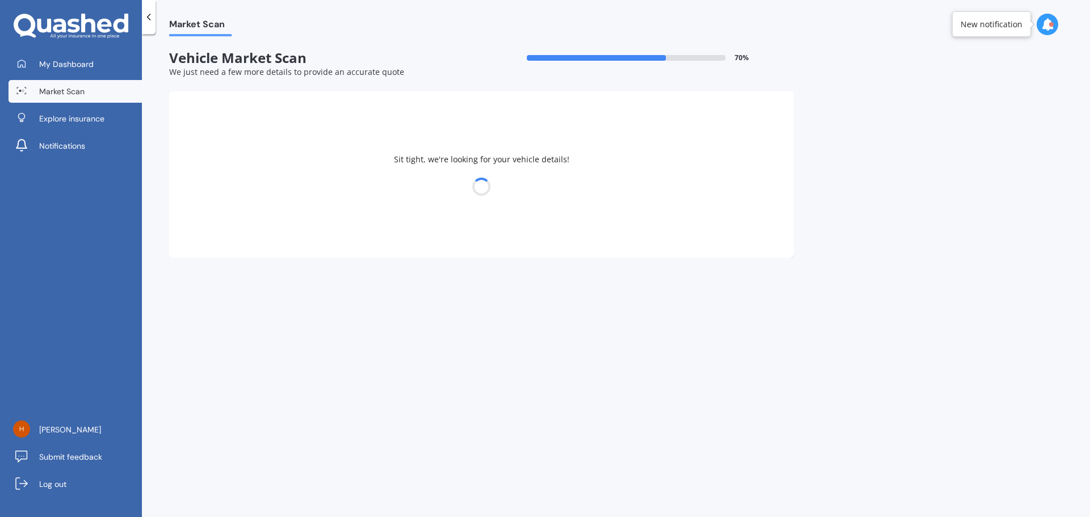
select select "TOYOTA"
select select "RAV-4"
select select "23"
select select "02"
select select "1982"
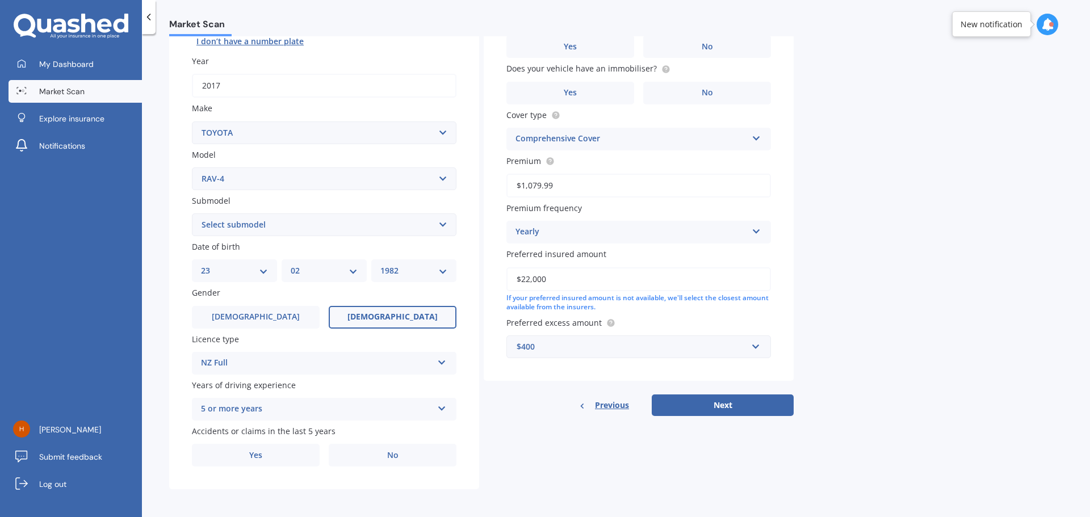
scroll to position [151, 0]
click at [720, 409] on button "Next" at bounding box center [722, 404] width 142 height 22
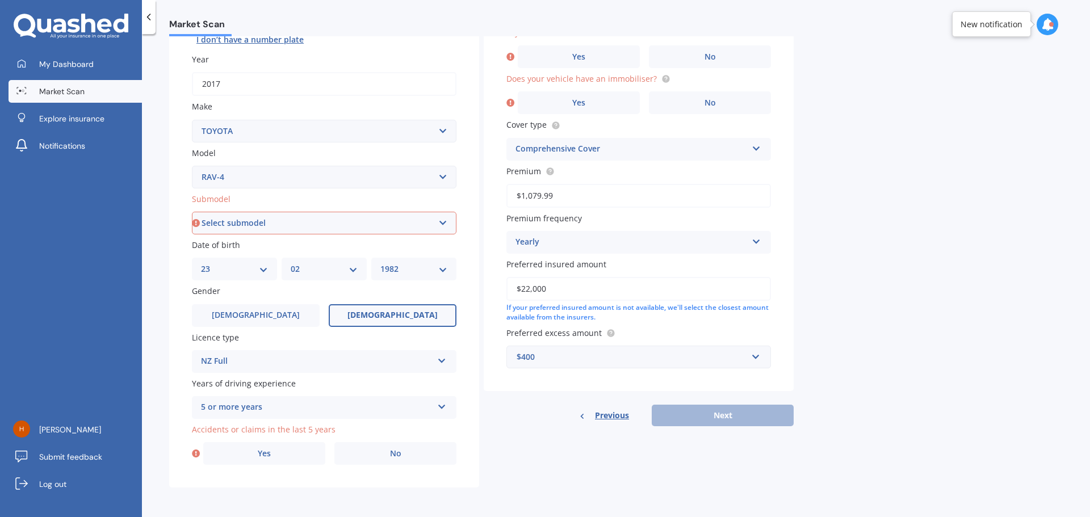
click at [326, 217] on select "Select submodel Diesel EV GX SUV 2.2/4WD/6AT Hybrid Hybrid 2WD Petrol" at bounding box center [324, 223] width 264 height 23
select select "PETROL"
click at [192, 212] on select "Select submodel Diesel EV GX SUV 2.2/4WD/6AT Hybrid Hybrid 2WD Petrol" at bounding box center [324, 223] width 264 height 23
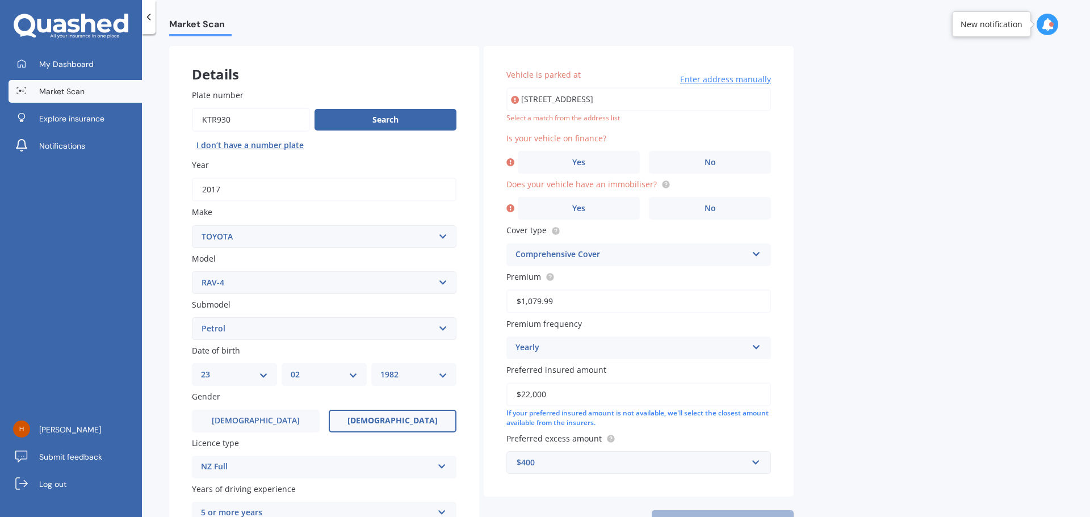
scroll to position [37, 0]
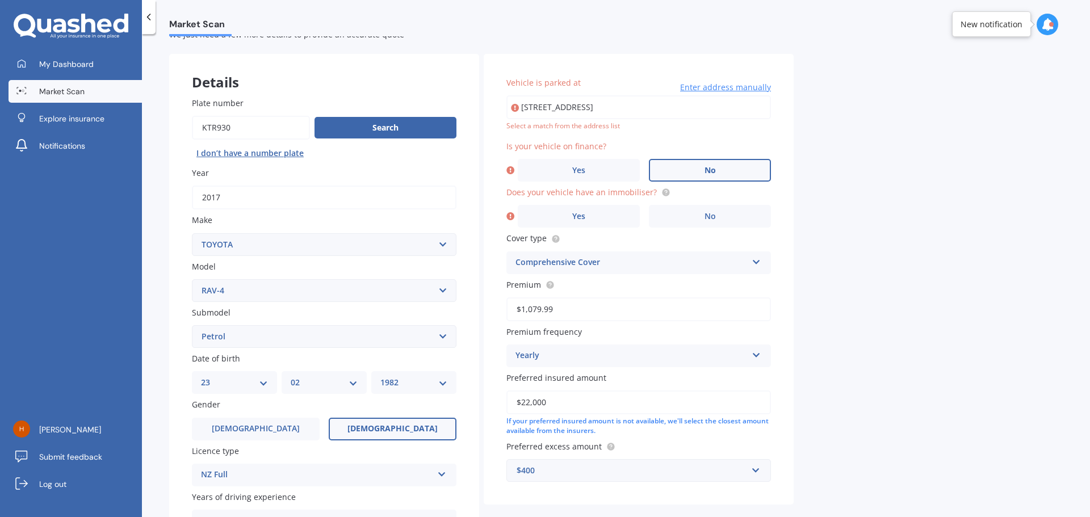
click at [735, 167] on label "No" at bounding box center [710, 170] width 122 height 23
click at [0, 0] on input "No" at bounding box center [0, 0] width 0 height 0
click at [711, 213] on span "No" at bounding box center [709, 217] width 11 height 10
click at [0, 0] on input "No" at bounding box center [0, 0] width 0 height 0
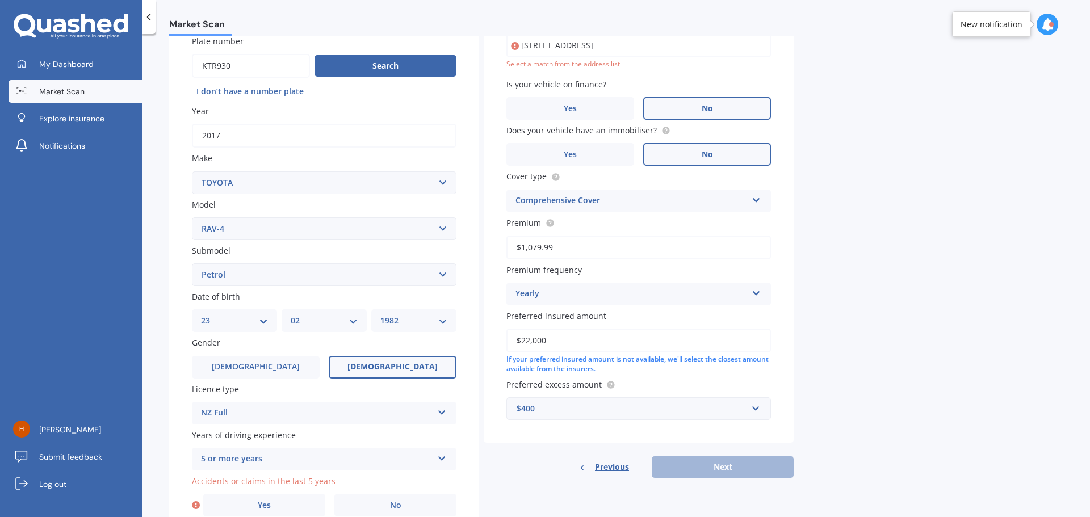
scroll to position [151, 0]
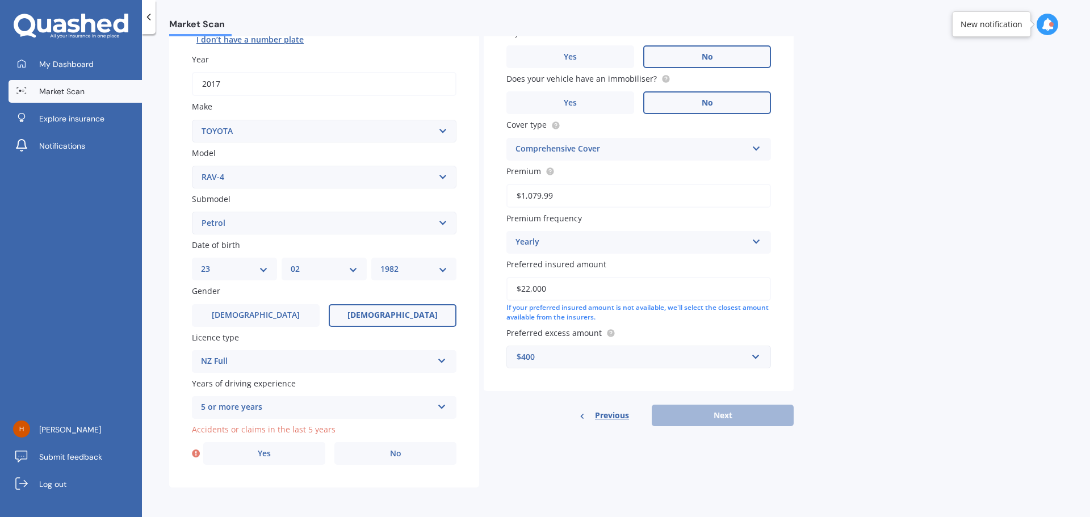
click at [402, 430] on label "Accidents or claims in the last 5 years" at bounding box center [322, 429] width 260 height 12
click at [402, 448] on label "No" at bounding box center [395, 453] width 122 height 23
click at [0, 0] on input "No" at bounding box center [0, 0] width 0 height 0
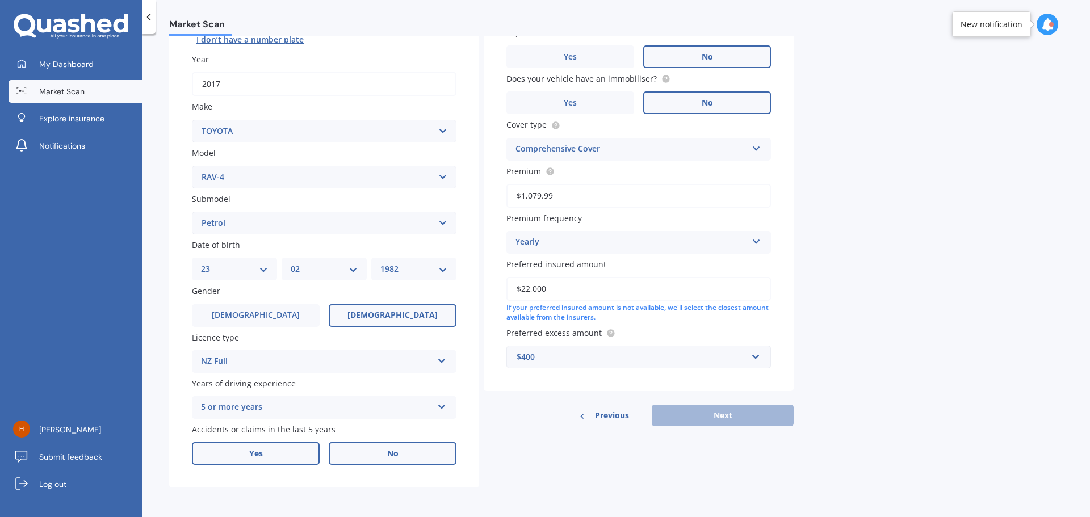
click at [306, 455] on label "Yes" at bounding box center [256, 453] width 128 height 23
click at [0, 0] on input "Yes" at bounding box center [0, 0] width 0 height 0
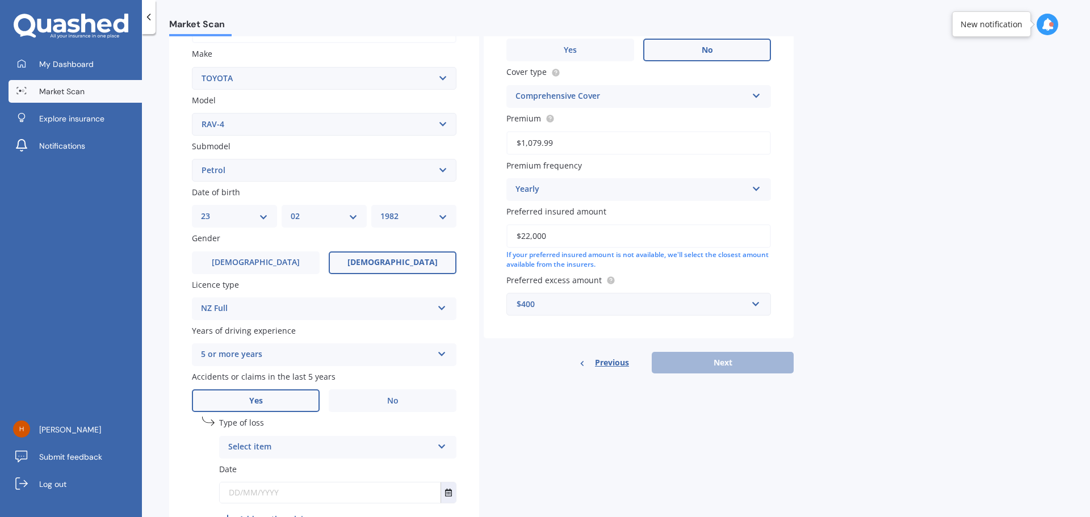
scroll to position [274, 0]
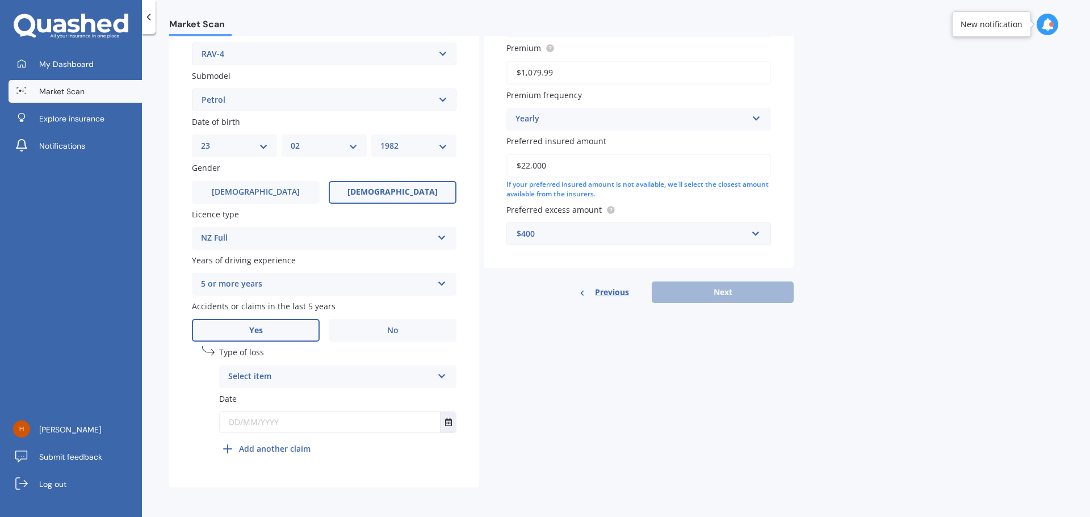
click at [267, 378] on div "Select item" at bounding box center [330, 377] width 204 height 14
click at [266, 419] on span "Not at fault accident" at bounding box center [269, 419] width 81 height 11
click at [444, 423] on button "Select date" at bounding box center [447, 422] width 15 height 20
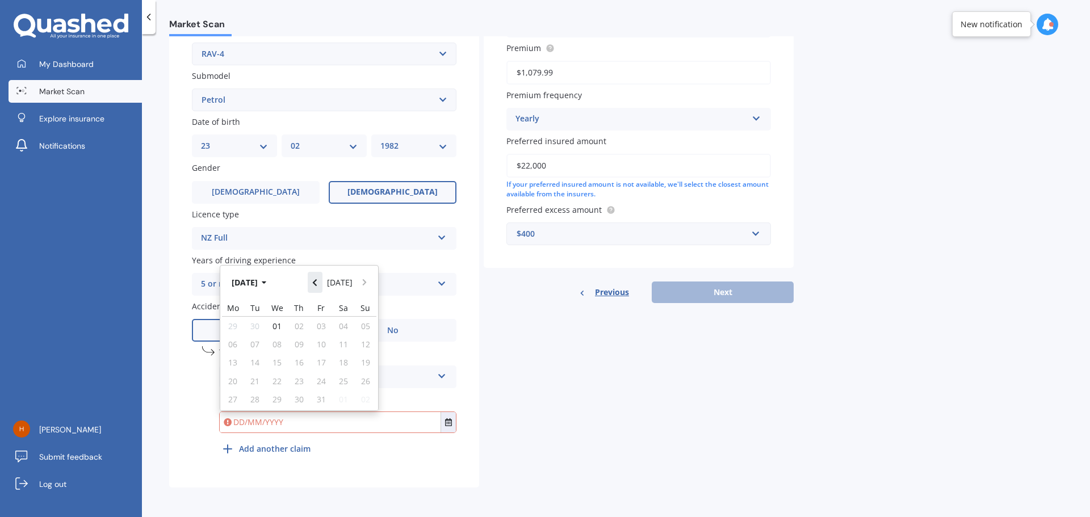
click at [321, 282] on button "Navigate back" at bounding box center [315, 282] width 15 height 20
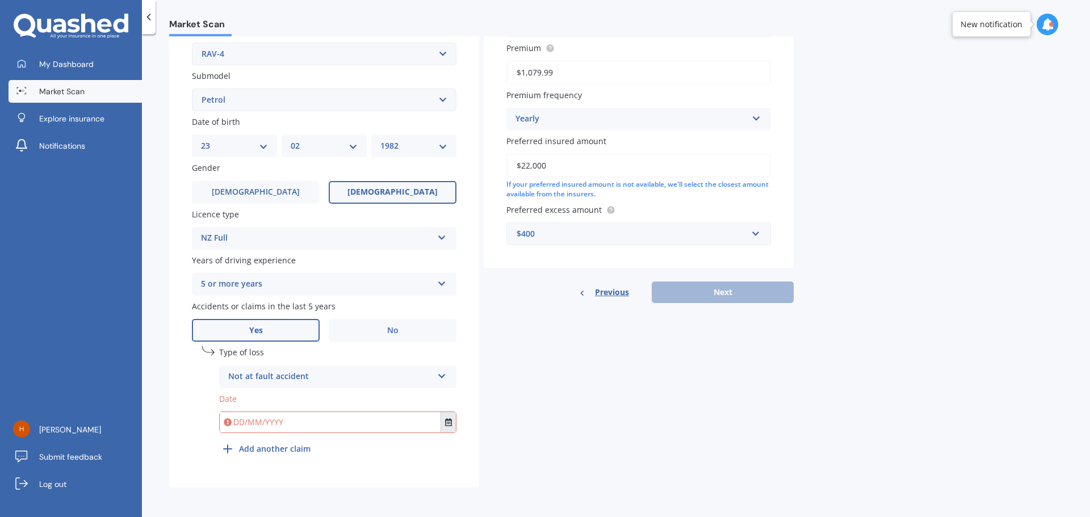
click at [441, 422] on button "Select date" at bounding box center [447, 422] width 15 height 20
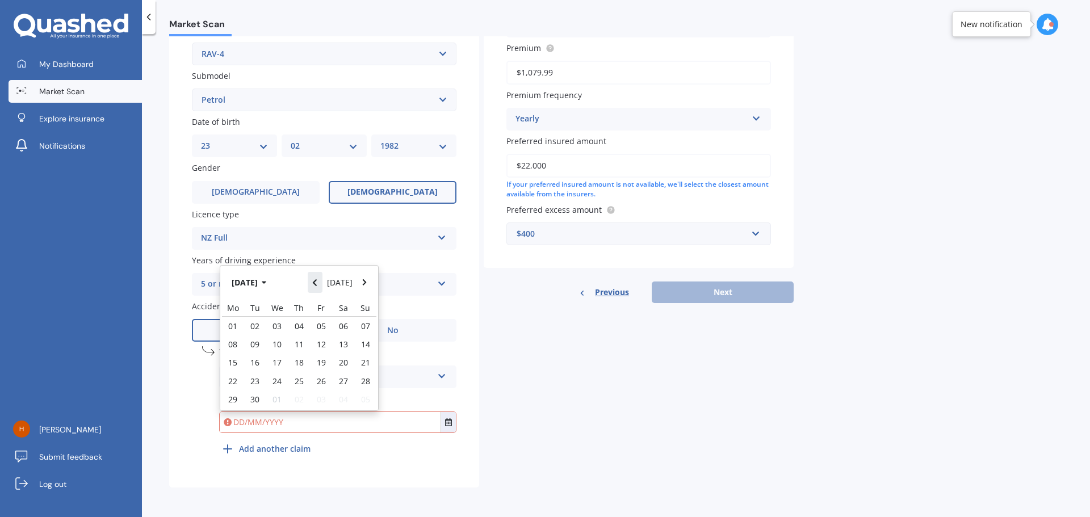
click at [317, 281] on icon "Navigate back" at bounding box center [314, 283] width 5 height 8
click at [232, 382] on span "21" at bounding box center [232, 381] width 9 height 11
type input "21/07/2025"
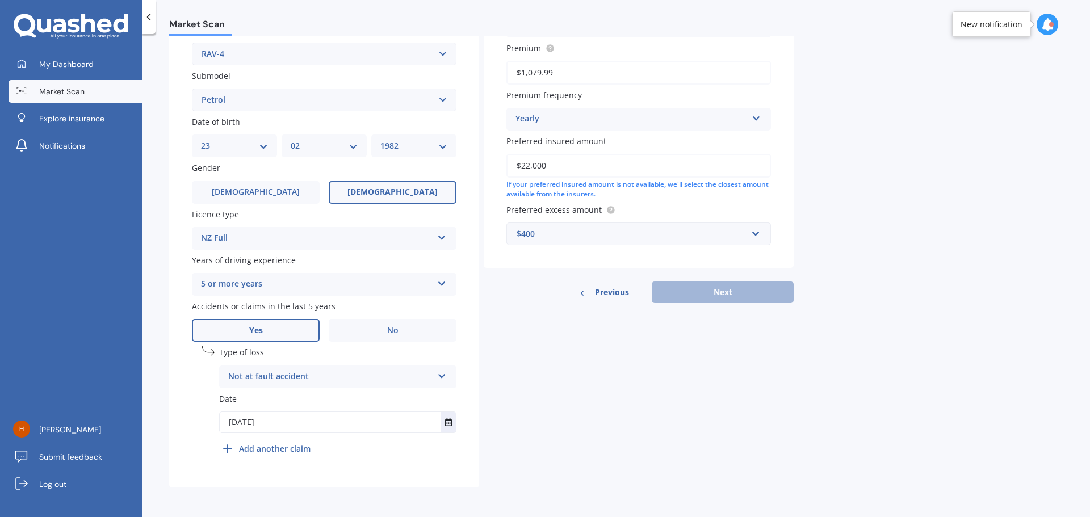
click at [613, 375] on div "Details Plate number Search I don’t have a number plate Year 2017 Make Select m…" at bounding box center [481, 152] width 624 height 670
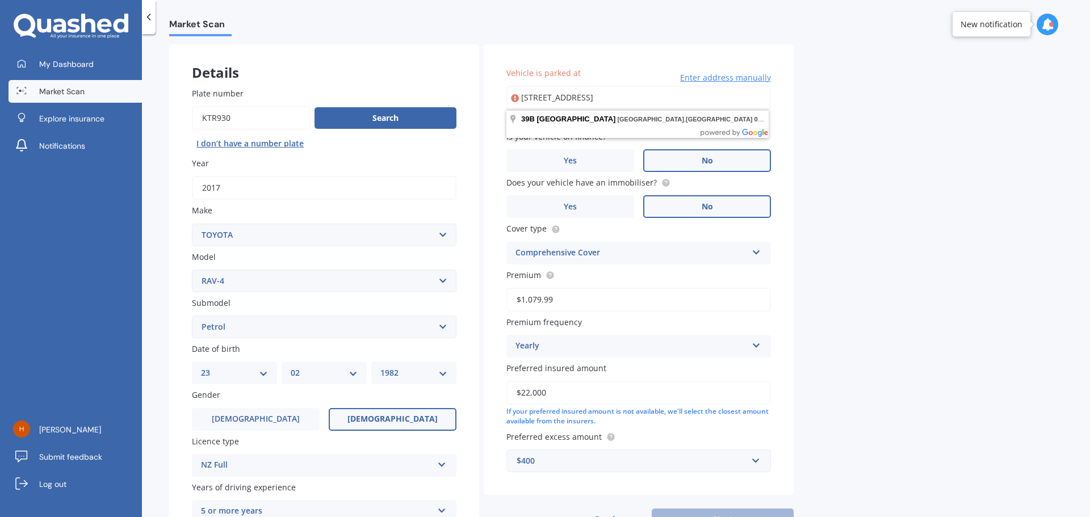
click at [632, 98] on input "39b Kia Ora Road BEACH HAVEN AUCKLAND, 0626" at bounding box center [638, 98] width 264 height 24
click at [860, 125] on div "Market Scan Vehicle Market Scan 70 % We just need a few more details to provide…" at bounding box center [616, 277] width 948 height 483
type input "39B Kia Ora Road, Beach Haven, Auckland 0626"
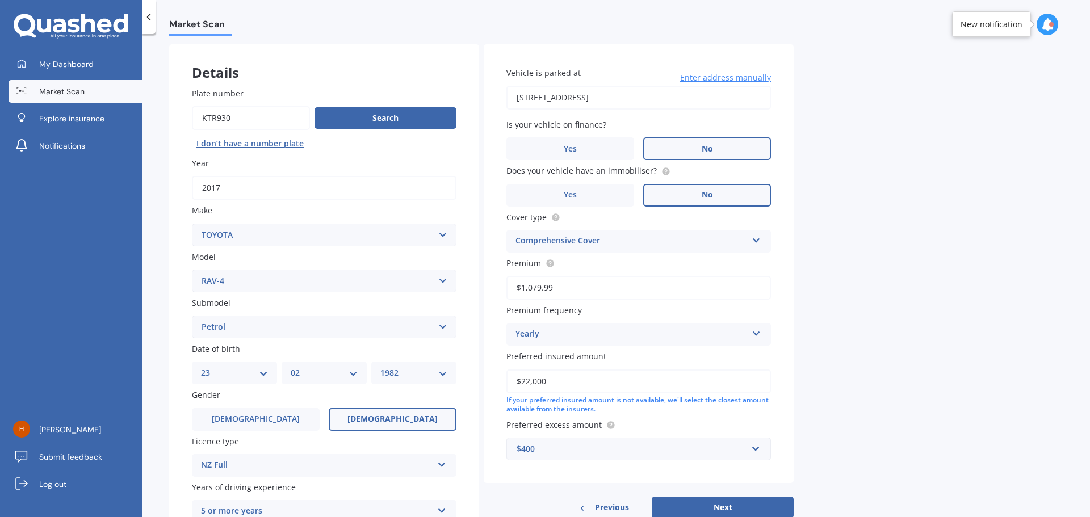
scroll to position [274, 0]
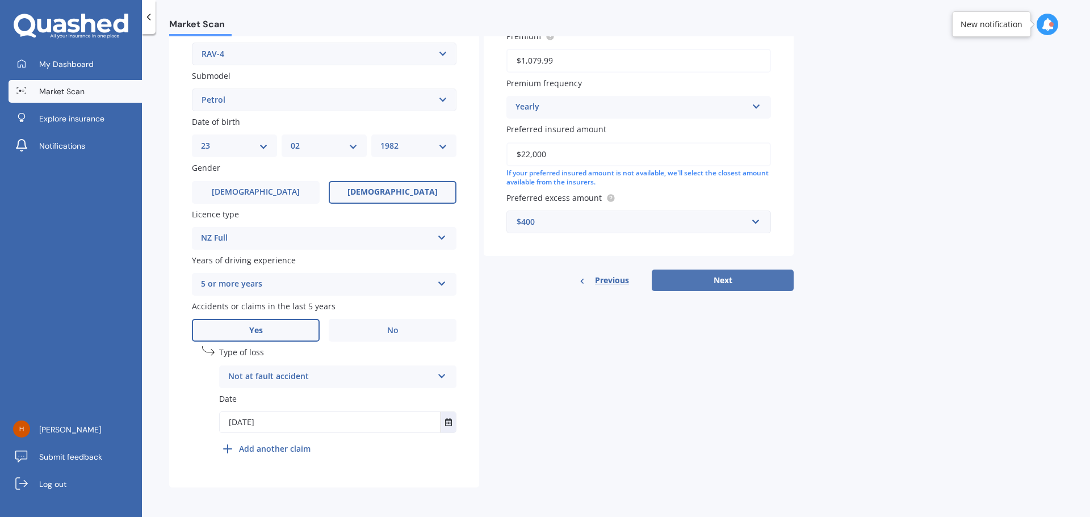
click at [708, 281] on button "Next" at bounding box center [722, 281] width 142 height 22
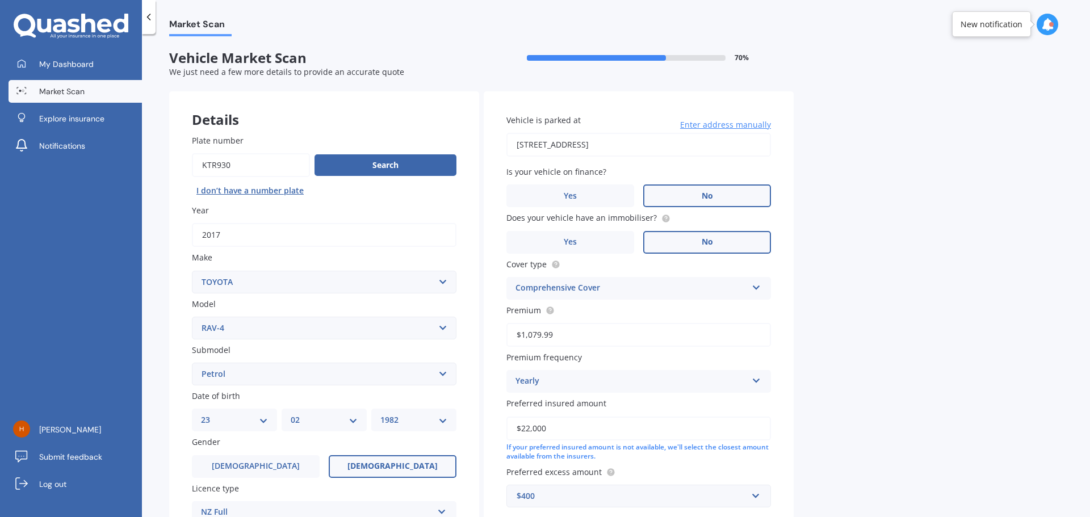
select select "23"
select select "02"
select select "1982"
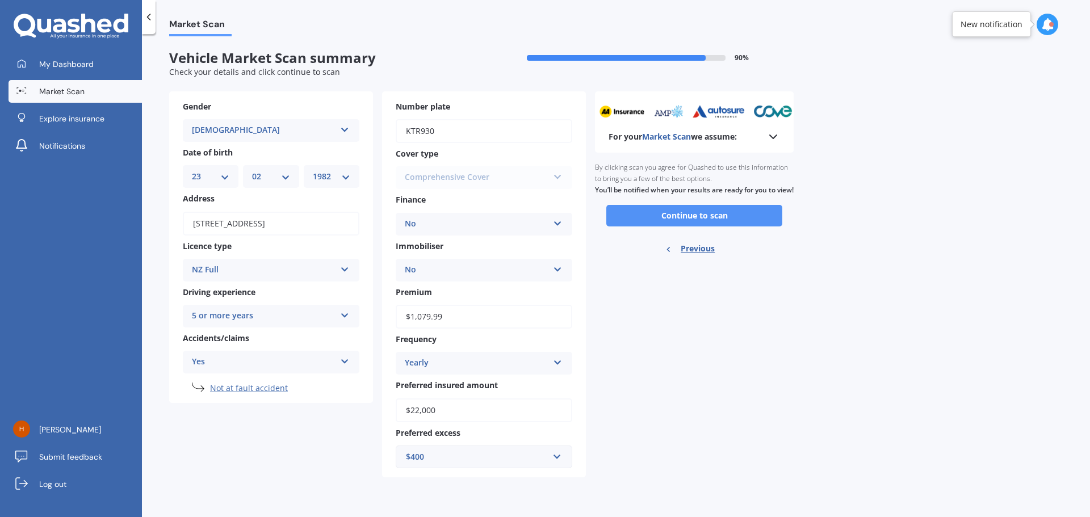
click at [673, 226] on button "Continue to scan" at bounding box center [694, 216] width 176 height 22
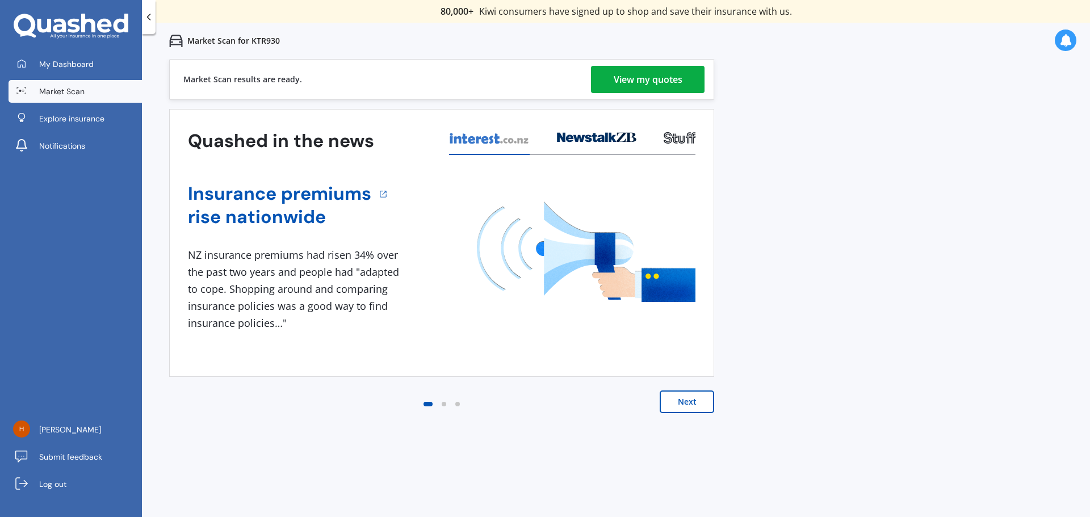
click at [633, 73] on div "View my quotes" at bounding box center [647, 79] width 69 height 27
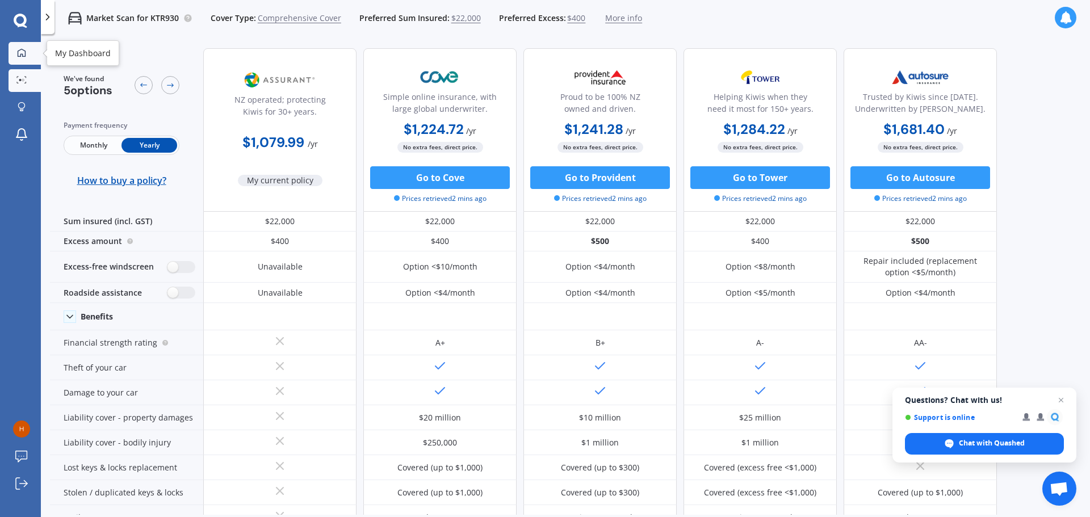
click at [23, 44] on link "My Dashboard" at bounding box center [25, 53] width 32 height 23
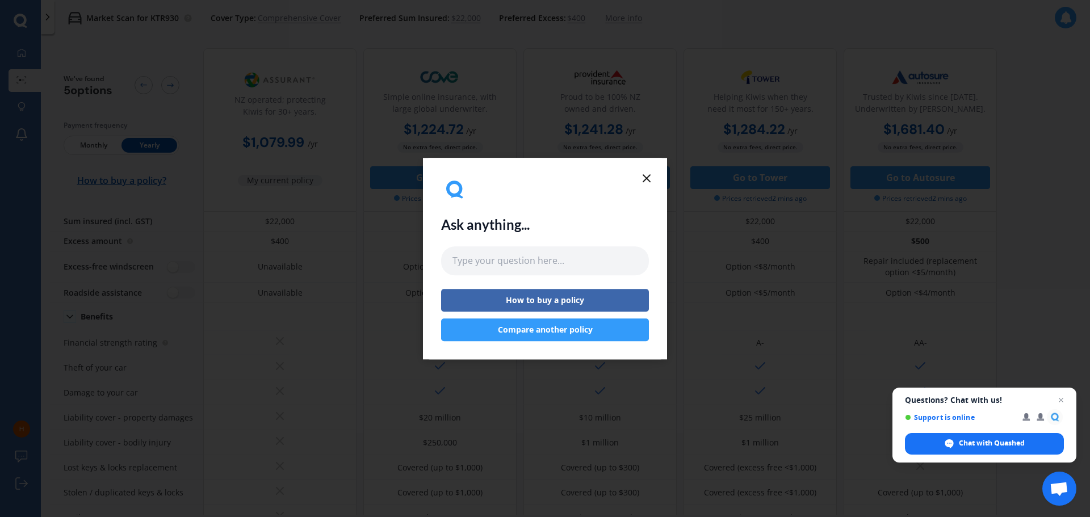
click at [649, 175] on icon at bounding box center [647, 178] width 14 height 14
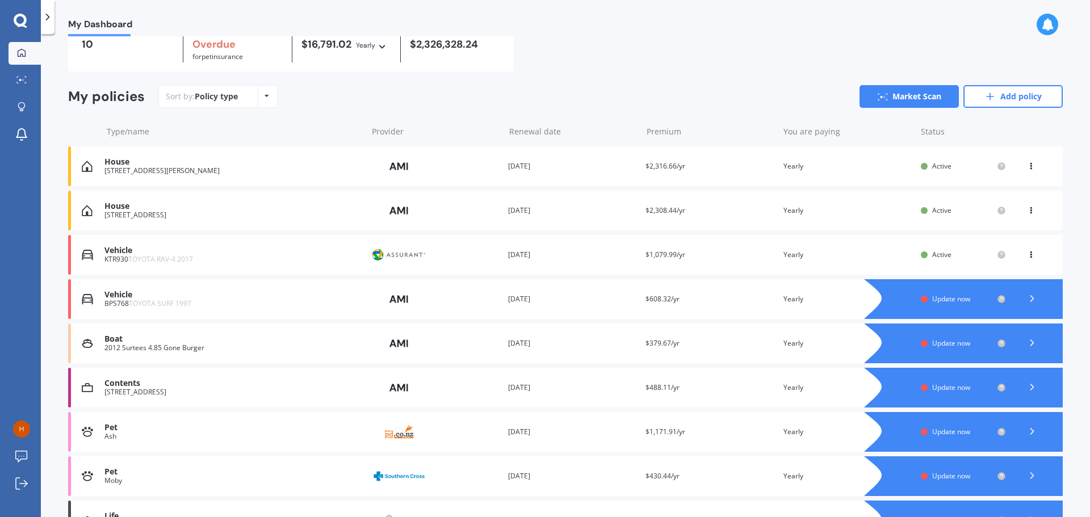
scroll to position [170, 0]
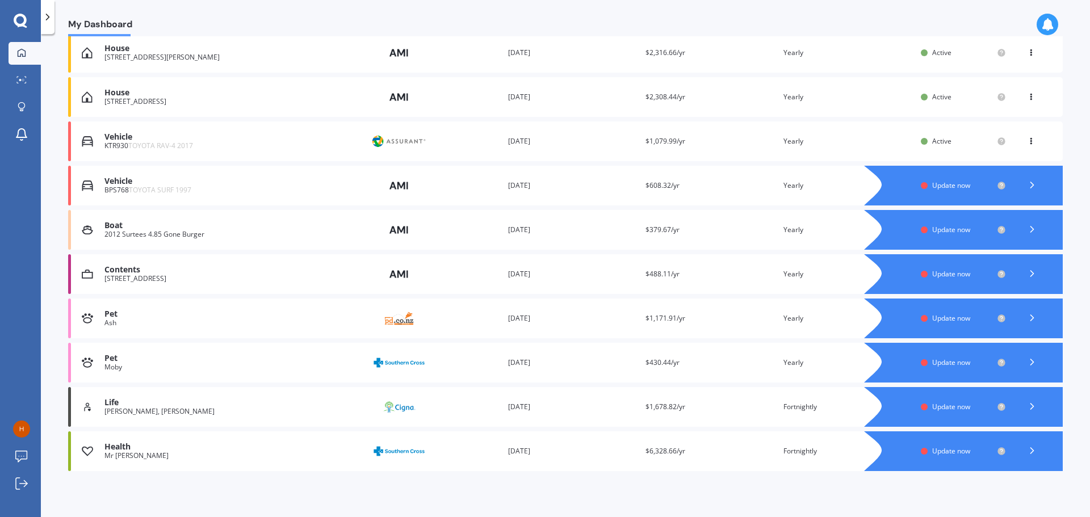
click at [947, 271] on span "Update now" at bounding box center [951, 274] width 38 height 10
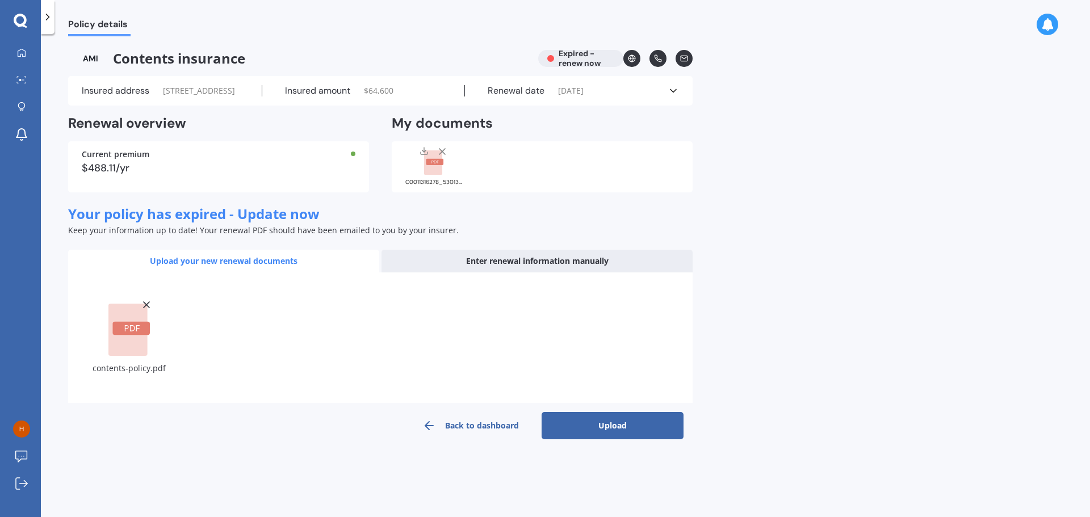
click at [621, 439] on button "Upload" at bounding box center [612, 425] width 142 height 27
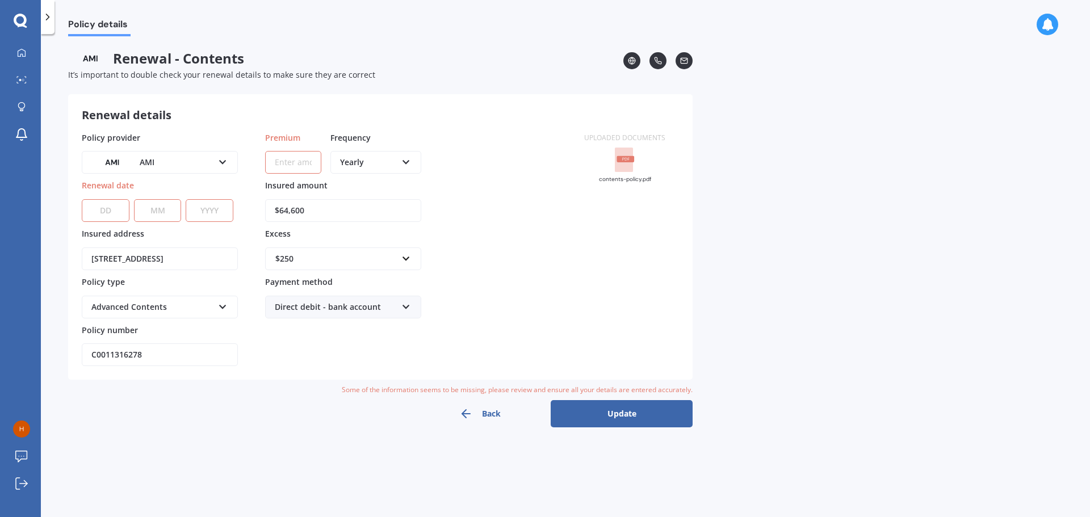
click at [103, 215] on select "DD 01 02 03 04 05 06 07 08 09 10 11 12 13 14 15 16 17 18 19 20 21 22 23 24 25 2…" at bounding box center [106, 210] width 48 height 23
click at [325, 37] on div "Policy details Policy details Renewal - Contents It’s important to double check…" at bounding box center [565, 258] width 1049 height 517
click at [631, 161] on rect at bounding box center [626, 159] width 18 height 6
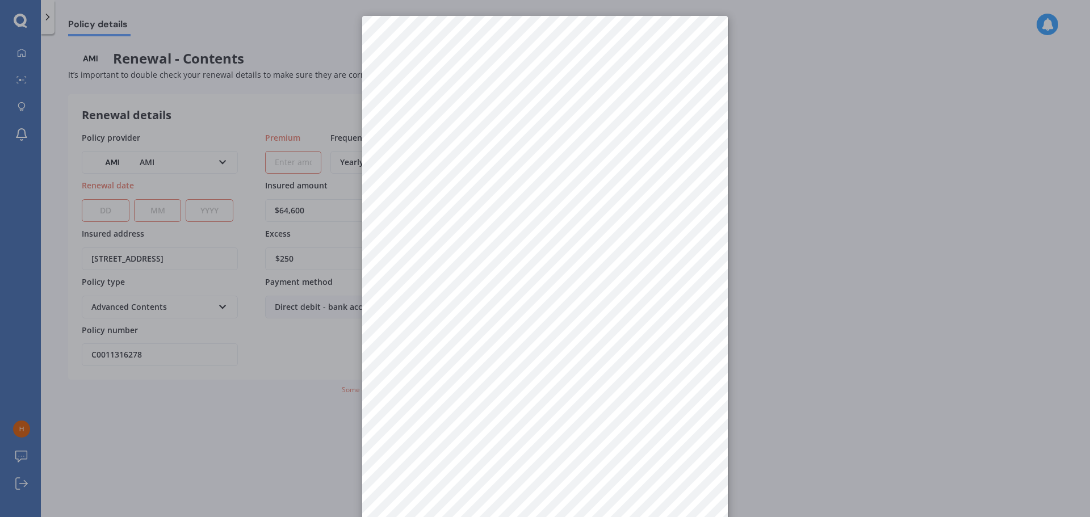
click at [105, 213] on div at bounding box center [545, 258] width 1090 height 517
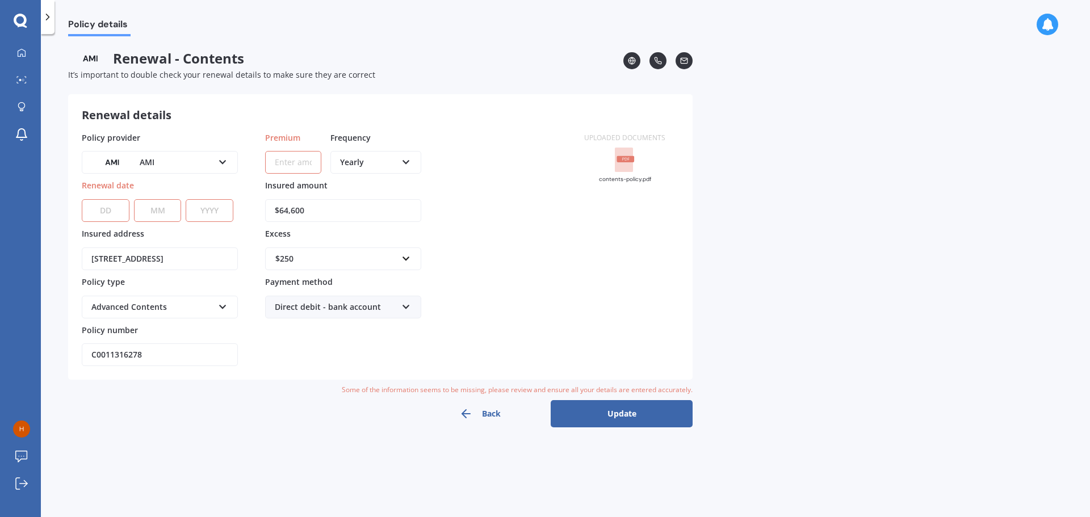
click at [109, 211] on select "DD 01 02 03 04 05 06 07 08 09 10 11 12 13 14 15 16 17 18 19 20 21 22 23 24 25 2…" at bounding box center [106, 210] width 48 height 23
select select "13"
click at [82, 199] on select "DD 01 02 03 04 05 06 07 08 09 10 11 12 13 14 15 16 17 18 19 20 21 22 23 24 25 2…" at bounding box center [106, 210] width 48 height 23
click at [169, 211] on select "MM 01 02 03 04 05 06 07 08 09 10 11 12" at bounding box center [158, 210] width 48 height 23
select select "10"
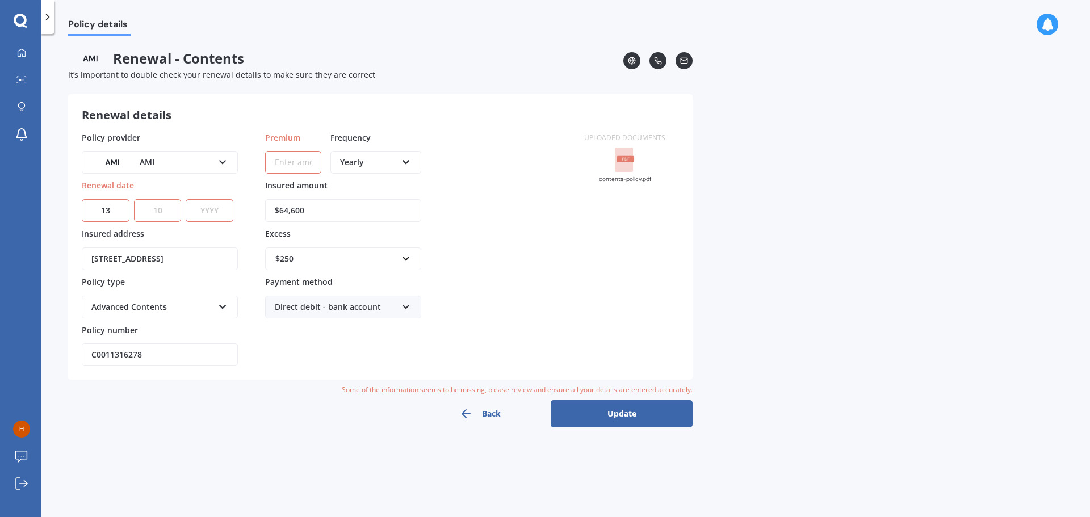
click at [134, 199] on select "MM 01 02 03 04 05 06 07 08 09 10 11 12" at bounding box center [158, 210] width 48 height 23
click at [216, 208] on select "YYYY 2027 2026 2025 2024 2023 2022 2021 2020 2019 2018 2017 2016 2015 2014 2013…" at bounding box center [210, 210] width 48 height 23
select select "2025"
click at [186, 199] on select "YYYY 2027 2026 2025 2024 2023 2022 2021 2020 2019 2018 2017 2016 2015 2014 2013…" at bounding box center [210, 210] width 48 height 23
click at [614, 159] on div at bounding box center [624, 158] width 45 height 30
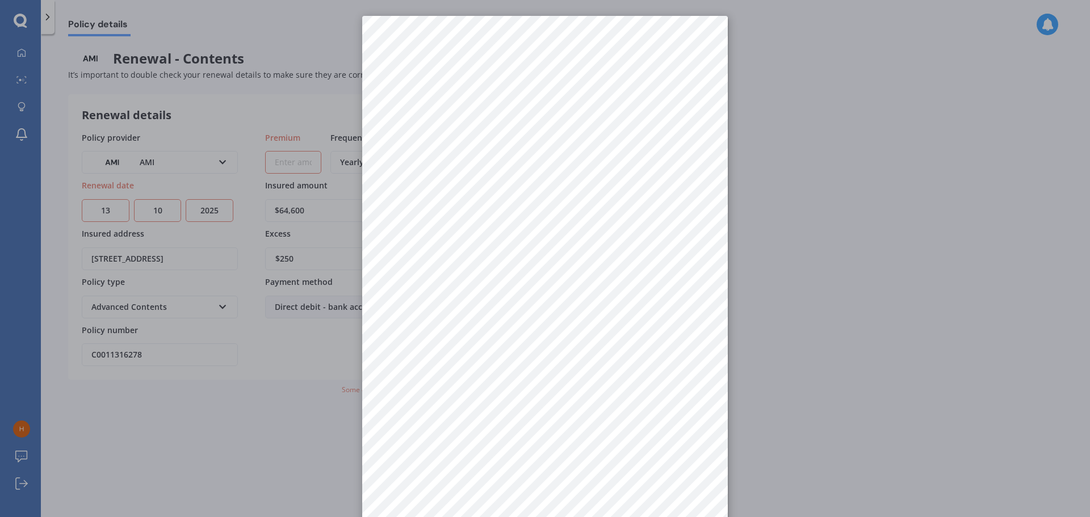
click at [297, 167] on div at bounding box center [545, 258] width 1090 height 517
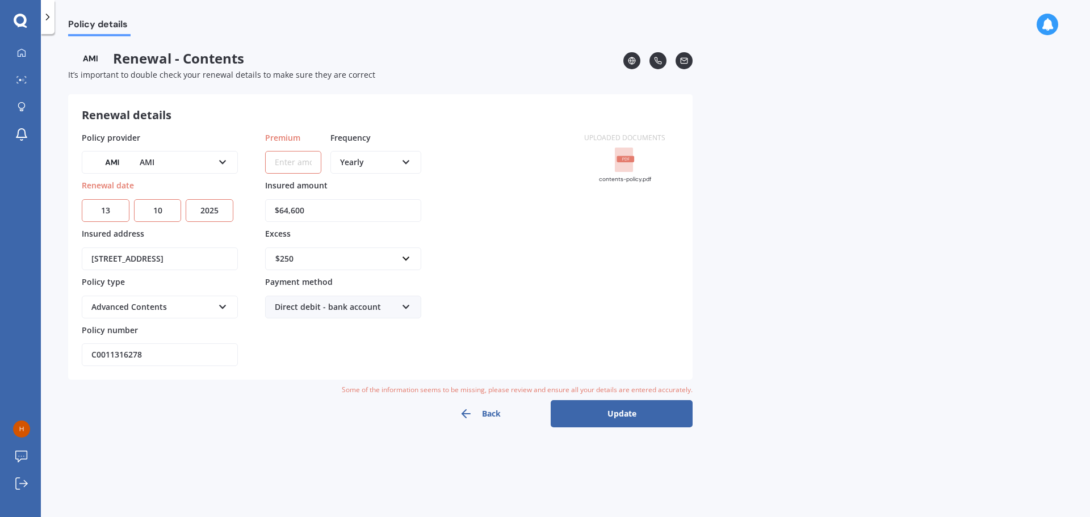
click at [300, 163] on input "Premium" at bounding box center [293, 162] width 56 height 23
type input "$661.50"
click at [486, 116] on div "Renewal details" at bounding box center [380, 115] width 597 height 15
click at [629, 157] on rect at bounding box center [626, 159] width 18 height 6
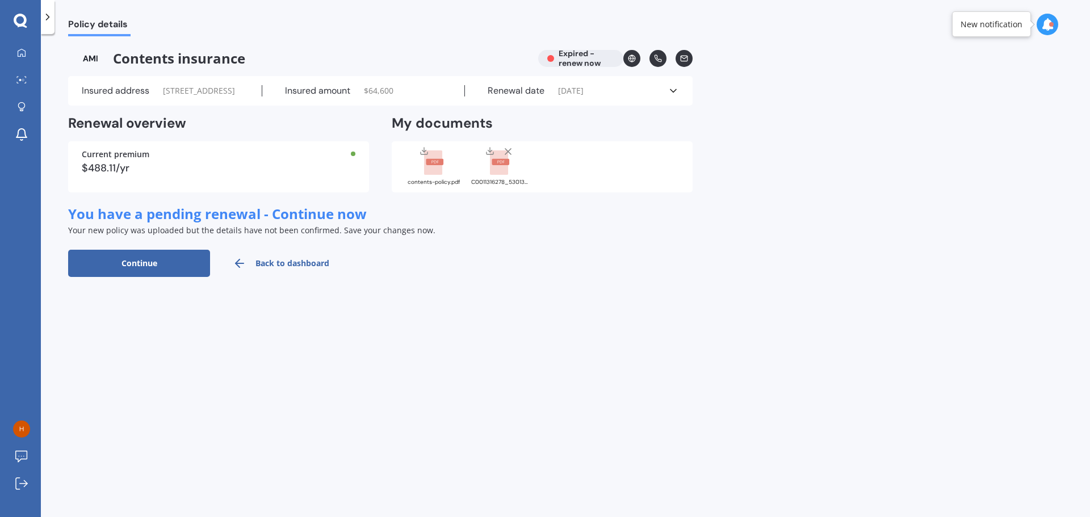
click at [425, 175] on rect at bounding box center [433, 162] width 18 height 25
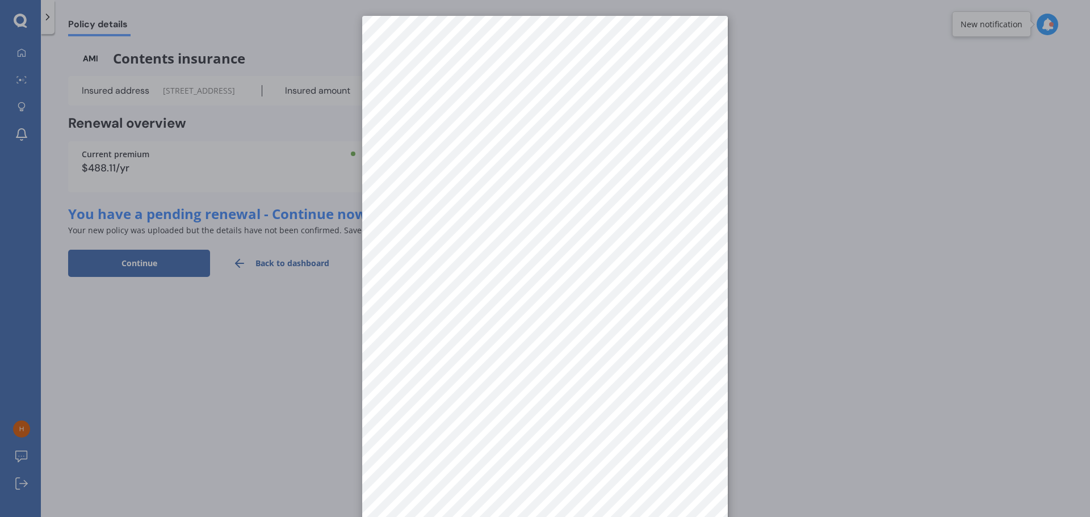
click at [287, 233] on div at bounding box center [545, 258] width 1090 height 517
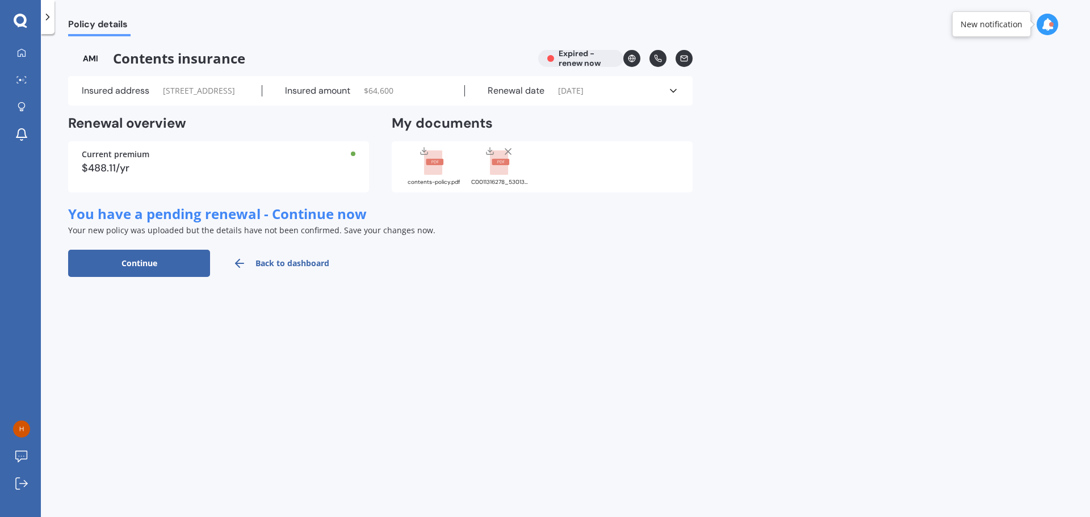
click at [577, 96] on span "[DATE]" at bounding box center [571, 90] width 26 height 11
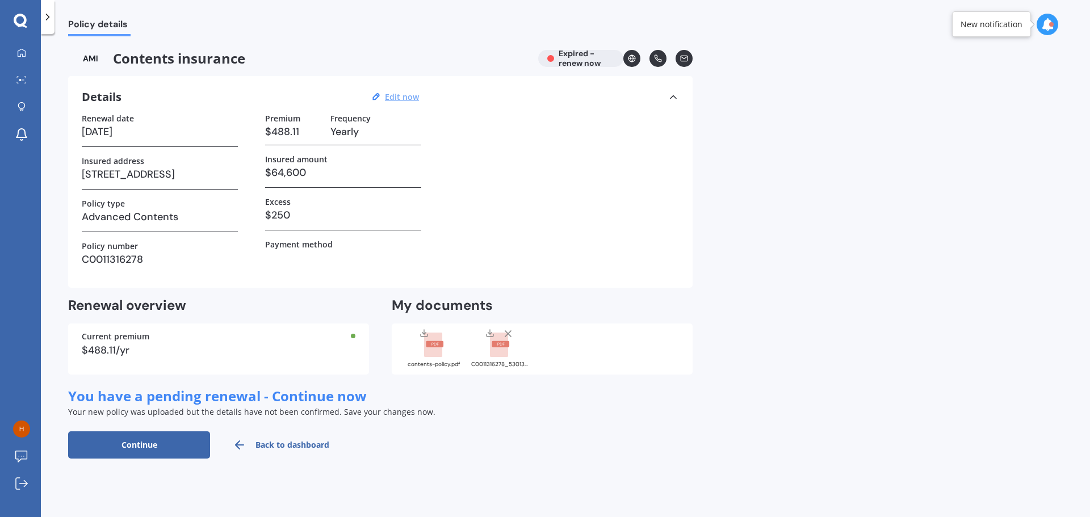
click at [405, 94] on u "Edit now" at bounding box center [402, 96] width 34 height 11
select select "13"
select select "10"
select select "2021"
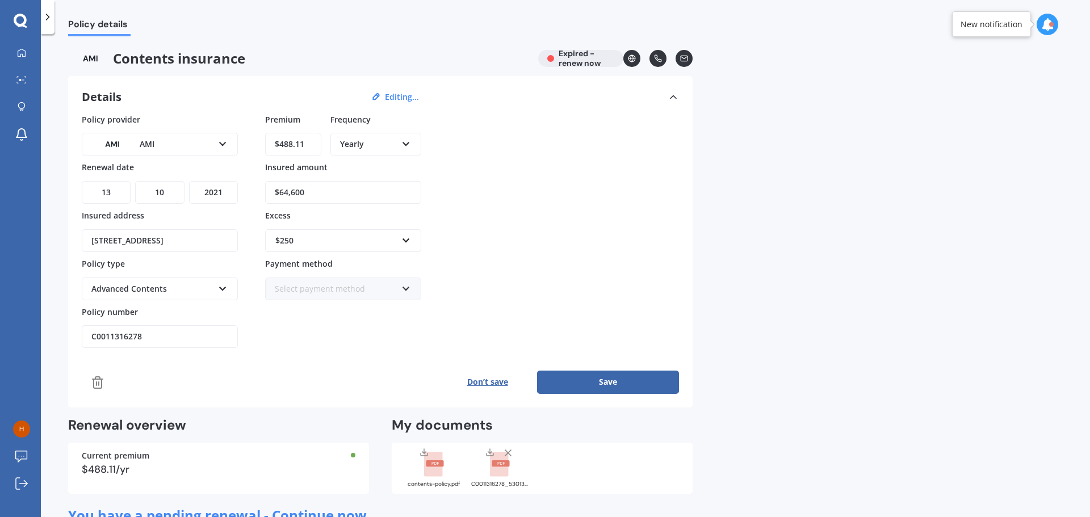
drag, startPoint x: 314, startPoint y: 194, endPoint x: 271, endPoint y: 196, distance: 43.7
click at [271, 196] on input "$64,600" at bounding box center [343, 192] width 156 height 23
click at [282, 191] on input "$64,600" at bounding box center [343, 192] width 156 height 23
drag, startPoint x: 297, startPoint y: 195, endPoint x: 357, endPoint y: 198, distance: 60.2
click at [357, 198] on input "$64,600" at bounding box center [343, 192] width 156 height 23
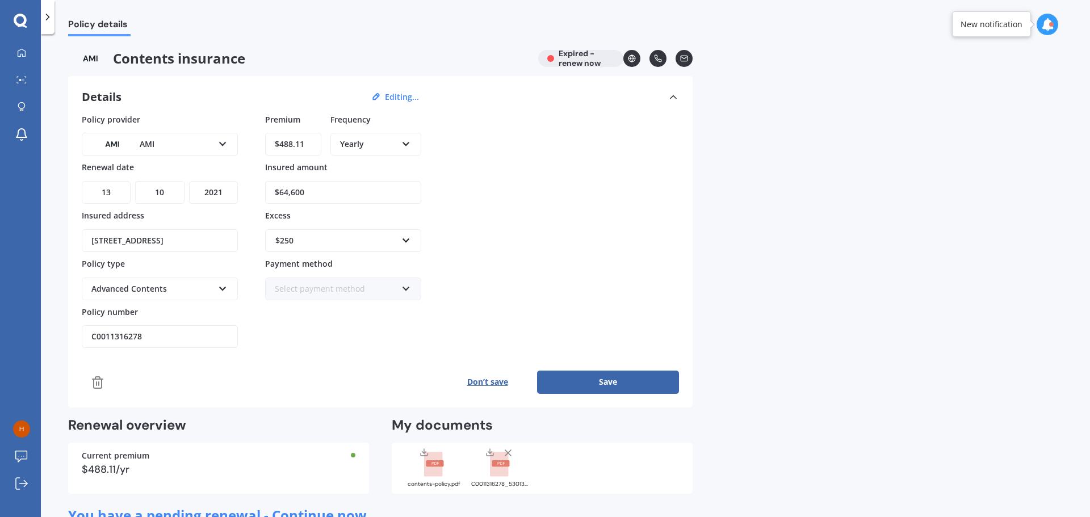
click at [611, 196] on div "Policy provider AMI AA AMI AMP ANZ ASB Ando BNZ Co-Operative Bank FMG Initio Ki…" at bounding box center [380, 230] width 597 height 235
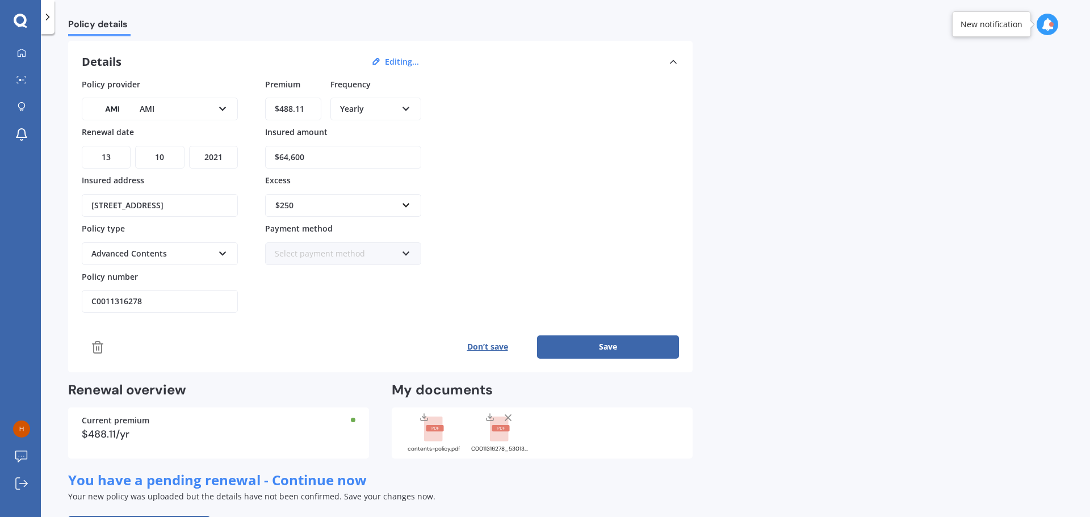
scroll to position [82, 0]
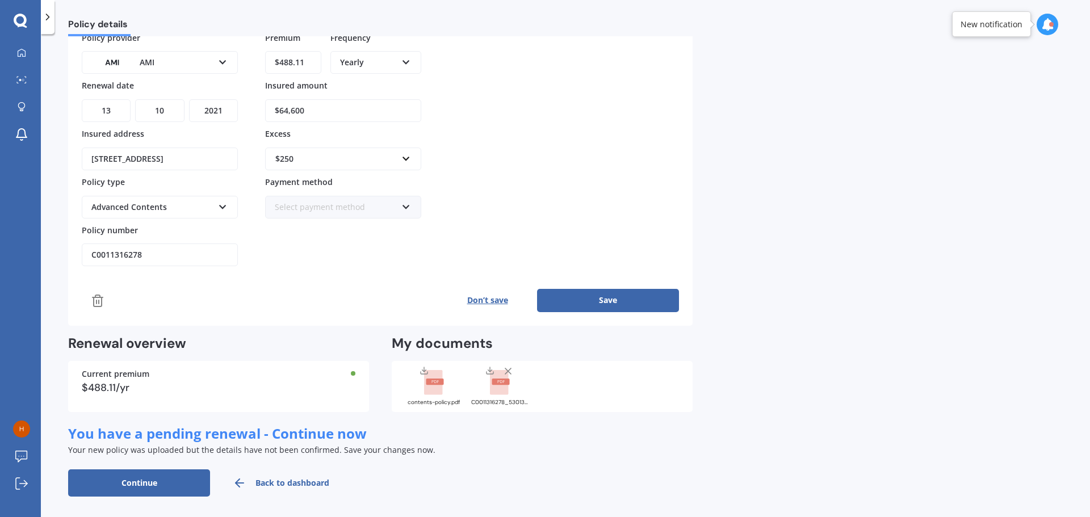
click at [313, 436] on span "You have a pending renewal - Continue now" at bounding box center [217, 433] width 298 height 19
click at [175, 487] on button "Continue" at bounding box center [139, 482] width 142 height 27
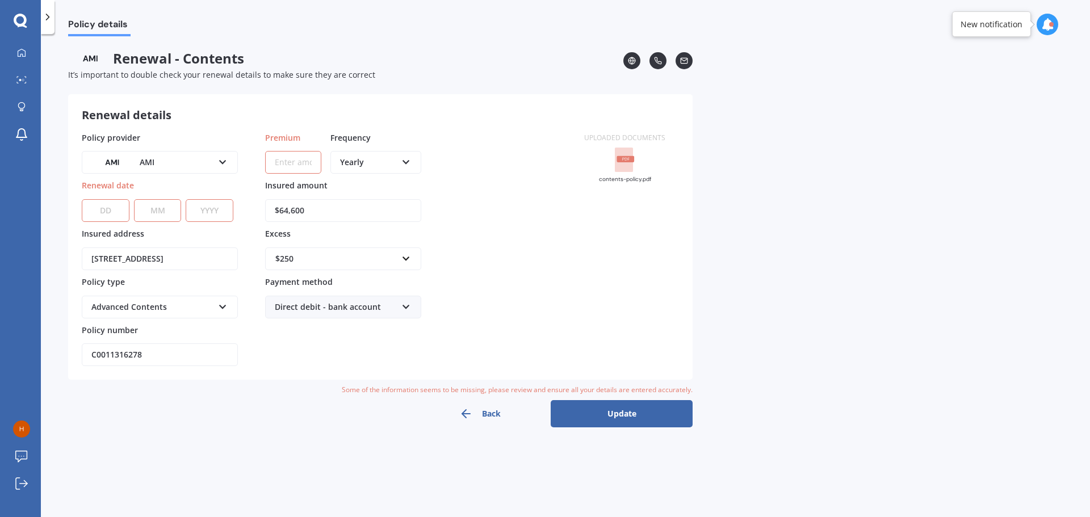
drag, startPoint x: 325, startPoint y: 161, endPoint x: 306, endPoint y: 166, distance: 19.3
click at [321, 162] on div "Premium Frequency Yearly Yearly Six-Monthly Quarterly Monthly Fortnightly Weekly" at bounding box center [343, 156] width 156 height 48
click at [306, 166] on input "Premium" at bounding box center [293, 162] width 56 height 23
type input "$7.00"
click at [323, 215] on input "$64,600" at bounding box center [343, 210] width 156 height 23
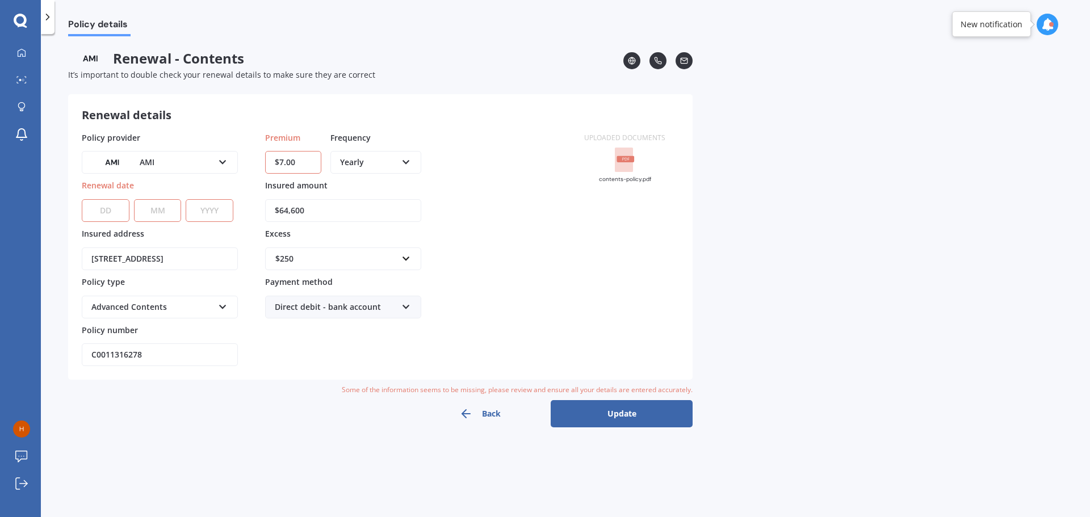
drag, startPoint x: 239, startPoint y: 212, endPoint x: 205, endPoint y: 209, distance: 33.7
click at [208, 209] on div "Policy provider AMI AA AMI AMP ANZ ASB Ando BNZ Co-Operative Bank FMG Initio Ki…" at bounding box center [326, 249] width 489 height 235
type input "$71,925"
click at [521, 117] on div "Renewal details" at bounding box center [380, 115] width 597 height 15
click at [97, 221] on select "DD 01 02 03 04 05 06 07 08 09 10 11 12 13 14 15 16 17 18 19 20 21 22 23 24 25 2…" at bounding box center [106, 210] width 48 height 23
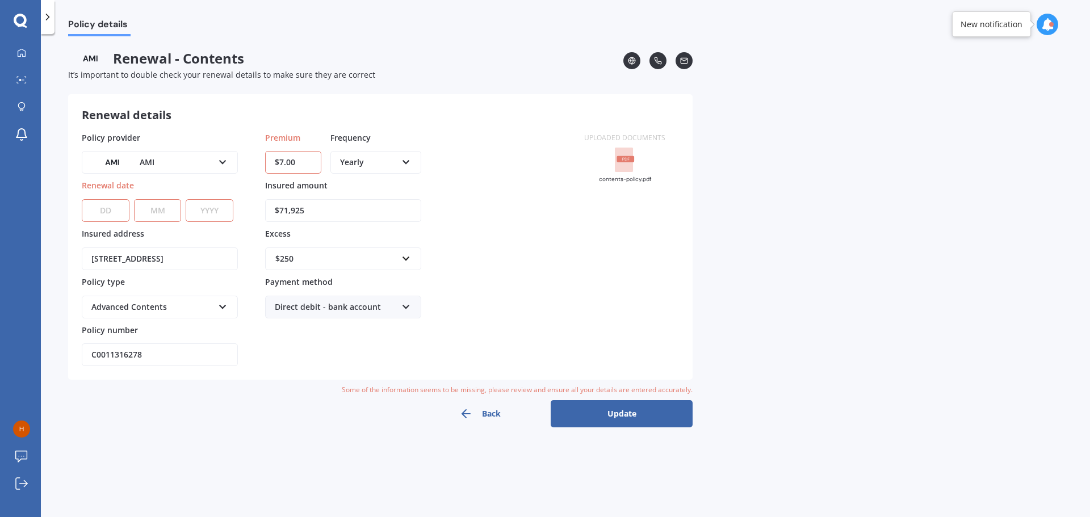
select select "12"
click at [82, 199] on select "DD 01 02 03 04 05 06 07 08 09 10 11 12 13 14 15 16 17 18 19 20 21 22 23 24 25 2…" at bounding box center [106, 210] width 48 height 23
click at [170, 207] on select "MM 01 02 03 04 05 06 07 08 09 10 11 12" at bounding box center [158, 210] width 48 height 23
select select "10"
click at [134, 199] on select "MM 01 02 03 04 05 06 07 08 09 10 11 12" at bounding box center [158, 210] width 48 height 23
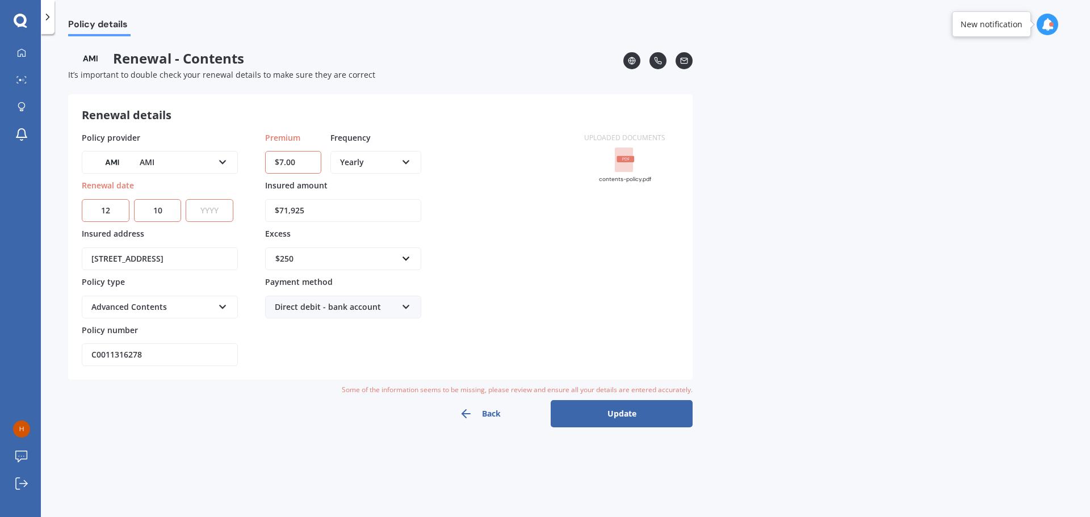
click at [220, 209] on select "YYYY 2027 2026 2025 2024 2023 2022 2021 2020 2019 2018 2017 2016 2015 2014 2013…" at bounding box center [210, 210] width 48 height 23
select select "2025"
click at [186, 199] on select "YYYY 2027 2026 2025 2024 2023 2022 2021 2020 2019 2018 2017 2016 2015 2014 2013…" at bounding box center [210, 210] width 48 height 23
click at [126, 212] on select "DD 01 02 03 04 05 06 07 08 09 10 11 12 13 14 15 16 17 18 19 20 21 22 23 24 25 2…" at bounding box center [106, 210] width 48 height 23
select select "13"
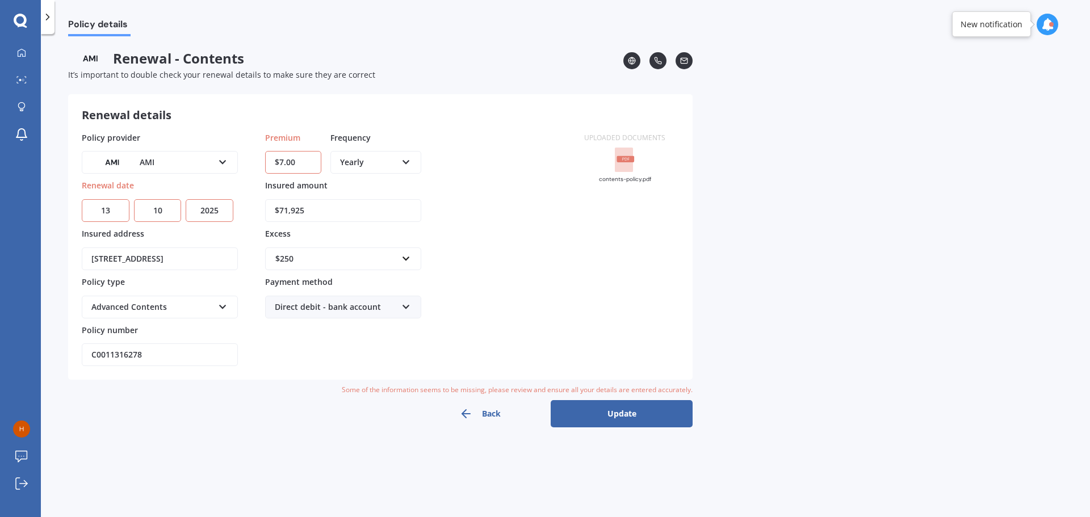
click at [82, 199] on select "DD 01 02 03 04 05 06 07 08 09 10 11 12 13 14 15 16 17 18 19 20 21 22 23 24 25 2…" at bounding box center [106, 210] width 48 height 23
click at [629, 162] on rect at bounding box center [624, 160] width 18 height 25
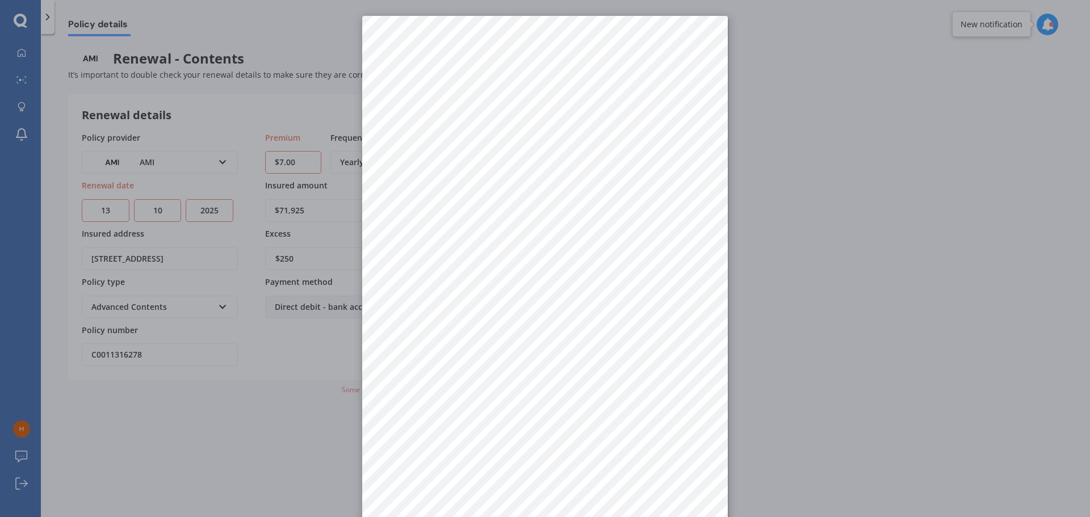
click at [260, 154] on div at bounding box center [545, 258] width 1090 height 517
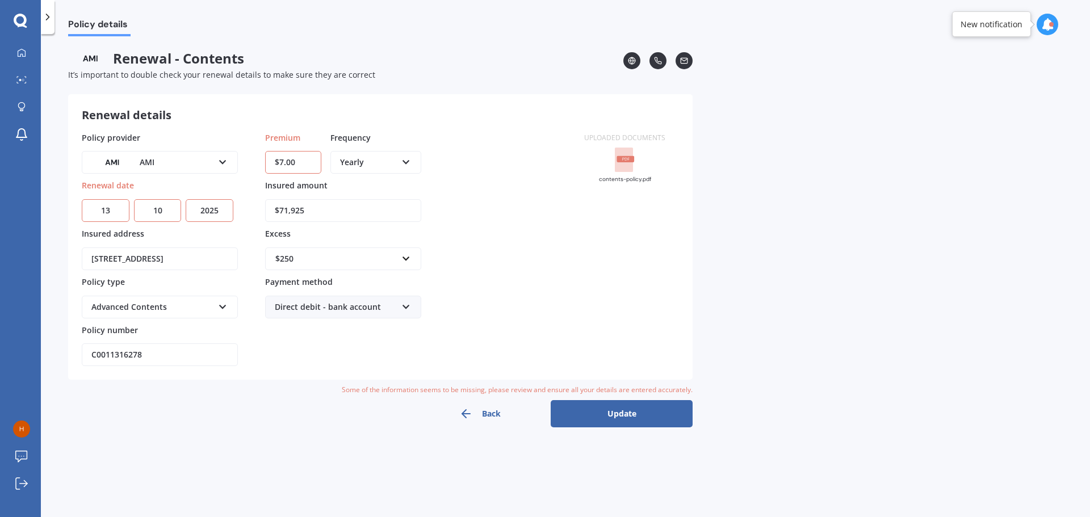
drag, startPoint x: 304, startPoint y: 165, endPoint x: 243, endPoint y: 158, distance: 61.1
click at [249, 160] on div "Policy provider AMI AA AMI AMP ANZ ASB Ando BNZ Co-Operative Bank FMG Initio Ki…" at bounding box center [326, 249] width 489 height 235
type input "$661.50"
drag, startPoint x: 334, startPoint y: 95, endPoint x: 319, endPoint y: 119, distance: 27.6
click at [334, 96] on div "Renewal details Policy provider AMI AA AMI AMP ANZ ASB Ando BNZ Co-Operative Ba…" at bounding box center [380, 236] width 624 height 285
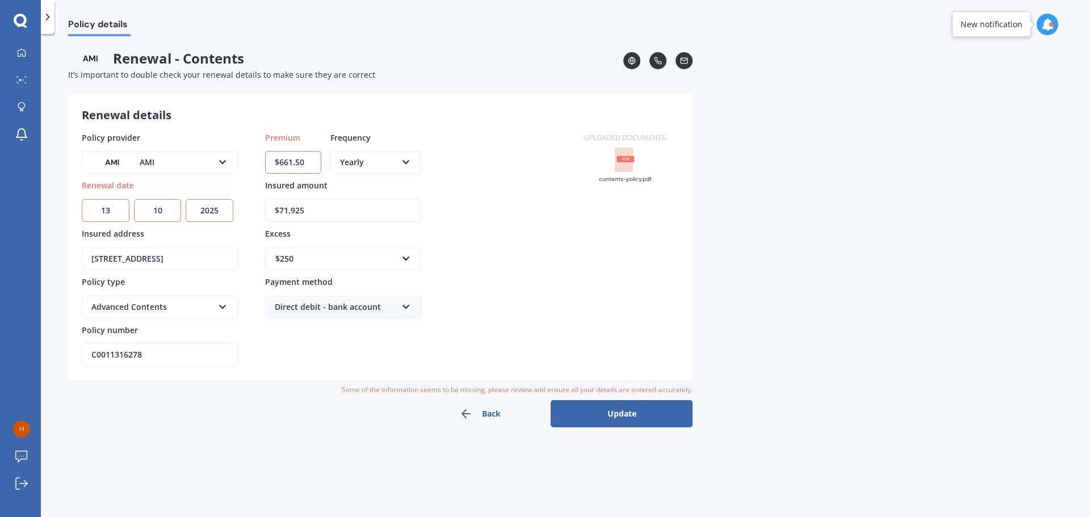
click at [310, 253] on div "$250" at bounding box center [336, 259] width 122 height 12
click at [286, 343] on span "$500" at bounding box center [284, 343] width 18 height 11
click at [566, 252] on div "Policy provider AMI AA AMI AMP ANZ ASB Ando BNZ Co-Operative Bank FMG Initio Ki…" at bounding box center [326, 249] width 489 height 235
click at [619, 155] on rect at bounding box center [624, 160] width 18 height 25
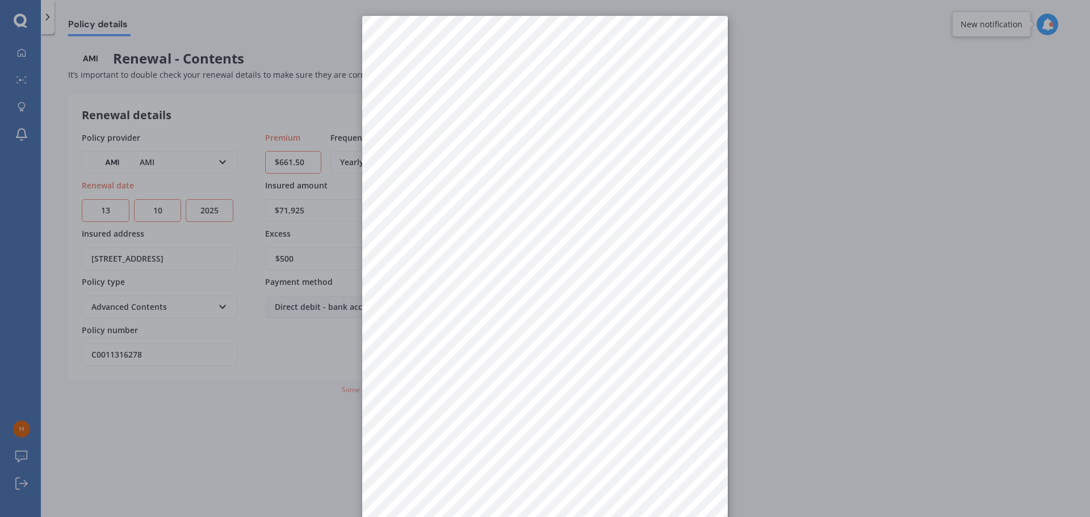
click at [324, 415] on div at bounding box center [545, 258] width 1090 height 517
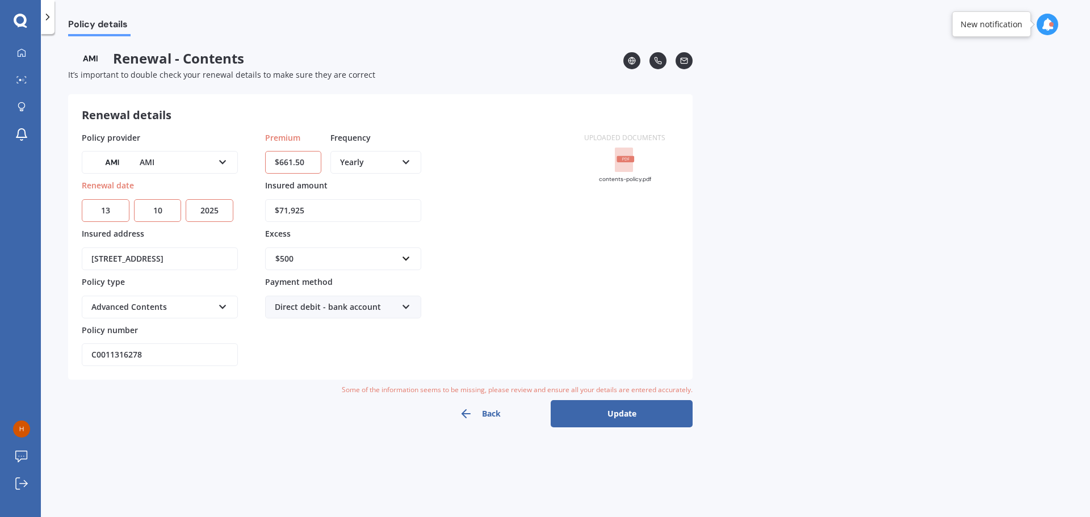
click at [607, 415] on button "Update" at bounding box center [621, 413] width 142 height 27
